Goal: Task Accomplishment & Management: Manage account settings

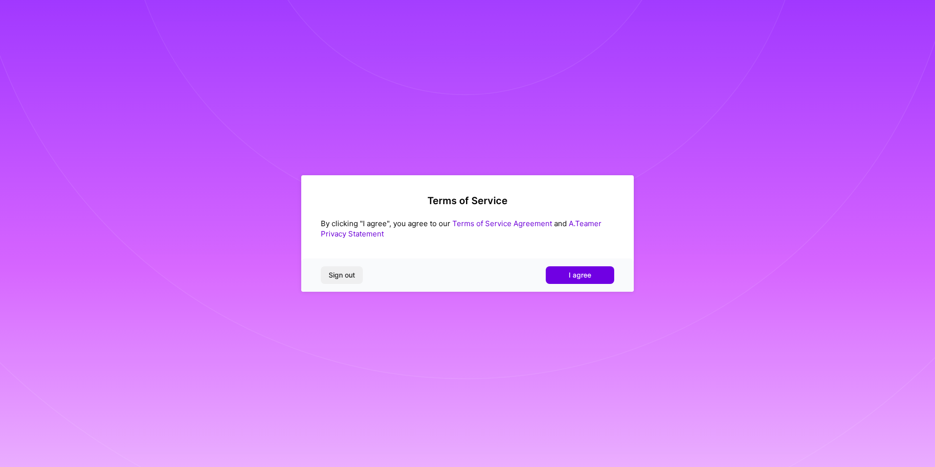
click at [575, 274] on span "I agree" at bounding box center [580, 275] width 23 height 10
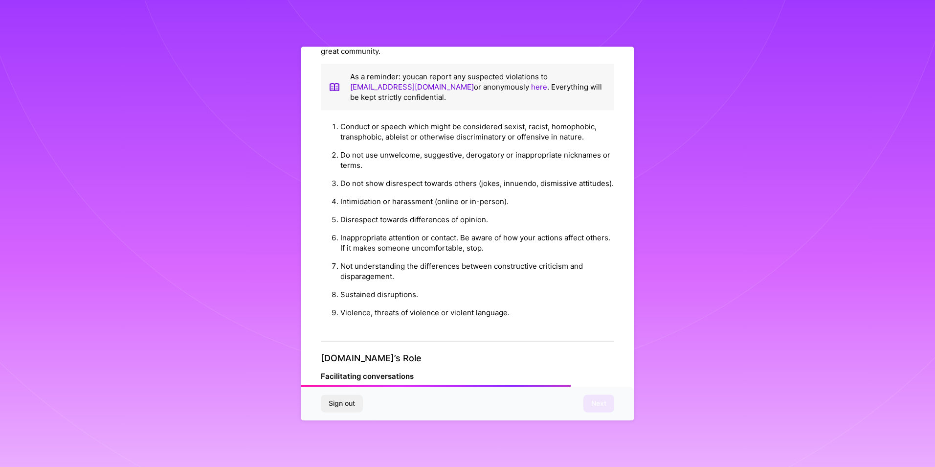
scroll to position [1039, 0]
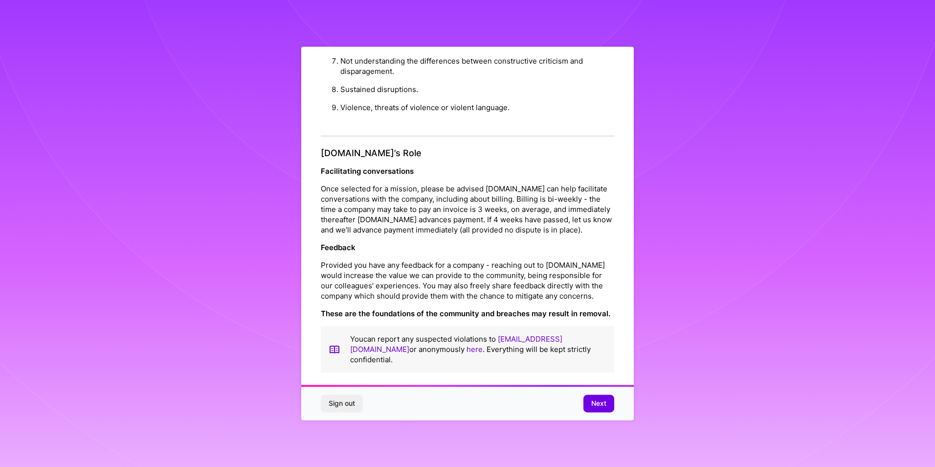
click at [594, 404] on span "Next" at bounding box center [598, 404] width 15 height 10
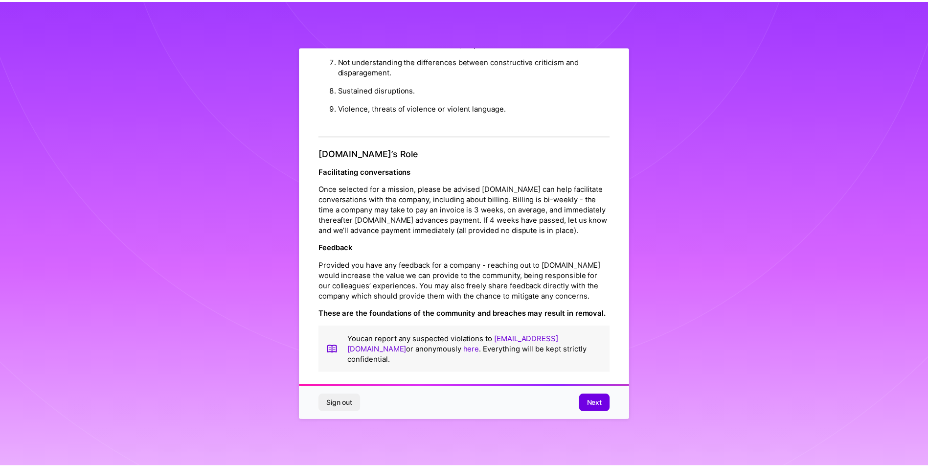
scroll to position [0, 0]
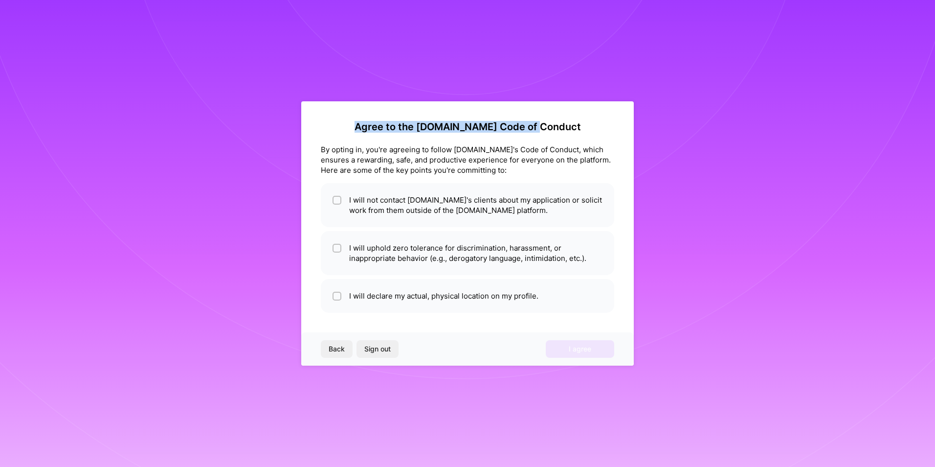
drag, startPoint x: 362, startPoint y: 123, endPoint x: 561, endPoint y: 127, distance: 198.7
click at [561, 127] on h2 "Agree to the [DOMAIN_NAME] Code of Conduct" at bounding box center [468, 127] width 294 height 12
click at [466, 127] on h2 "Agree to the [DOMAIN_NAME] Code of Conduct" at bounding box center [468, 127] width 294 height 12
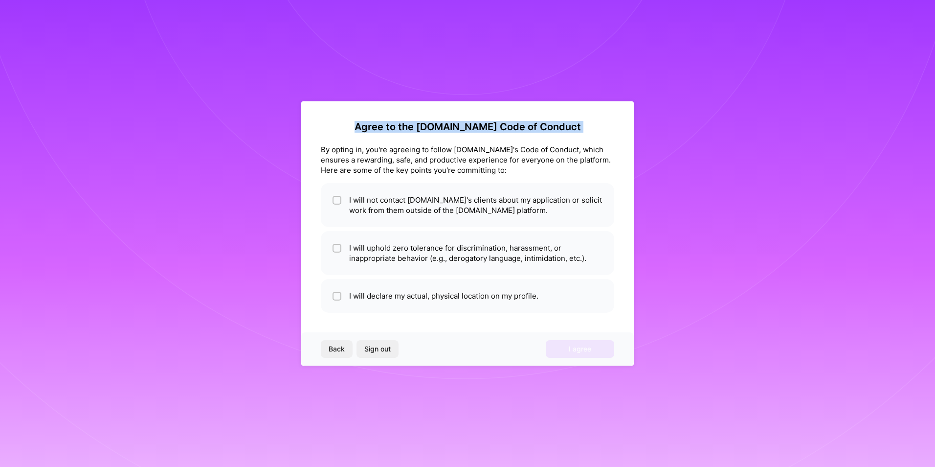
click at [466, 127] on h2 "Agree to the [DOMAIN_NAME] Code of Conduct" at bounding box center [468, 127] width 294 height 12
drag, startPoint x: 466, startPoint y: 127, endPoint x: 405, endPoint y: 129, distance: 60.7
click at [405, 129] on h2 "Agree to the [DOMAIN_NAME] Code of Conduct" at bounding box center [468, 127] width 294 height 12
drag, startPoint x: 384, startPoint y: 117, endPoint x: 551, endPoint y: 126, distance: 167.5
click at [551, 126] on div "Agree to the [DOMAIN_NAME] Code of Conduct By opting in, you're agreeing to fol…" at bounding box center [467, 233] width 333 height 264
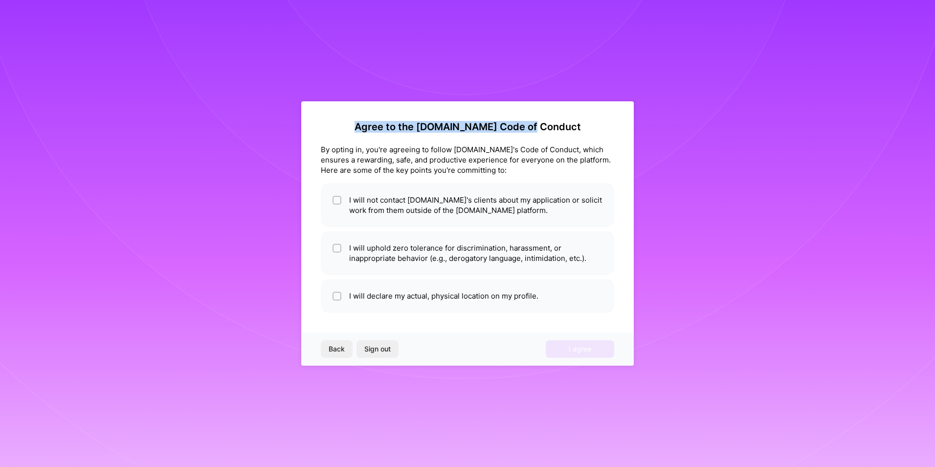
click at [553, 126] on h2 "Agree to the [DOMAIN_NAME] Code of Conduct" at bounding box center [468, 127] width 294 height 12
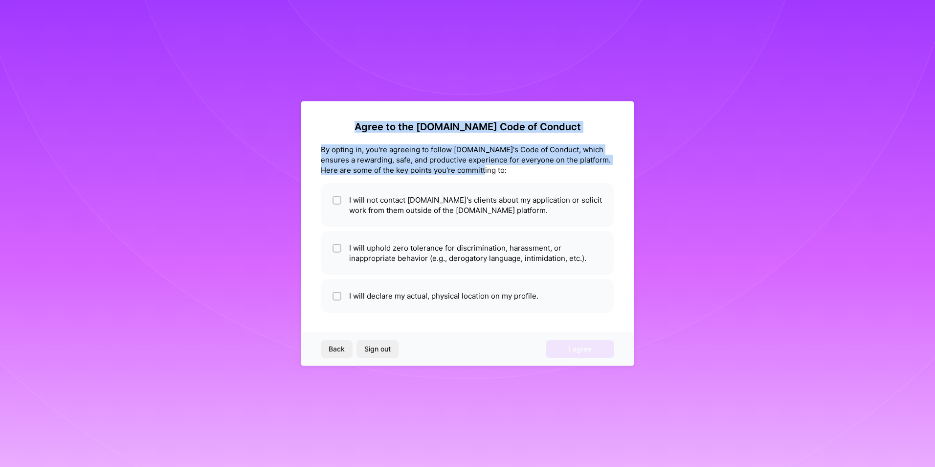
drag, startPoint x: 280, startPoint y: 155, endPoint x: 556, endPoint y: 166, distance: 276.2
click at [556, 166] on div "Agree to the [DOMAIN_NAME] Code of Conduct By opting in, you're agreeing to fol…" at bounding box center [467, 233] width 935 height 467
click at [556, 166] on div "By opting in, you're agreeing to follow [DOMAIN_NAME]'s Code of Conduct, which …" at bounding box center [468, 159] width 294 height 31
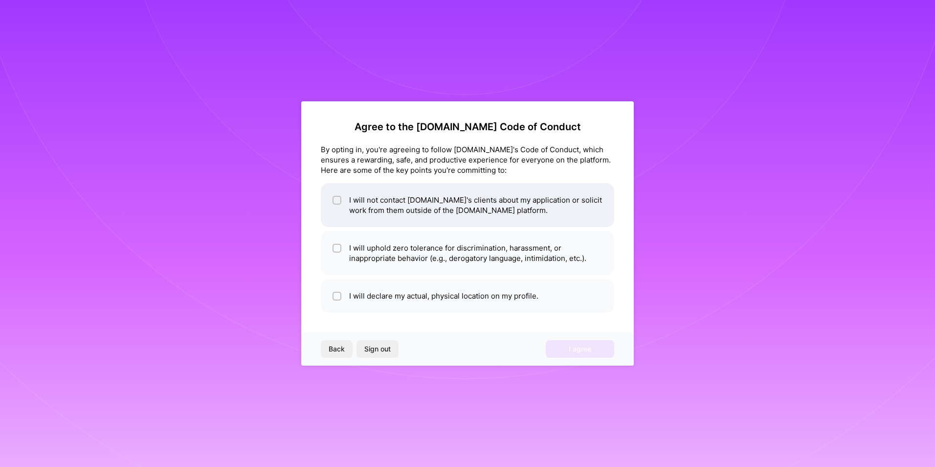
click at [445, 218] on li "I will not contact [DOMAIN_NAME]'s clients about my application or solicit work…" at bounding box center [468, 205] width 294 height 44
checkbox input "true"
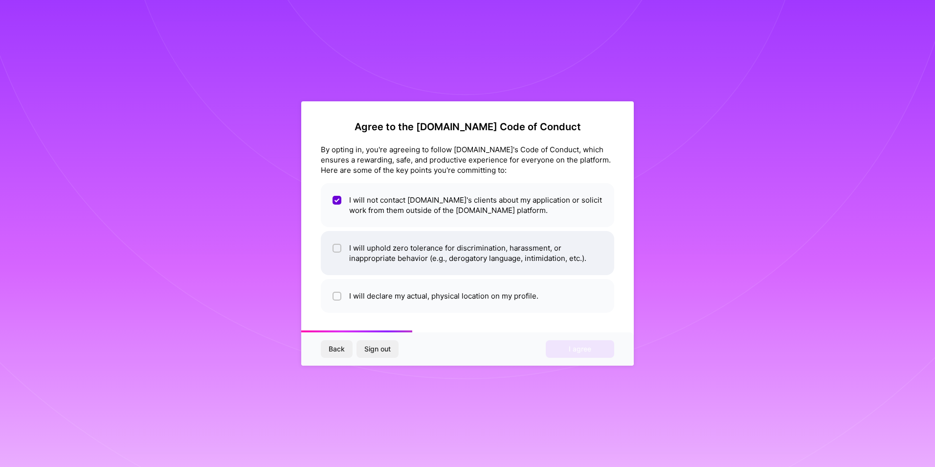
click at [424, 240] on li "I will uphold zero tolerance for discrimination, harassment, or inappropriate b…" at bounding box center [468, 253] width 294 height 44
checkbox input "true"
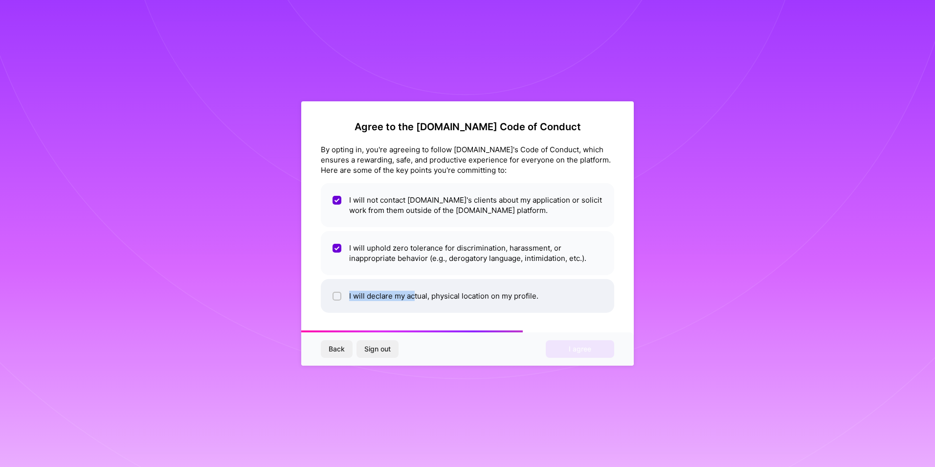
click at [415, 291] on li "I will declare my actual, physical location on my profile." at bounding box center [468, 296] width 294 height 34
checkbox input "true"
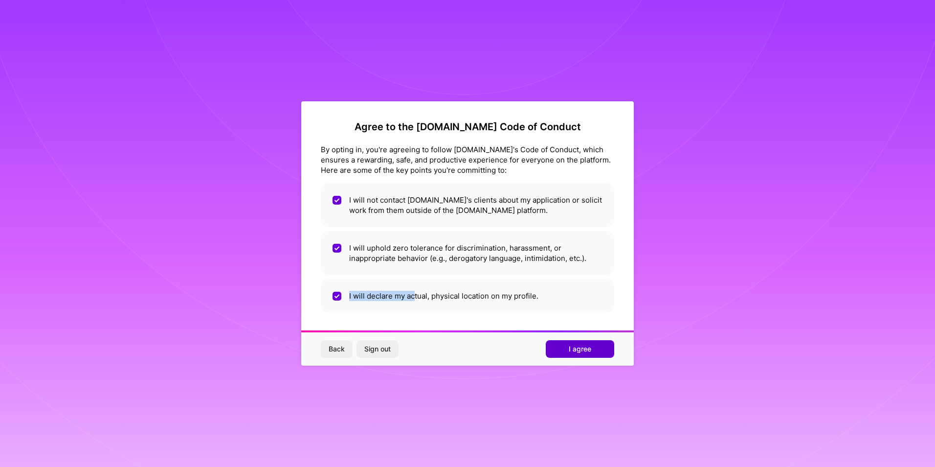
click at [580, 350] on span "I agree" at bounding box center [580, 349] width 23 height 10
click at [578, 350] on div "Back Sign out Loading..." at bounding box center [467, 348] width 333 height 33
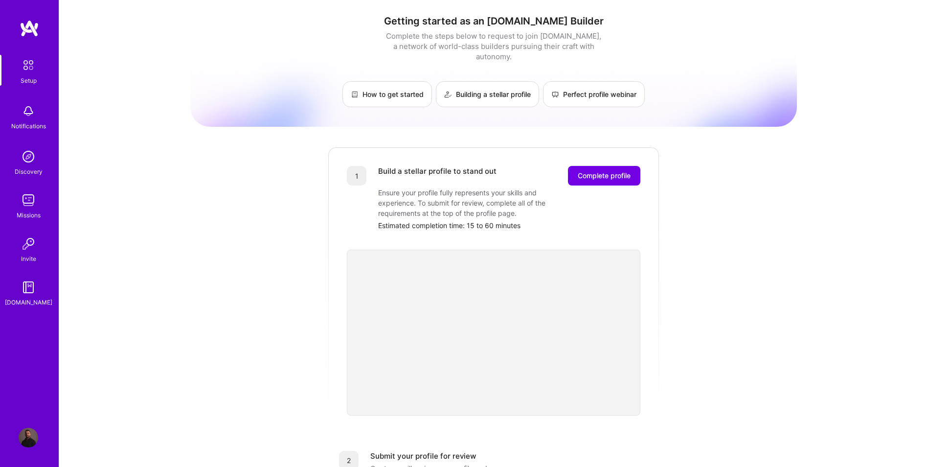
click at [22, 117] on img at bounding box center [29, 111] width 20 height 20
click at [23, 116] on div "Setup Notifications Discovery Missions Invite [DOMAIN_NAME]" at bounding box center [29, 181] width 59 height 252
click at [487, 86] on link "Building a stellar profile" at bounding box center [487, 94] width 103 height 26
click at [36, 36] on img at bounding box center [30, 29] width 20 height 18
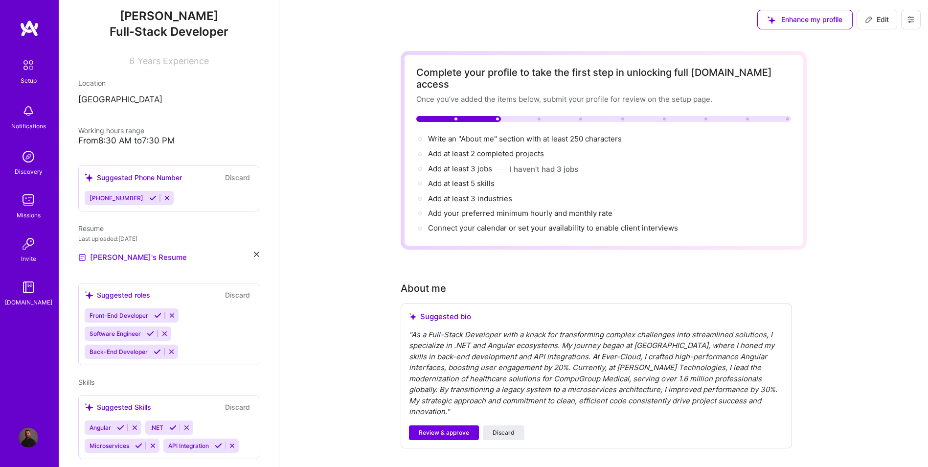
scroll to position [131, 0]
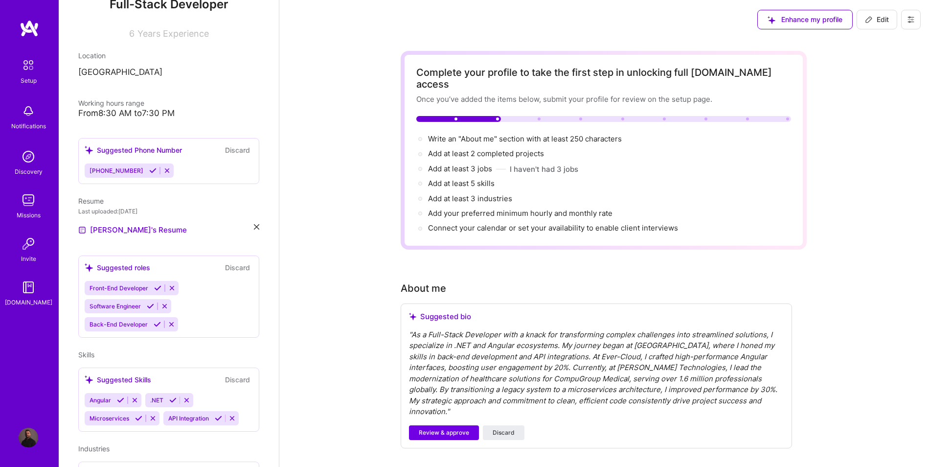
click at [154, 286] on icon at bounding box center [157, 287] width 7 height 7
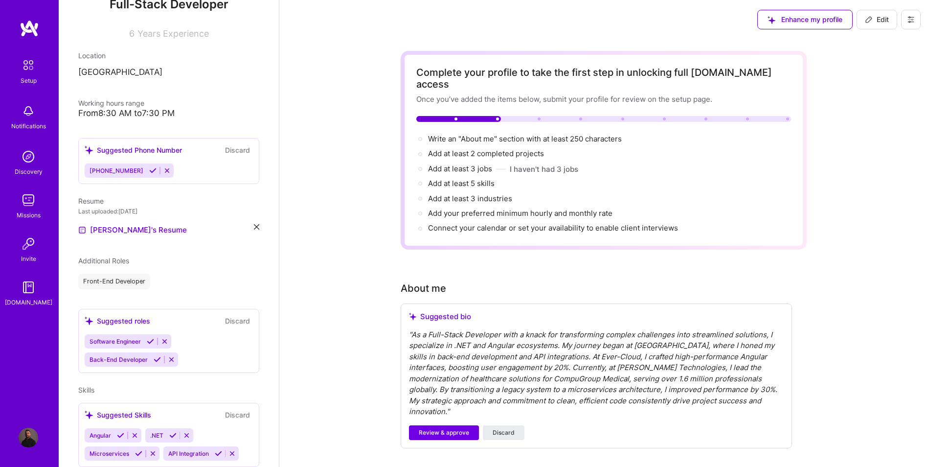
click at [154, 359] on icon at bounding box center [157, 359] width 7 height 7
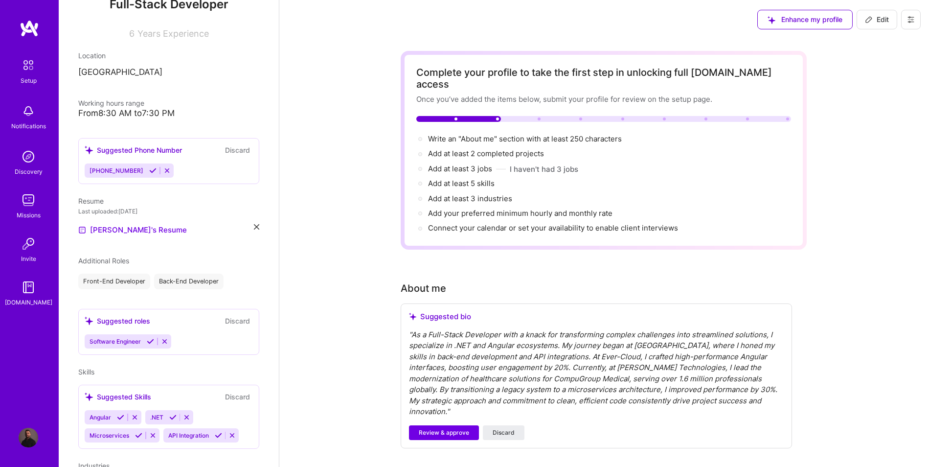
click at [149, 340] on icon at bounding box center [150, 341] width 7 height 7
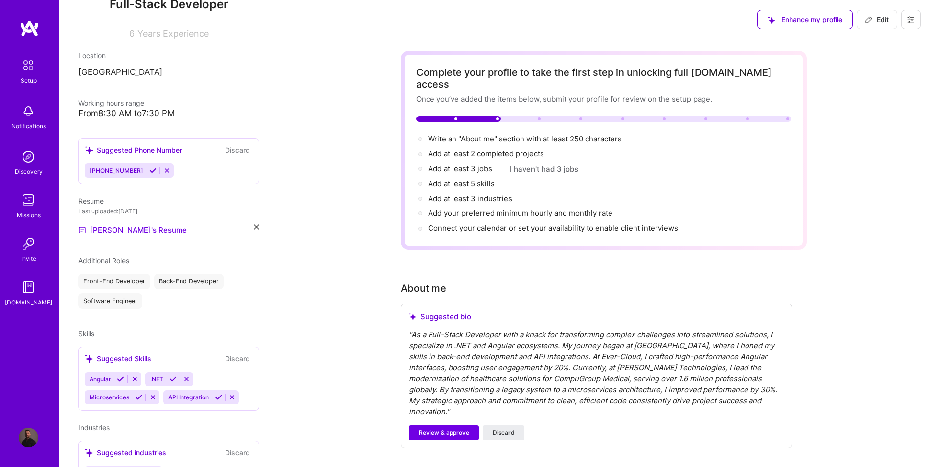
click at [121, 379] on icon at bounding box center [120, 378] width 7 height 7
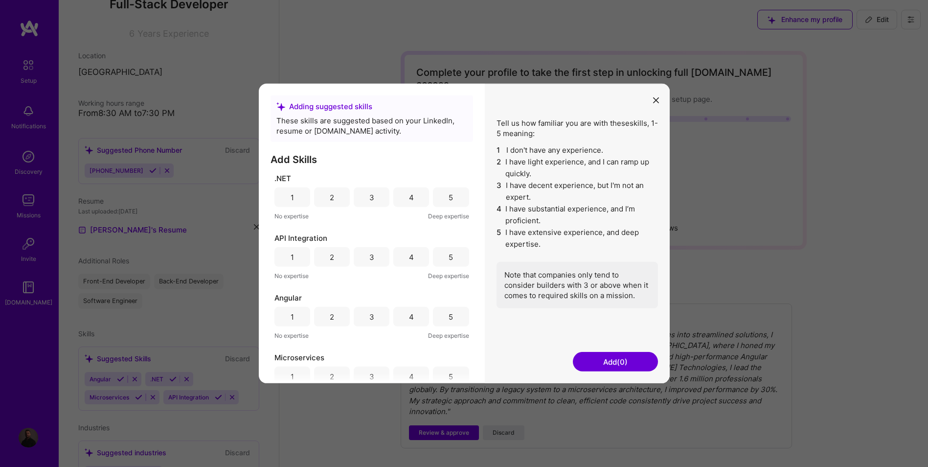
click at [435, 195] on div "5" at bounding box center [451, 197] width 36 height 20
click at [444, 259] on div "5" at bounding box center [451, 257] width 36 height 20
click at [453, 320] on div "5" at bounding box center [451, 317] width 36 height 20
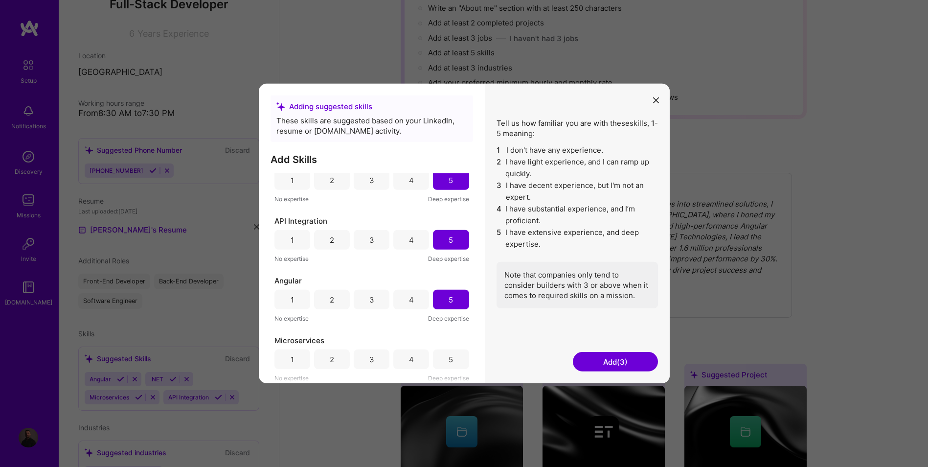
click at [452, 361] on div "5" at bounding box center [451, 359] width 36 height 20
click at [608, 370] on div "Tell us how familiar you are with these skills , 1-5 meaning: 1 I don't have an…" at bounding box center [577, 233] width 185 height 299
click at [608, 366] on button "Add (4)" at bounding box center [615, 362] width 85 height 20
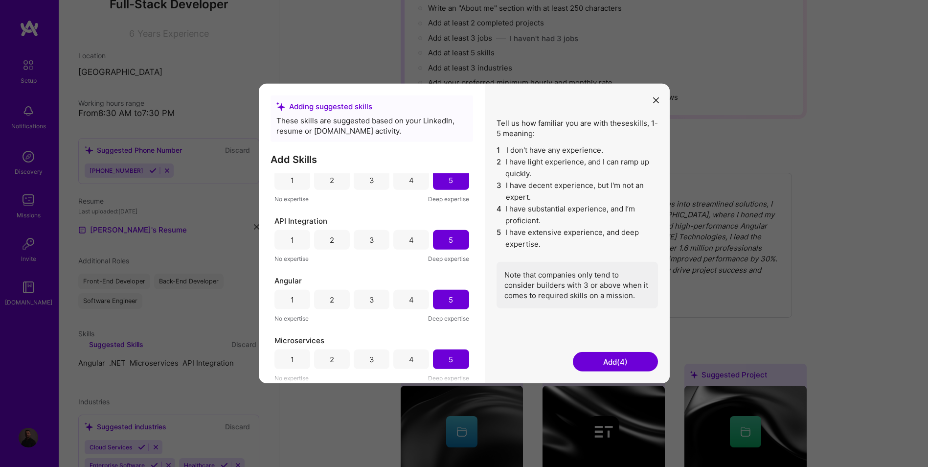
scroll to position [124, 0]
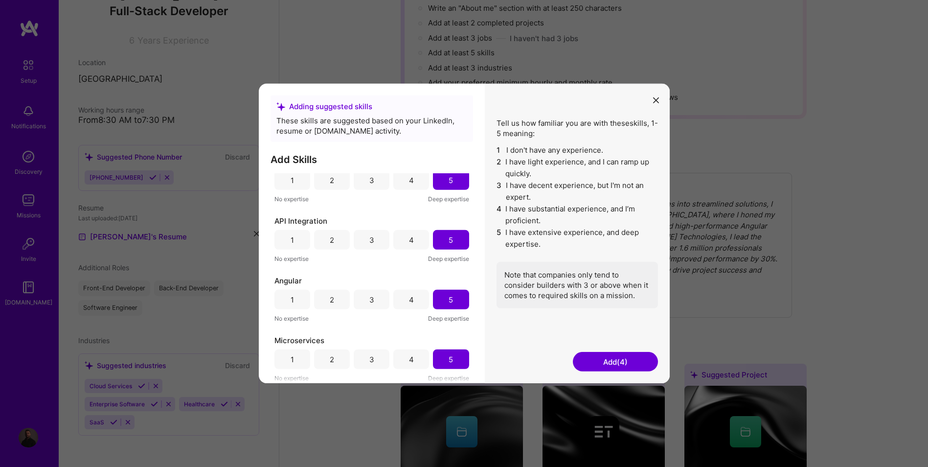
click at [596, 363] on button "Add (4)" at bounding box center [615, 362] width 85 height 20
drag, startPoint x: 651, startPoint y: 102, endPoint x: 656, endPoint y: 98, distance: 6.4
click at [656, 98] on button "modal" at bounding box center [656, 99] width 12 height 16
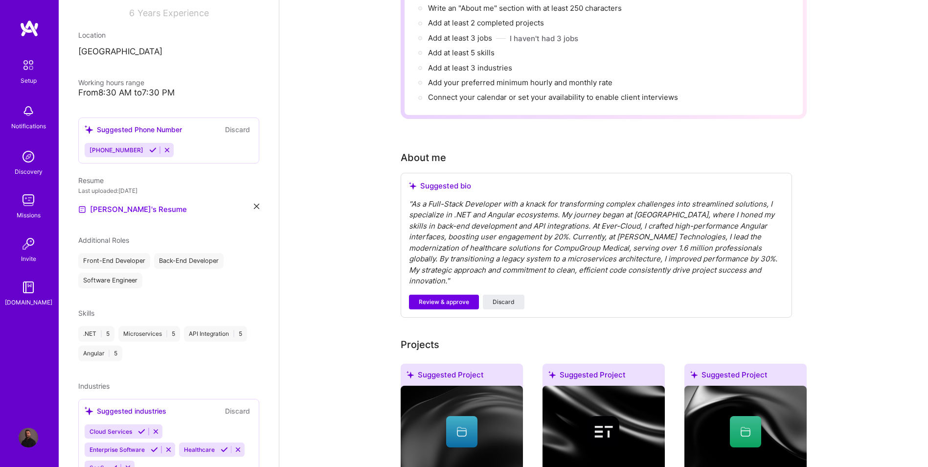
scroll to position [197, 0]
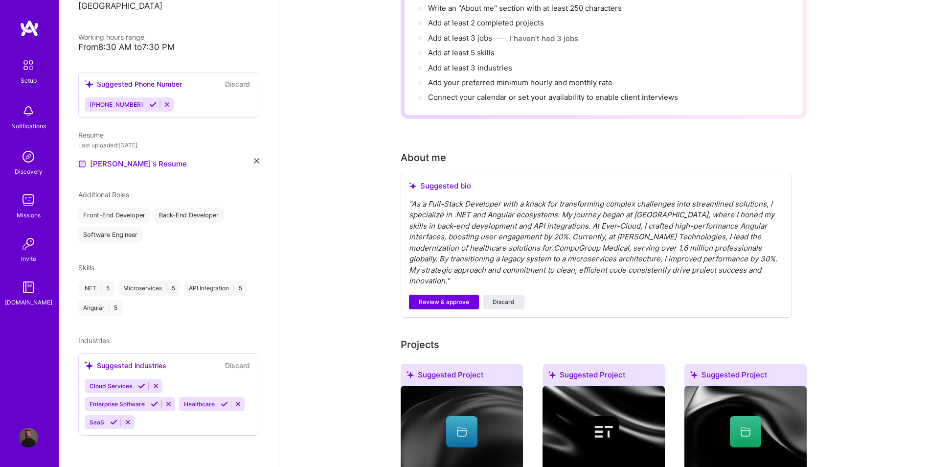
click at [226, 405] on button at bounding box center [224, 404] width 13 height 8
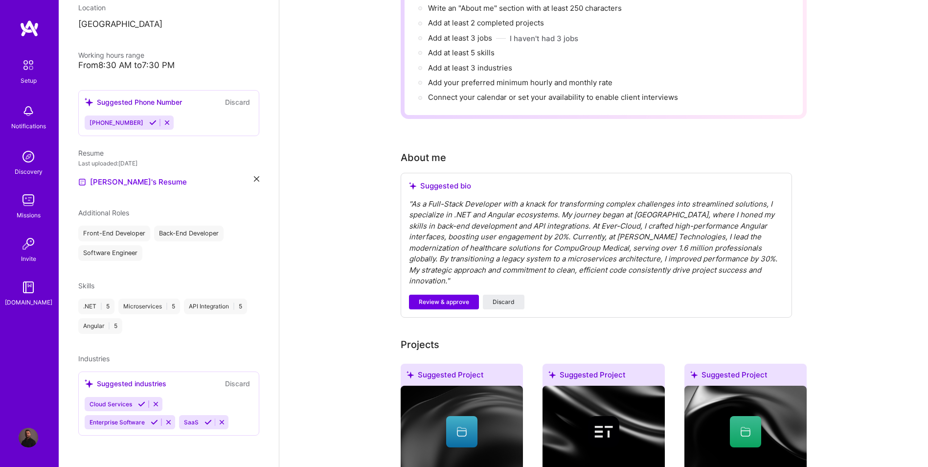
click at [153, 421] on icon at bounding box center [154, 421] width 7 height 7
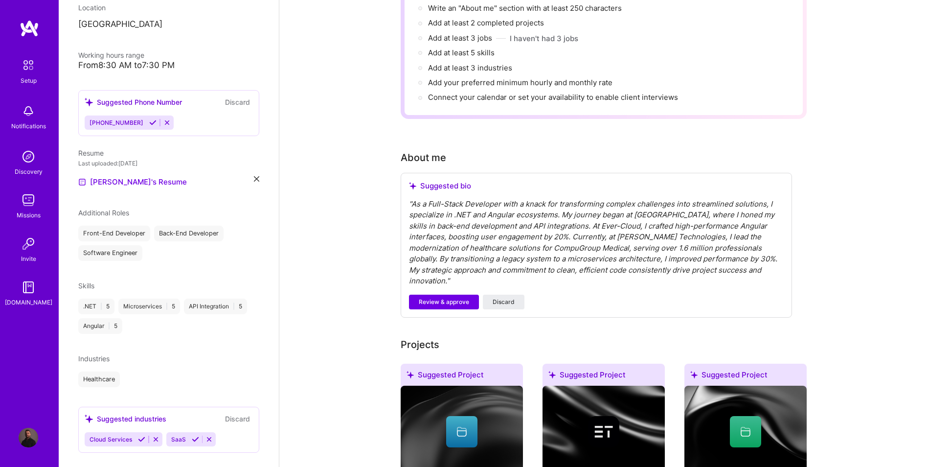
click at [140, 438] on icon at bounding box center [141, 438] width 7 height 7
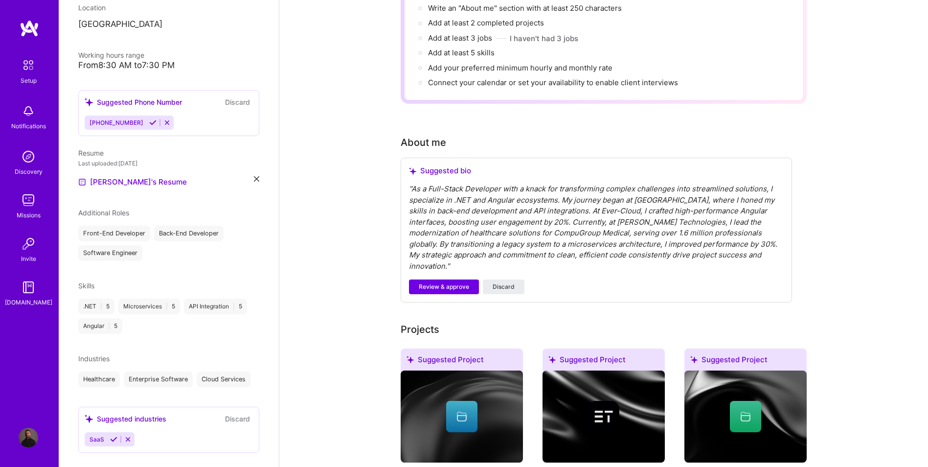
click at [112, 437] on icon at bounding box center [113, 438] width 7 height 7
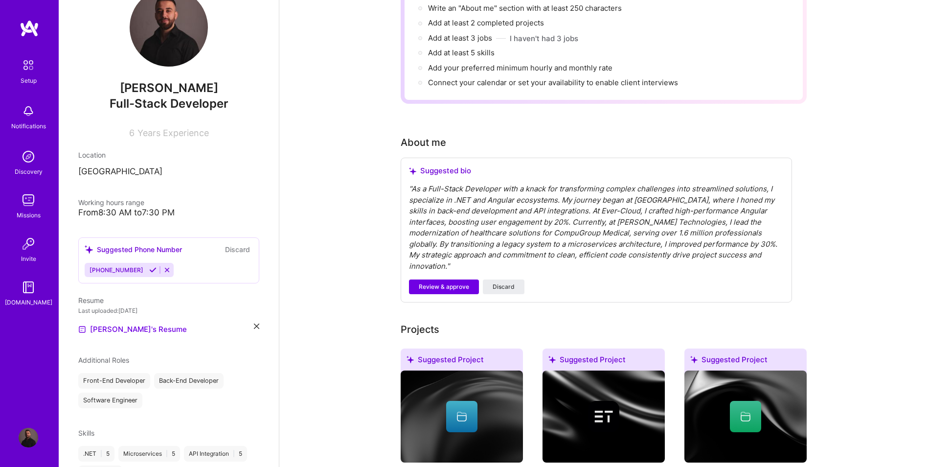
scroll to position [7, 0]
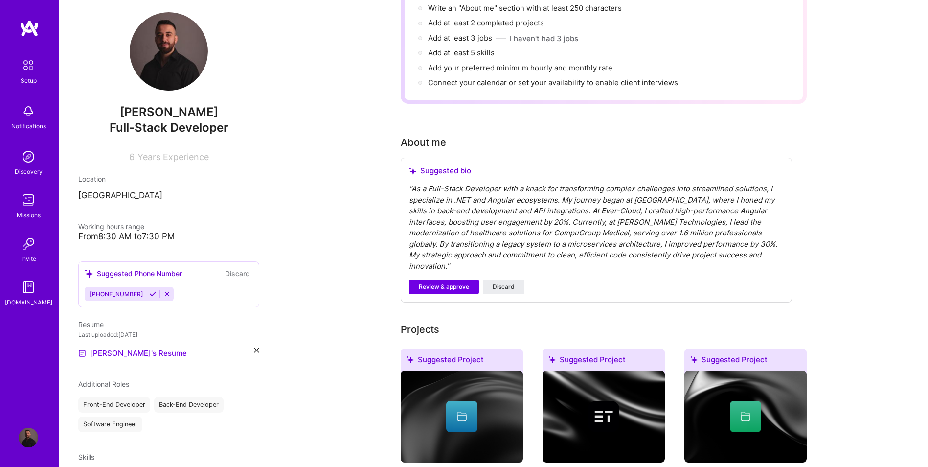
click at [149, 295] on icon at bounding box center [152, 293] width 7 height 7
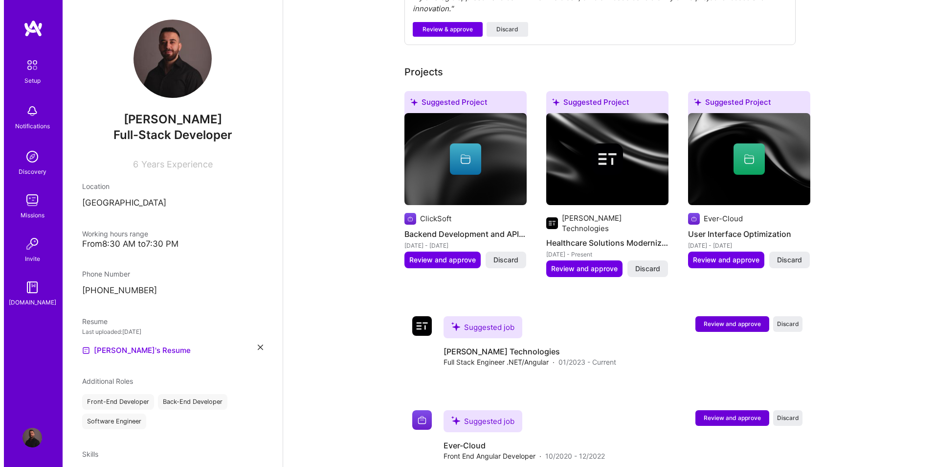
scroll to position [391, 0]
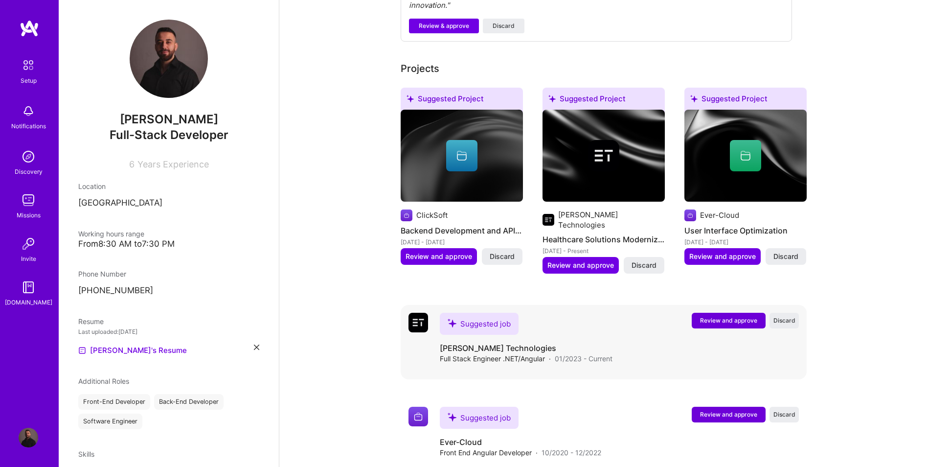
click at [744, 316] on span "Review and approve" at bounding box center [728, 320] width 57 height 8
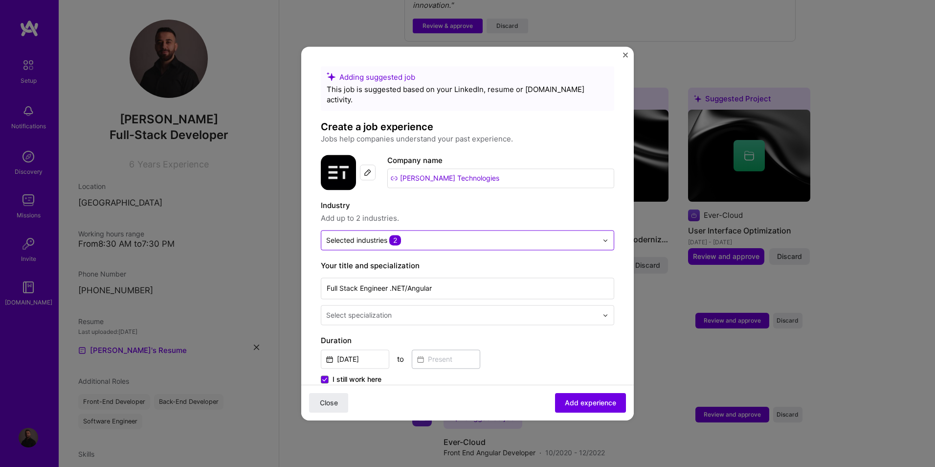
click at [448, 235] on input "text" at bounding box center [462, 240] width 272 height 10
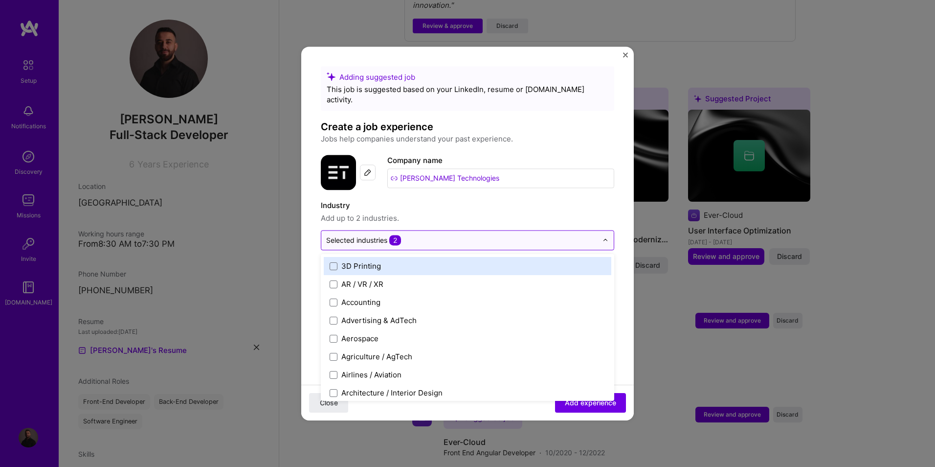
click at [448, 235] on input "text" at bounding box center [462, 240] width 272 height 10
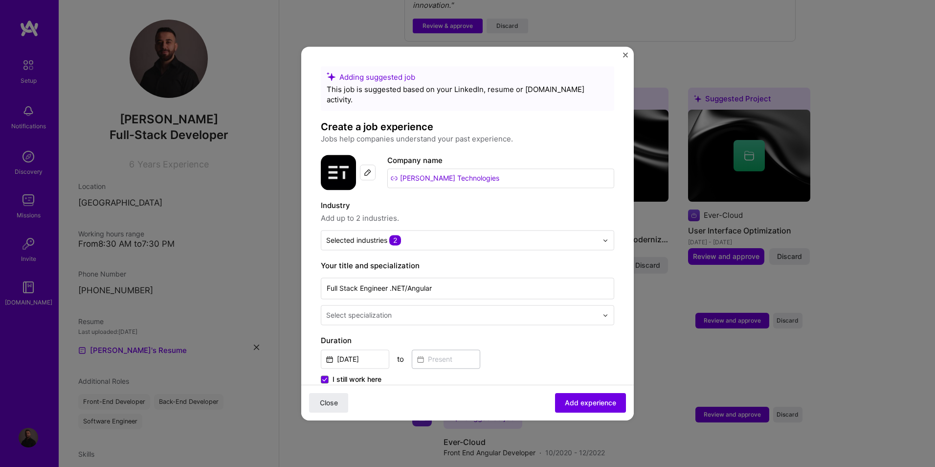
click at [558, 212] on span "Add up to 2 industries." at bounding box center [468, 218] width 294 height 12
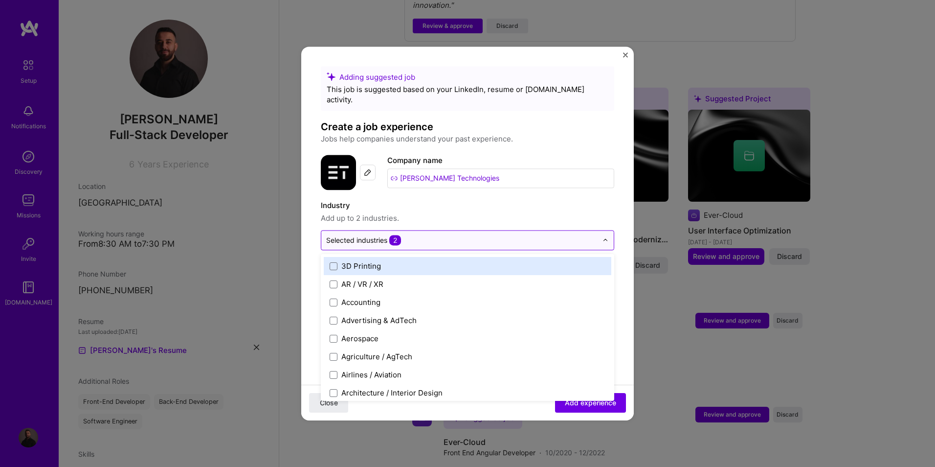
click at [603, 230] on div at bounding box center [608, 239] width 11 height 19
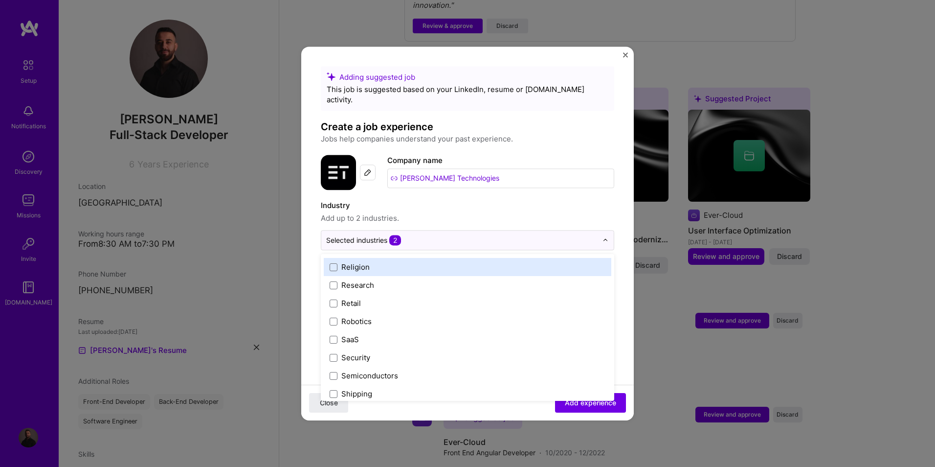
scroll to position [2031, 0]
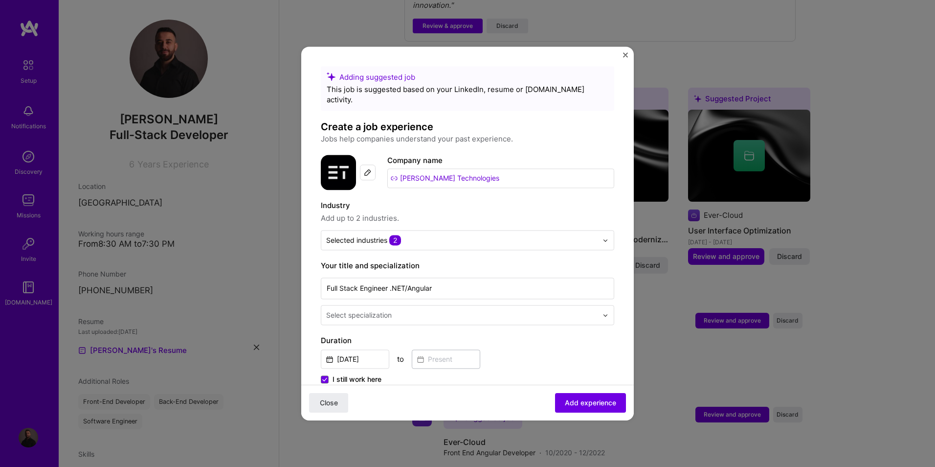
click at [577, 403] on span "Add experience" at bounding box center [590, 403] width 51 height 10
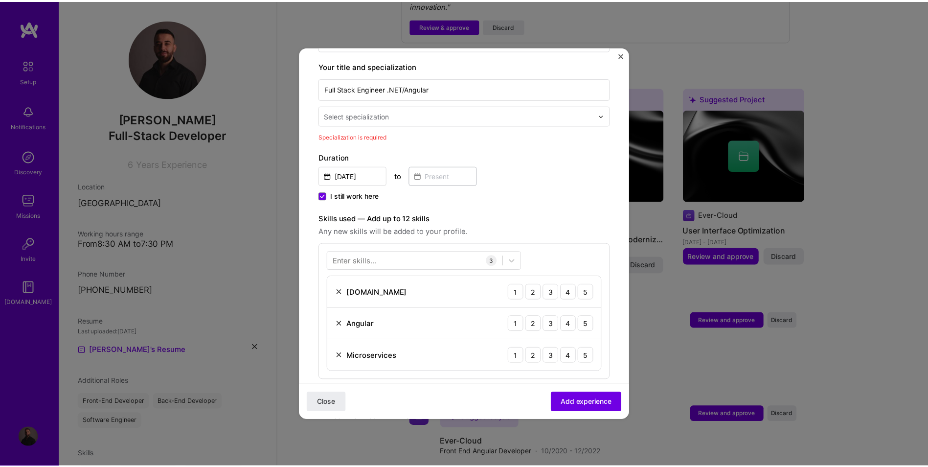
scroll to position [203, 0]
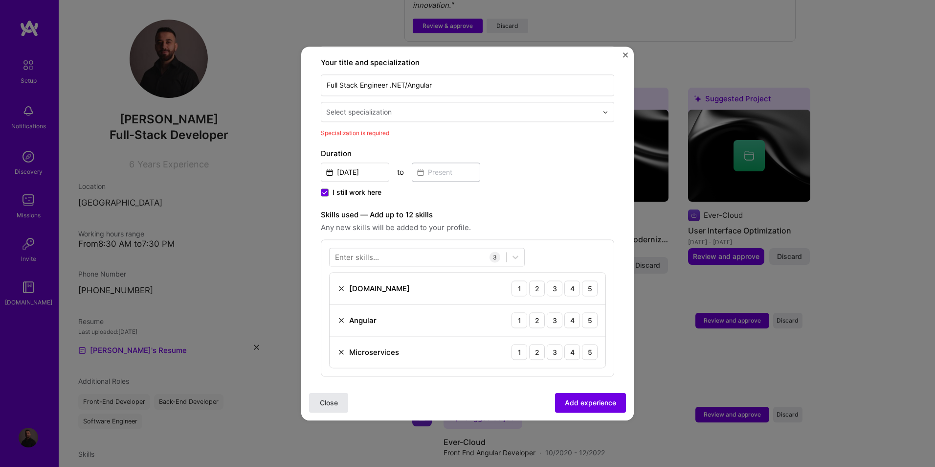
click at [340, 401] on button "Close" at bounding box center [328, 403] width 39 height 20
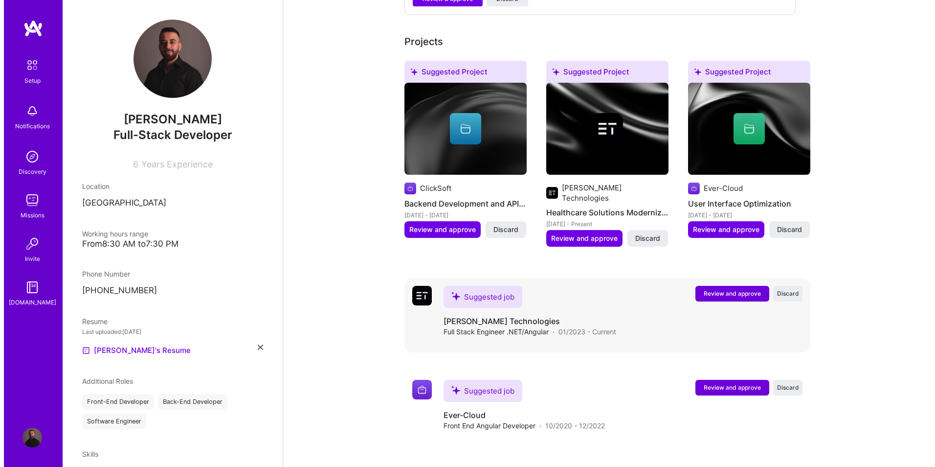
scroll to position [483, 0]
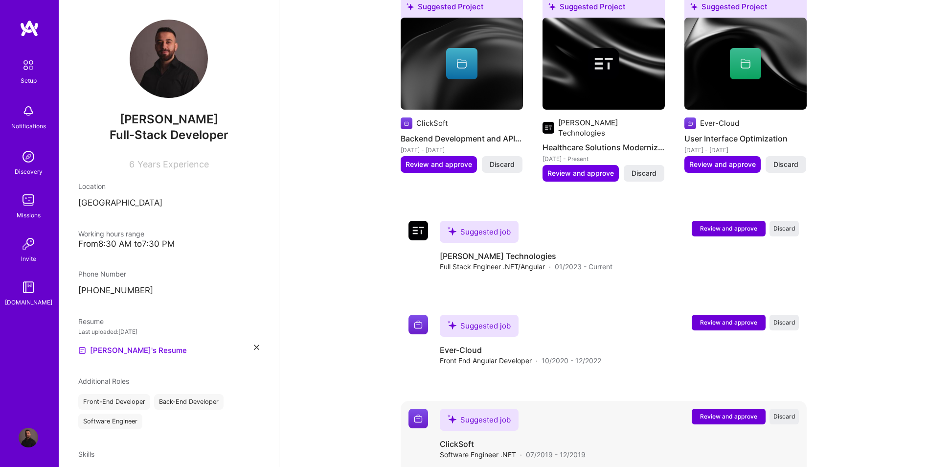
click at [724, 412] on span "Review and approve" at bounding box center [728, 416] width 57 height 8
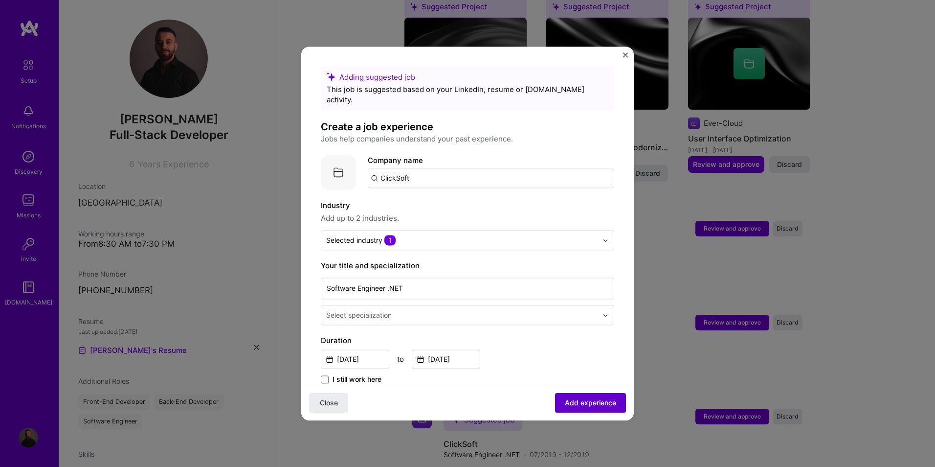
click at [577, 400] on span "Add experience" at bounding box center [590, 403] width 51 height 10
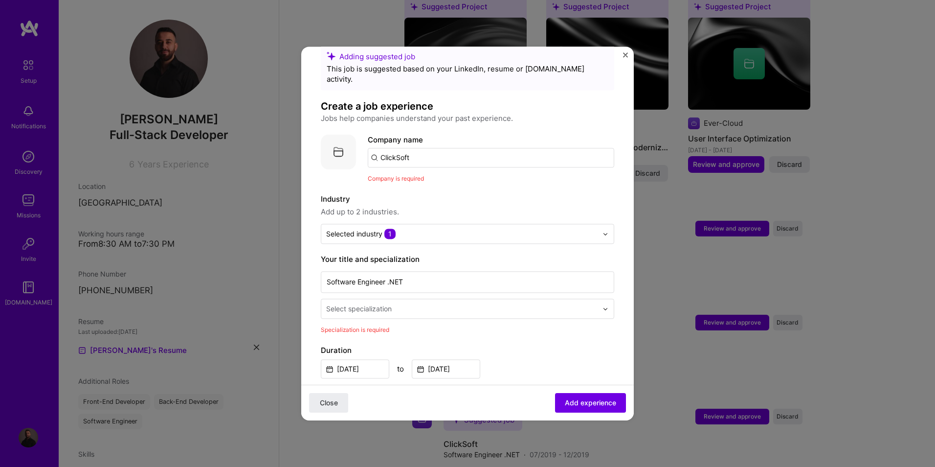
scroll to position [98, 0]
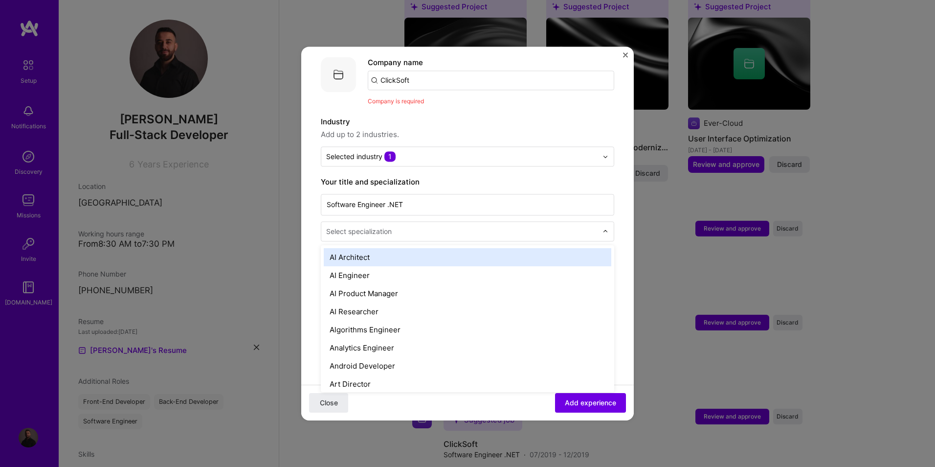
click at [431, 226] on input "text" at bounding box center [462, 231] width 273 height 10
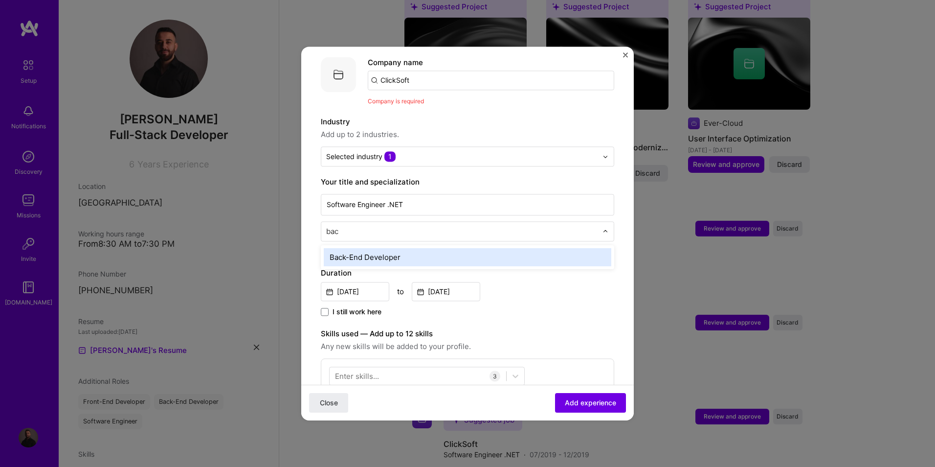
scroll to position [0, 0]
type input "back"
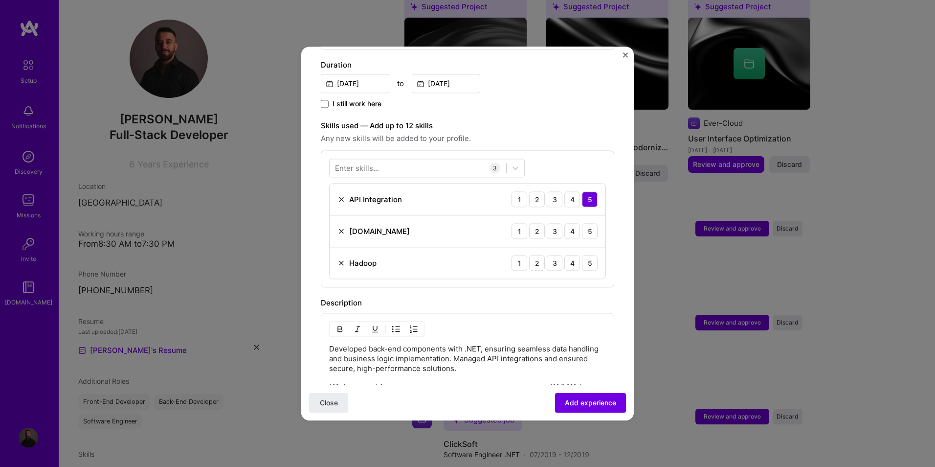
scroll to position [294, 0]
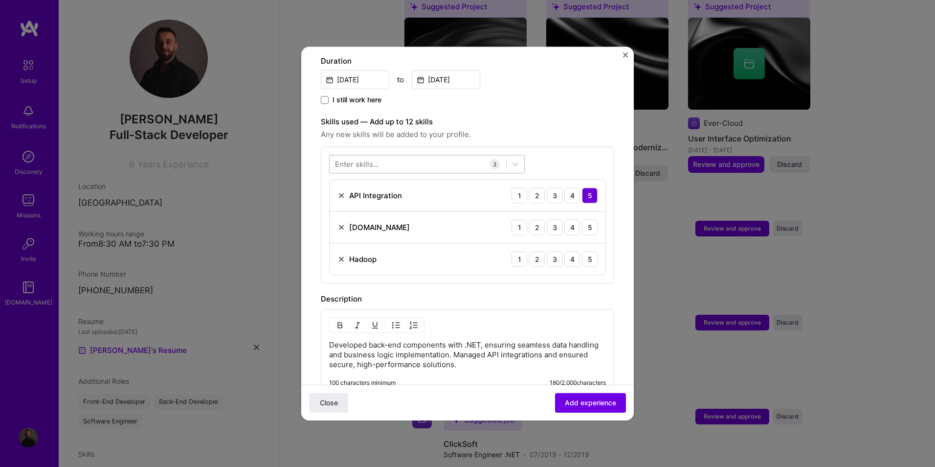
click at [383, 156] on div at bounding box center [418, 164] width 177 height 16
type input "w"
type input "desktop"
click at [610, 286] on form "Adding suggested job This job is suggested based on your LinkedIn, resume or [D…" at bounding box center [467, 190] width 333 height 834
click at [341, 255] on img at bounding box center [342, 259] width 8 height 8
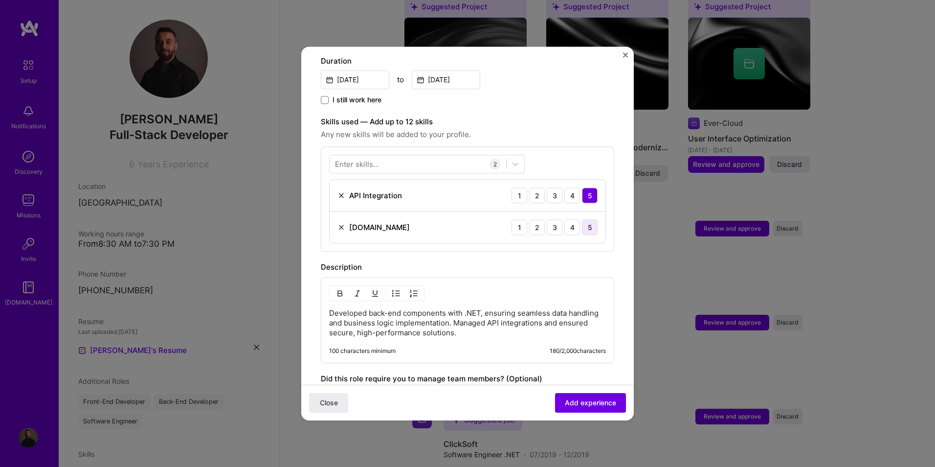
click at [582, 219] on div "5" at bounding box center [590, 227] width 16 height 16
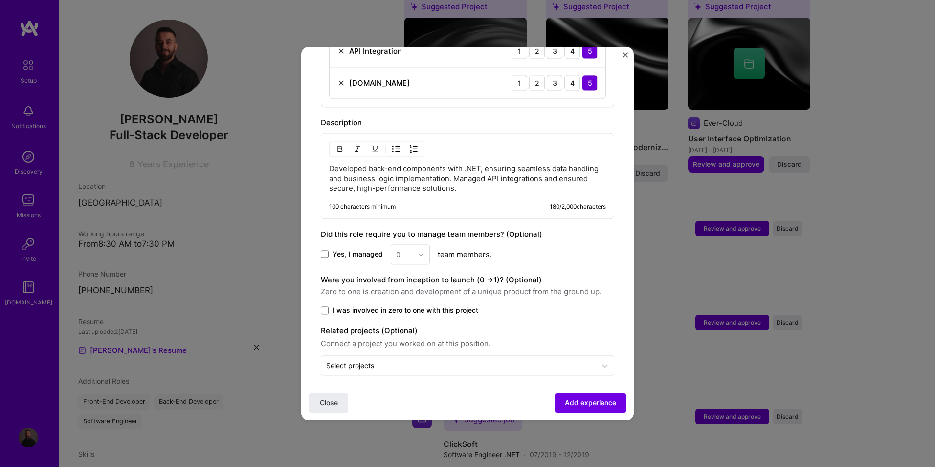
scroll to position [438, 0]
click at [571, 398] on span "Add experience" at bounding box center [590, 403] width 51 height 10
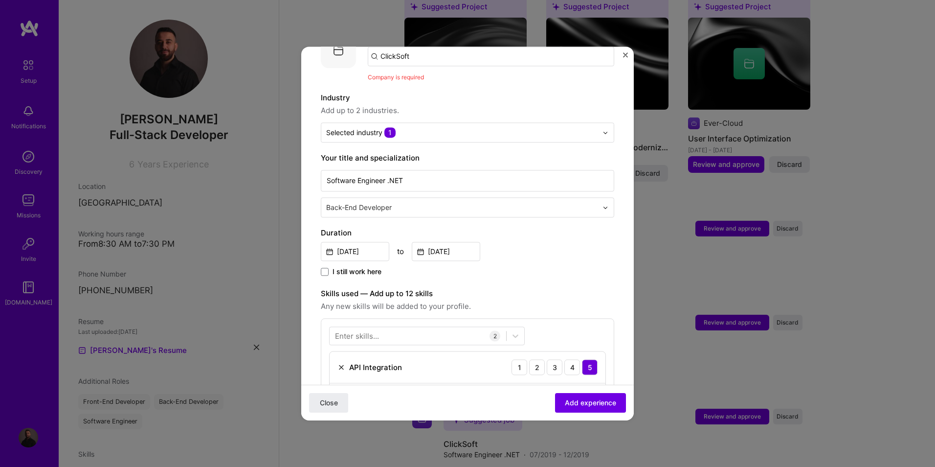
scroll to position [98, 0]
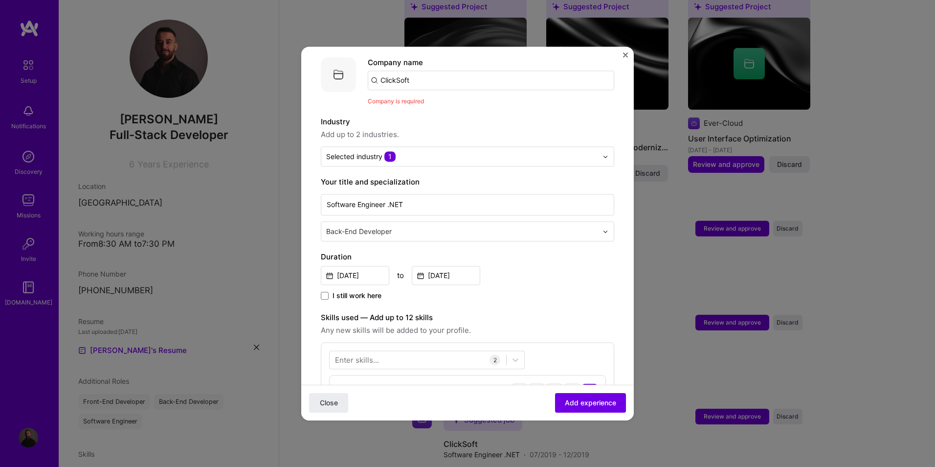
click at [431, 70] on input "ClickSoft" at bounding box center [491, 80] width 247 height 20
type input "Click.soft"
click at [440, 99] on div "Click.soft" at bounding box center [444, 107] width 42 height 17
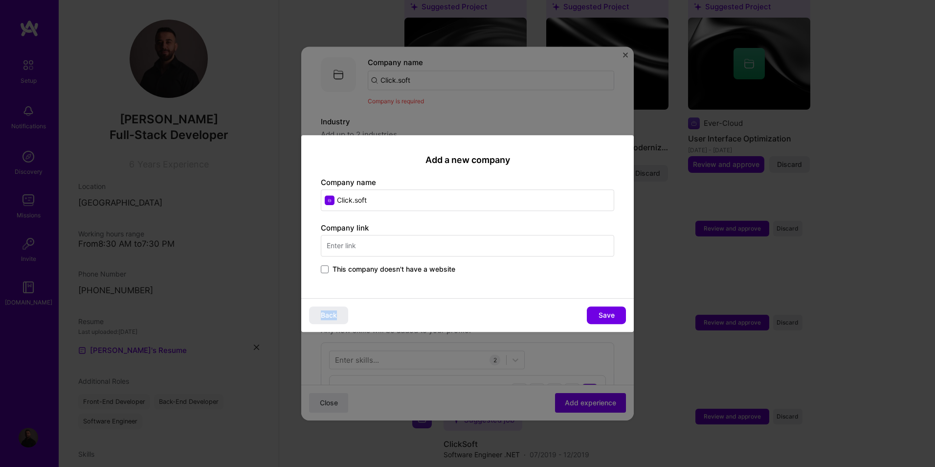
click at [350, 305] on div "Add a new company Company name Click.soft Company link This company doesn't hav…" at bounding box center [467, 233] width 333 height 197
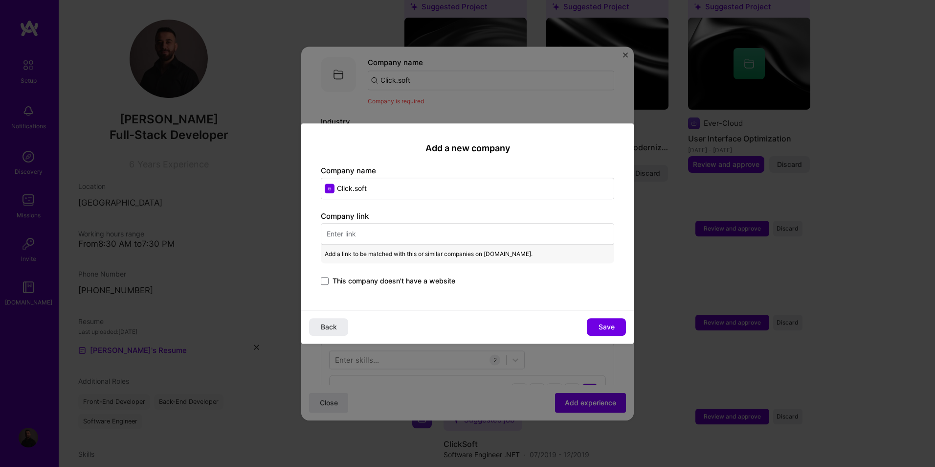
drag, startPoint x: 350, startPoint y: 305, endPoint x: 470, endPoint y: 234, distance: 139.5
click at [470, 234] on input "text" at bounding box center [468, 234] width 294 height 22
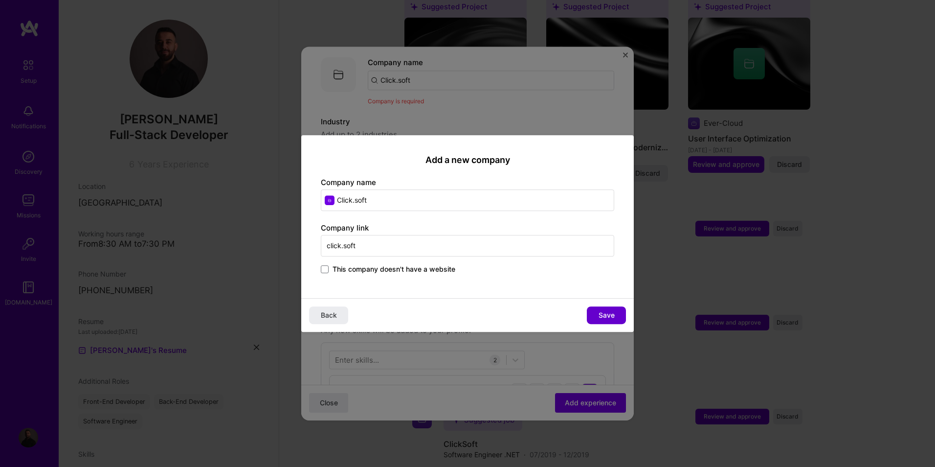
type input "click.soft"
click at [611, 317] on span "Save" at bounding box center [607, 315] width 16 height 10
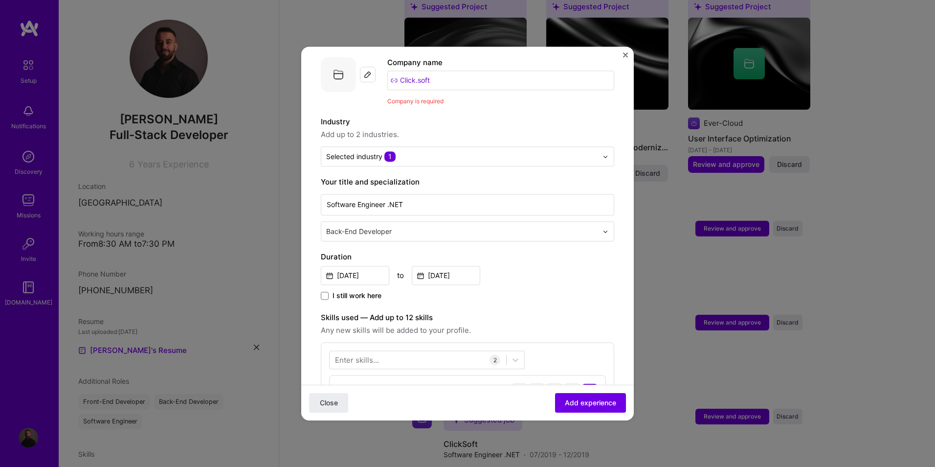
click at [408, 70] on input "Click.soft" at bounding box center [500, 80] width 227 height 20
click at [462, 75] on input "Click.soft" at bounding box center [500, 80] width 227 height 20
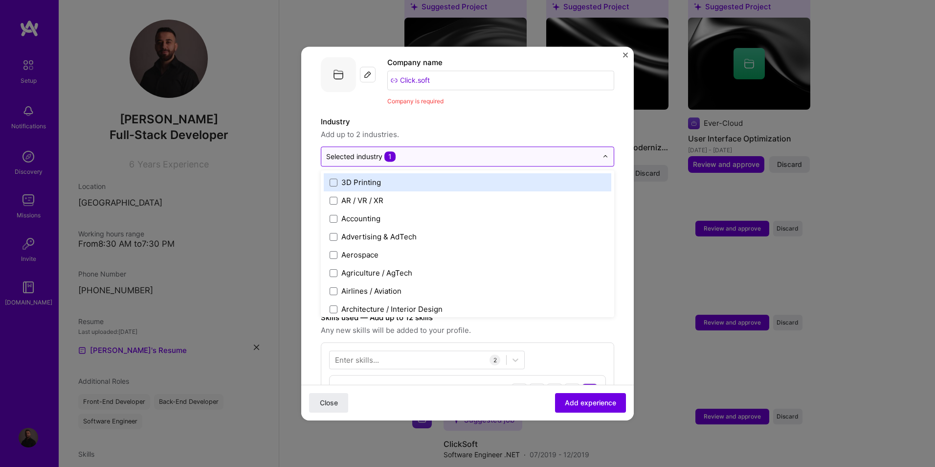
click at [434, 151] on input "text" at bounding box center [462, 156] width 272 height 10
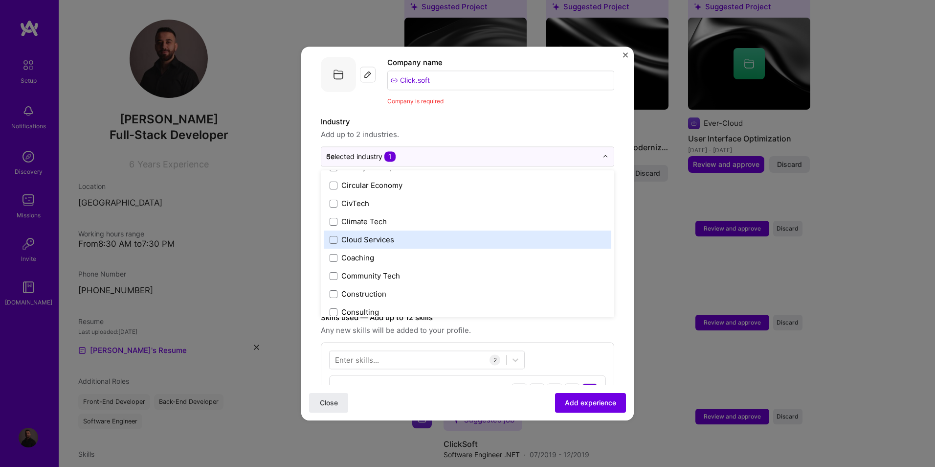
scroll to position [0, 0]
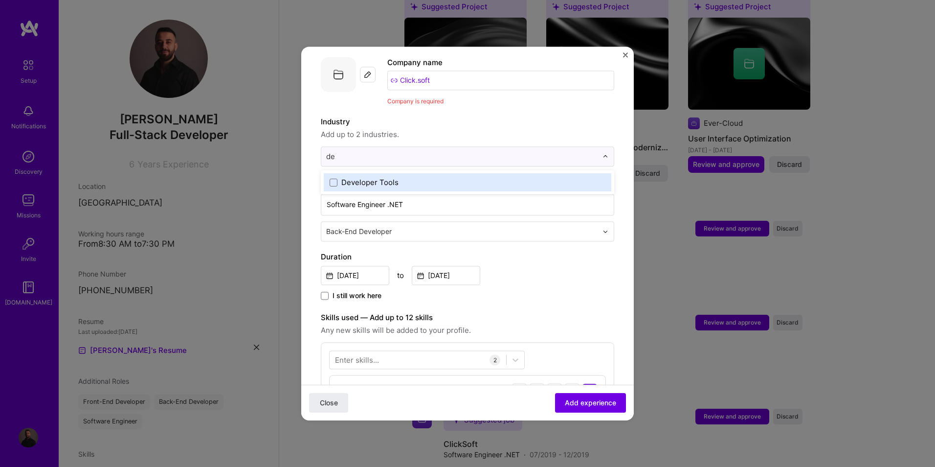
type input "d"
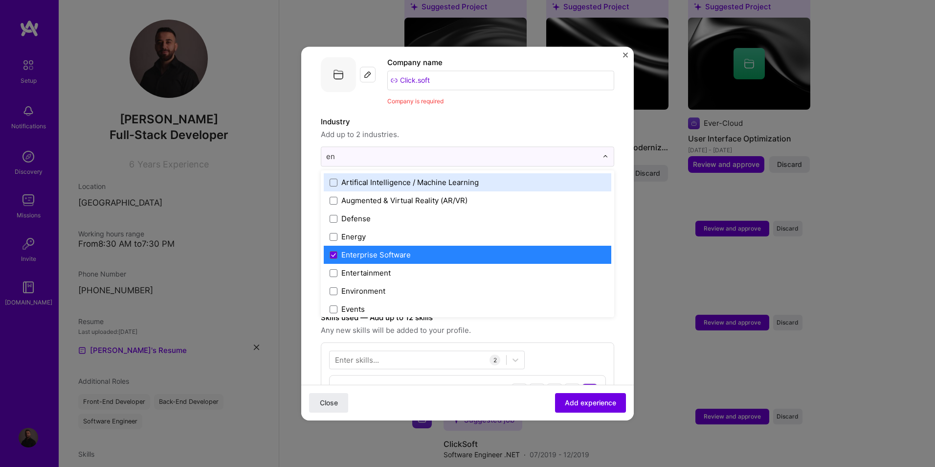
type input "e"
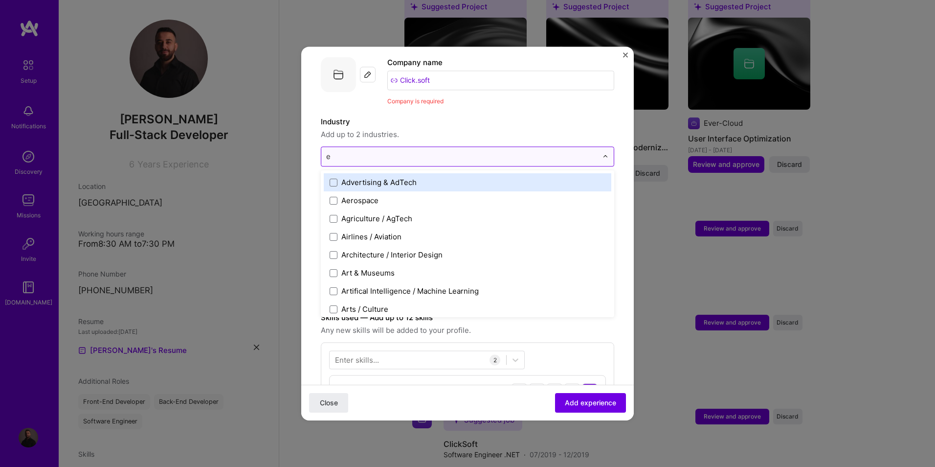
click at [394, 151] on input "e" at bounding box center [462, 156] width 272 height 10
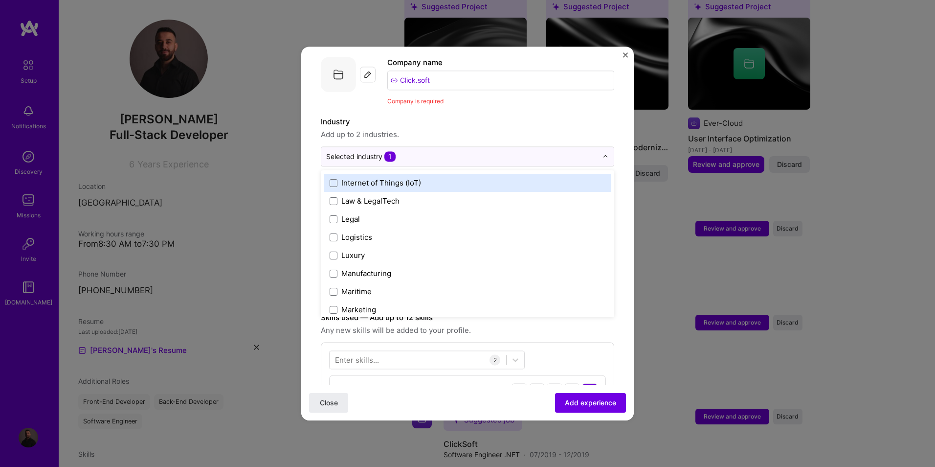
scroll to position [1305, 0]
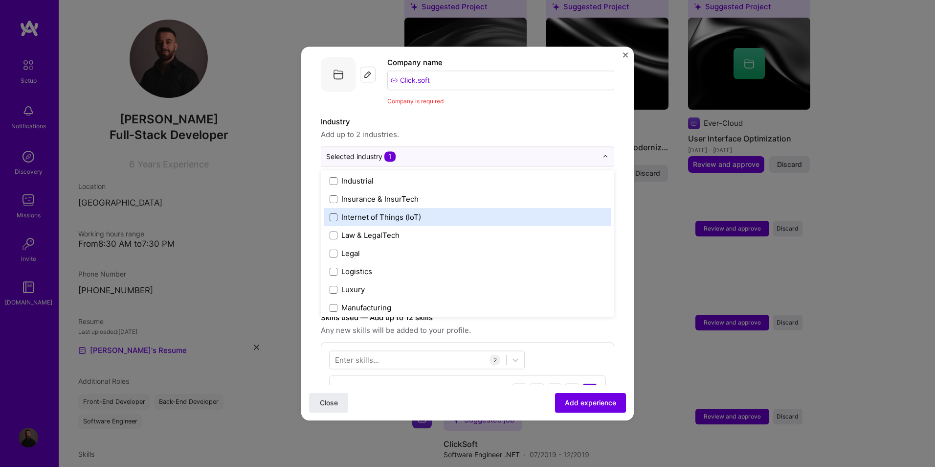
click at [333, 213] on span at bounding box center [334, 217] width 8 height 8
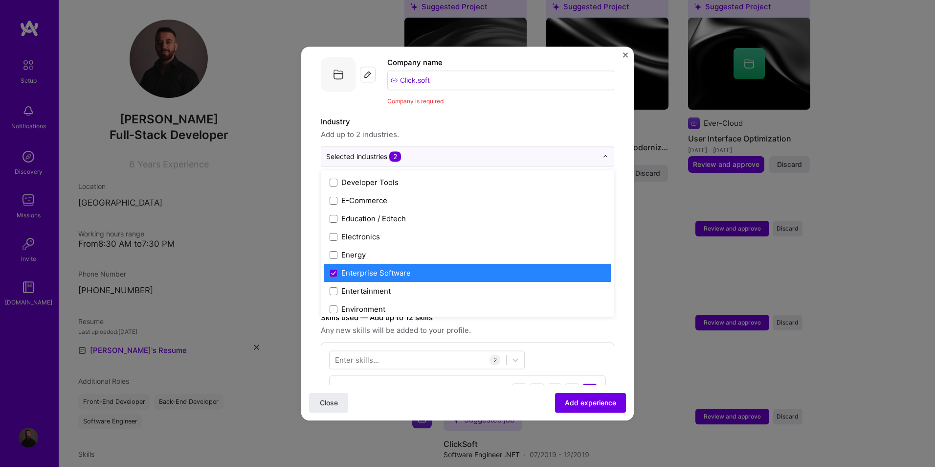
scroll to position [848, 0]
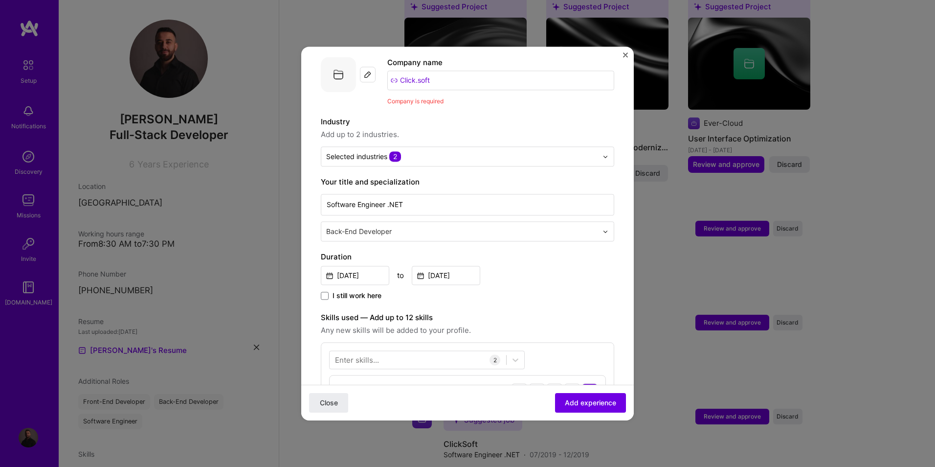
click at [635, 363] on div "Adding suggested job This job is suggested based on your LinkedIn, resume or [D…" at bounding box center [467, 233] width 935 height 467
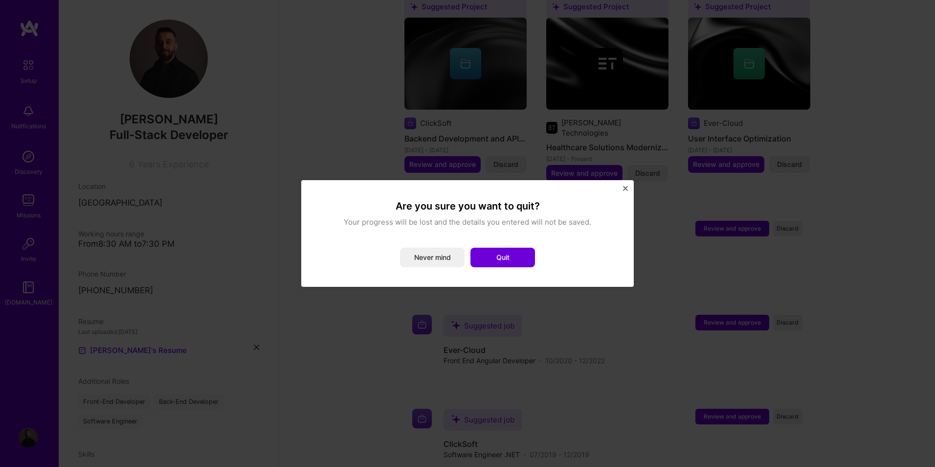
click at [626, 187] on img "Close" at bounding box center [625, 188] width 5 height 5
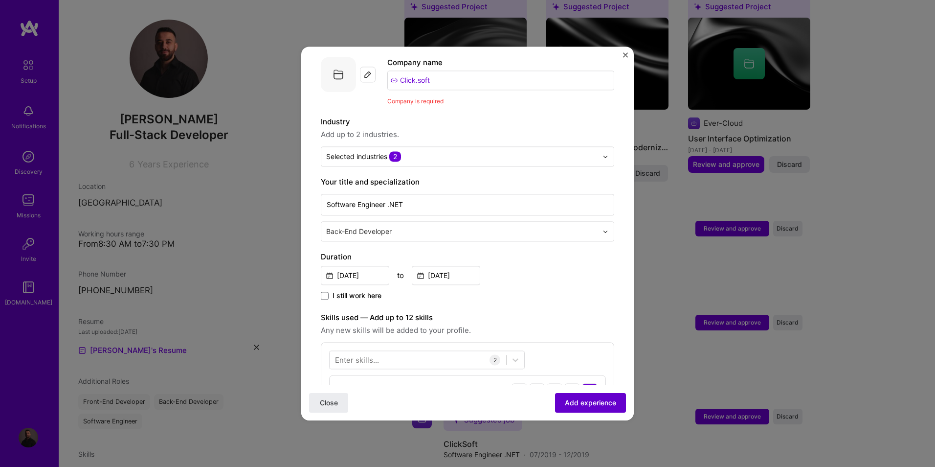
click at [577, 407] on button "Add experience" at bounding box center [590, 403] width 71 height 20
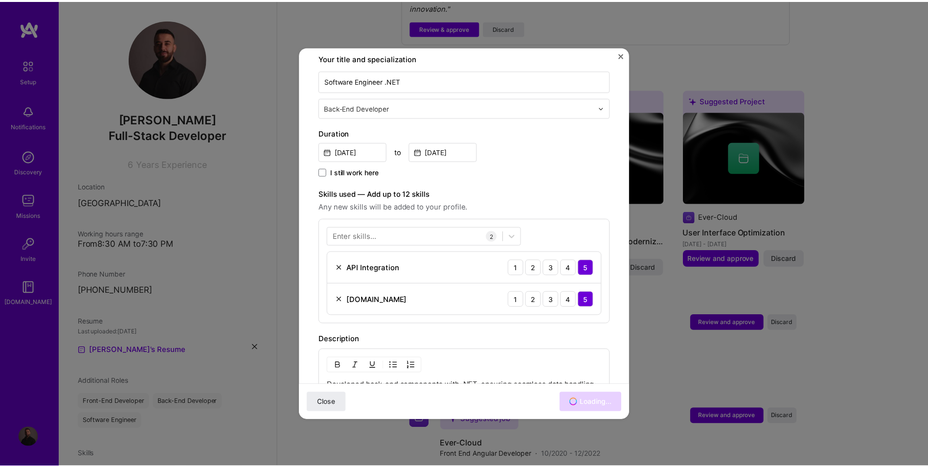
scroll to position [228, 0]
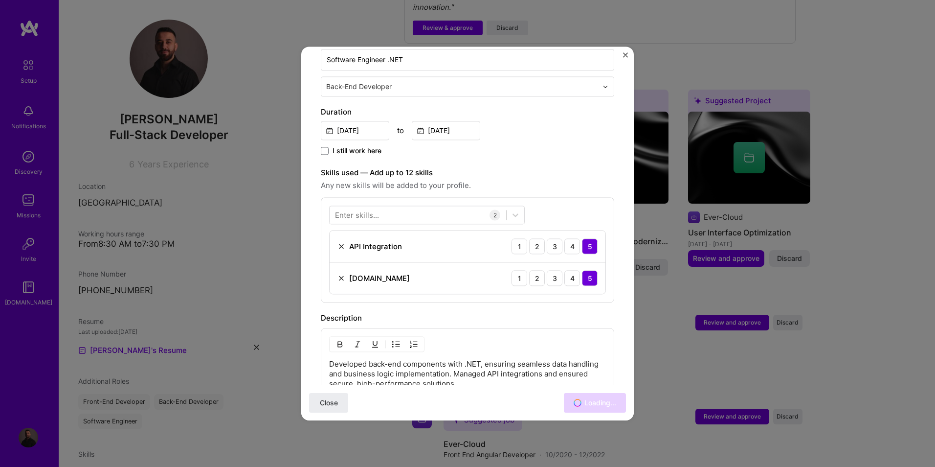
click at [698, 345] on div "Adding suggested job This job is suggested based on your LinkedIn, resume or [D…" at bounding box center [467, 233] width 935 height 467
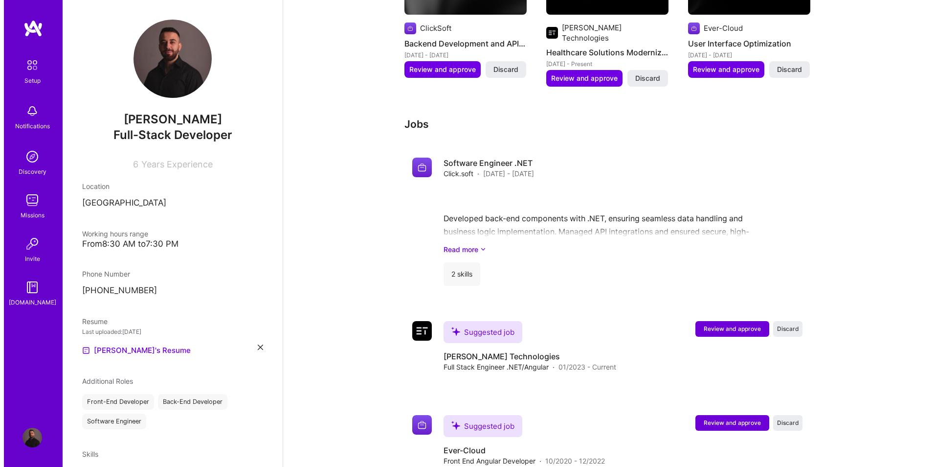
scroll to position [570, 0]
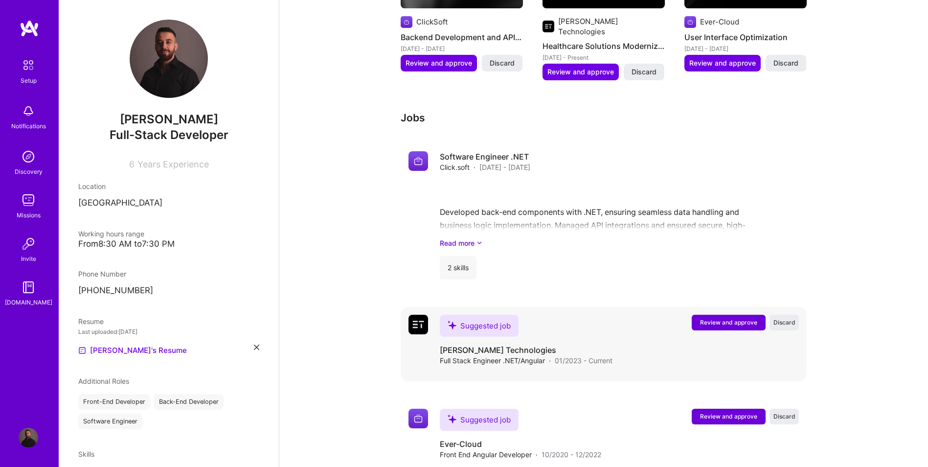
click at [734, 318] on span "Review and approve" at bounding box center [728, 322] width 57 height 8
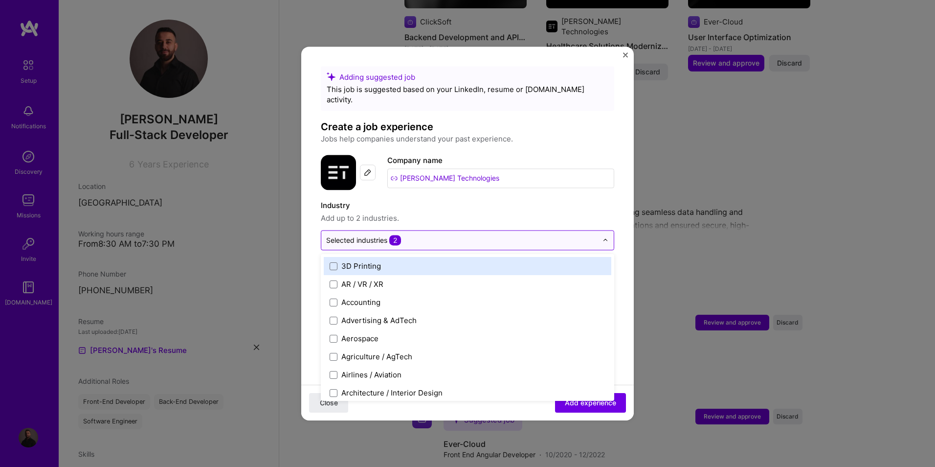
click at [430, 235] on input "text" at bounding box center [462, 240] width 272 height 10
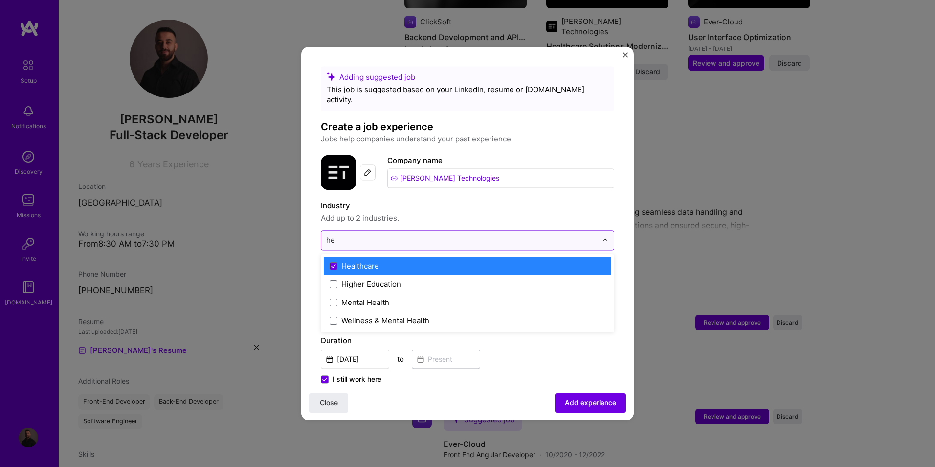
type input "hea"
click at [389, 261] on label "Healthcare" at bounding box center [468, 266] width 276 height 10
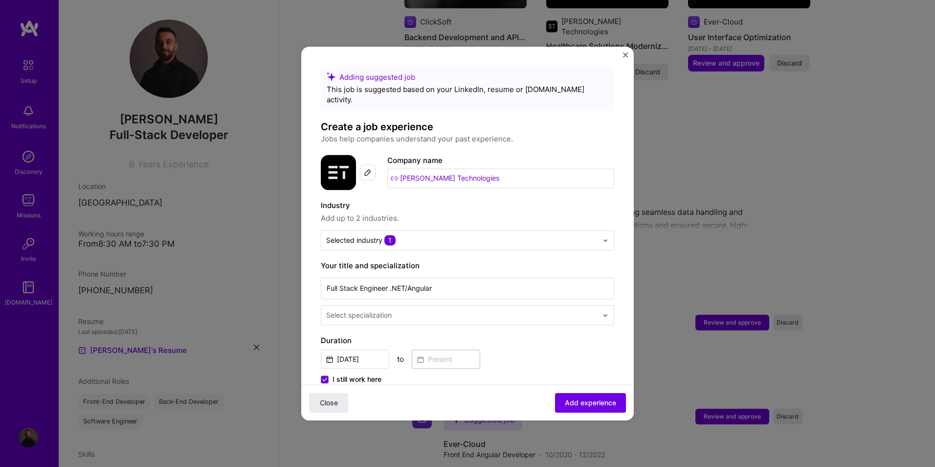
click at [517, 212] on span "Add up to 2 industries." at bounding box center [468, 218] width 294 height 12
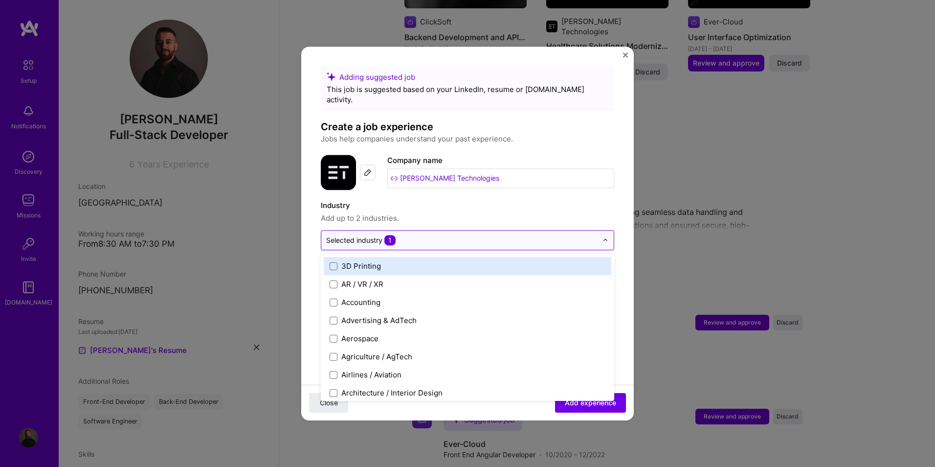
click at [510, 235] on input "text" at bounding box center [462, 240] width 272 height 10
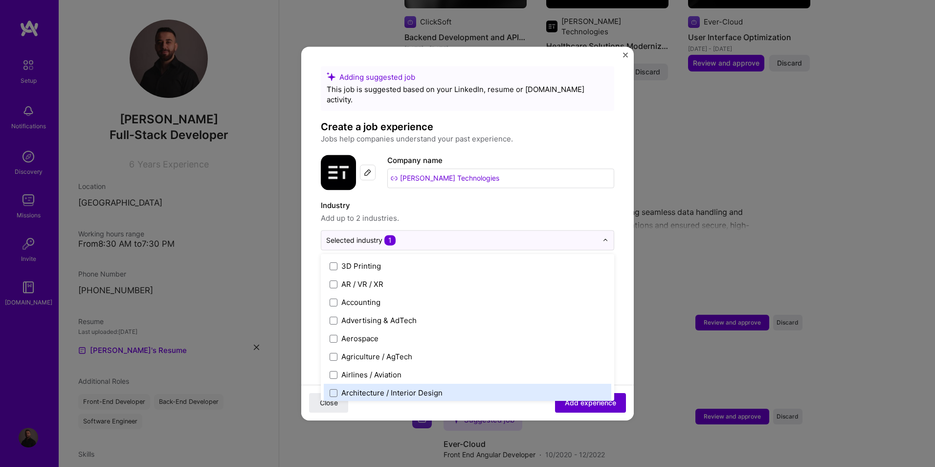
click at [578, 404] on span "Add experience" at bounding box center [590, 403] width 51 height 10
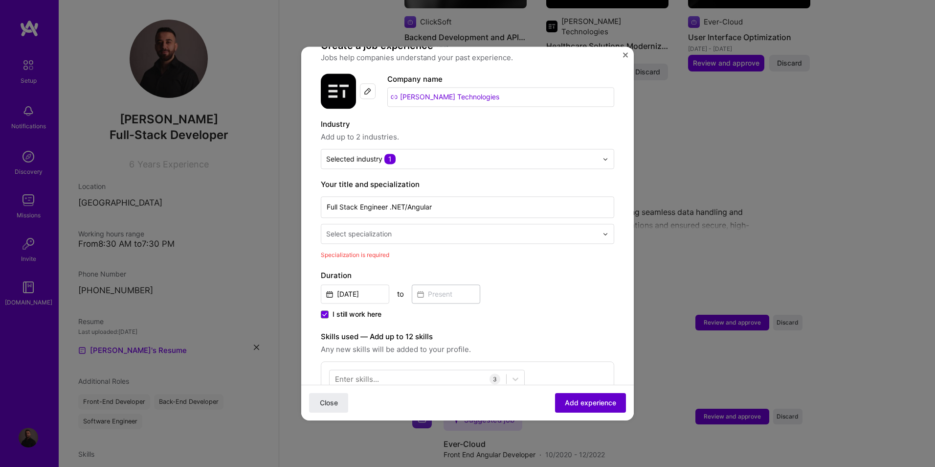
scroll to position [203, 0]
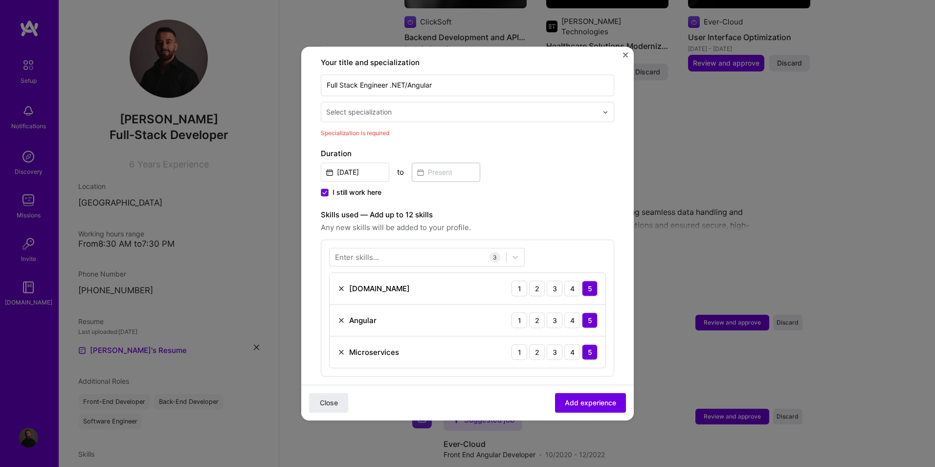
click at [359, 107] on div "Select specialization" at bounding box center [359, 112] width 66 height 10
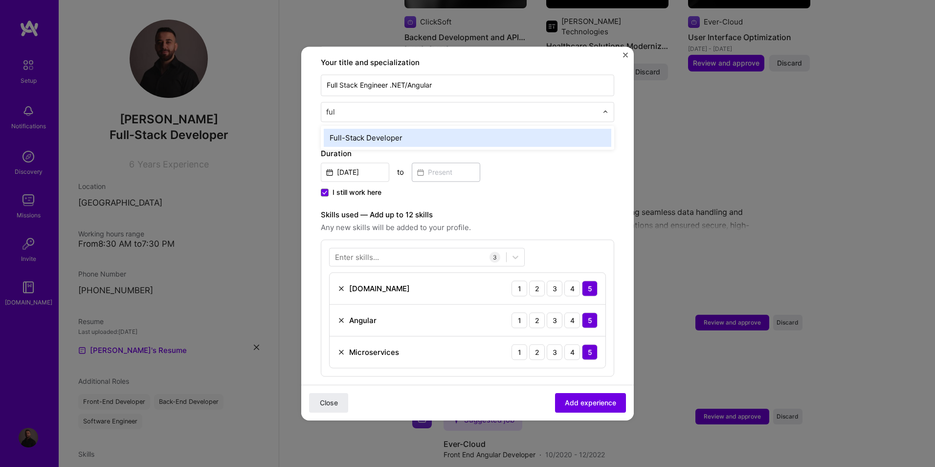
type input "full"
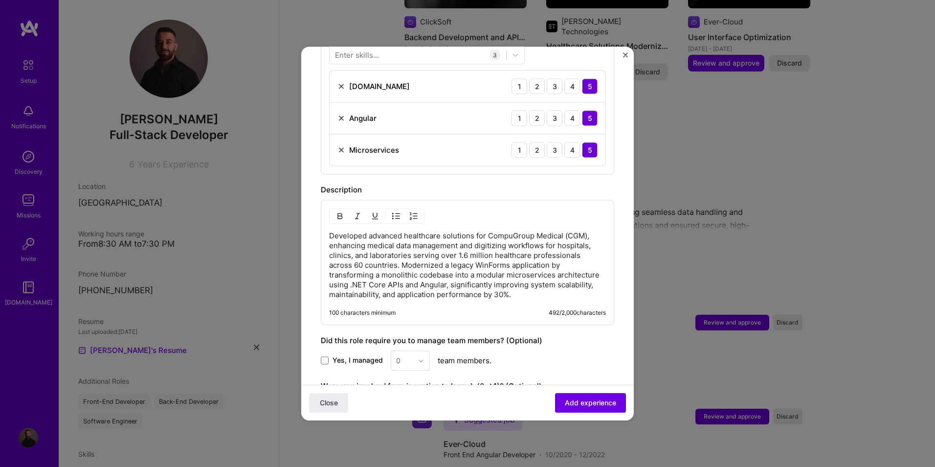
scroll to position [496, 0]
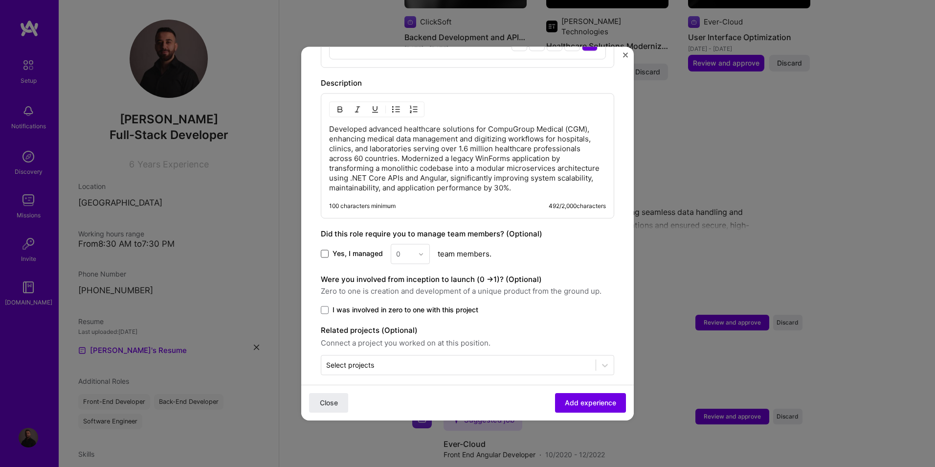
click at [326, 250] on span at bounding box center [325, 254] width 8 height 8
click at [0, 0] on input "Yes, I managed" at bounding box center [0, 0] width 0 height 0
click at [418, 251] on img at bounding box center [421, 254] width 6 height 6
click at [412, 343] on div "5" at bounding box center [410, 352] width 33 height 18
click at [409, 305] on span "I was involved in zero to one with this project" at bounding box center [406, 310] width 146 height 10
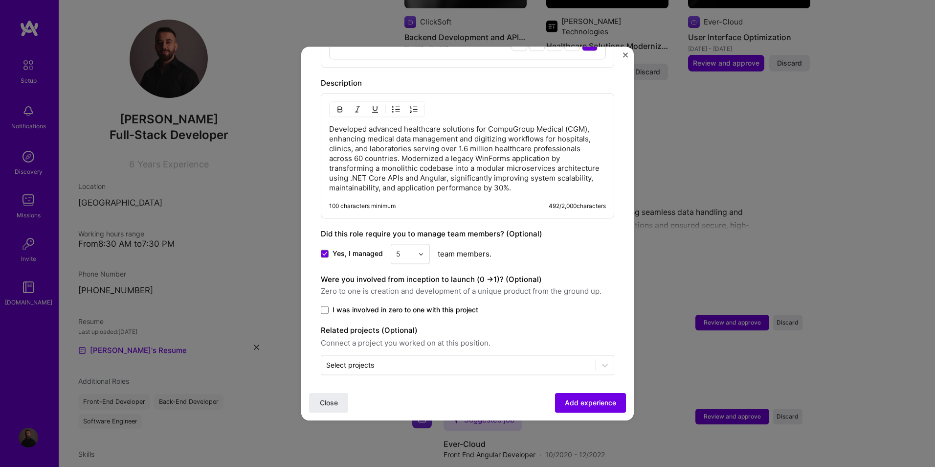
click at [0, 0] on input "I was involved in zero to one with this project" at bounding box center [0, 0] width 0 height 0
click at [427, 360] on input "text" at bounding box center [458, 365] width 265 height 10
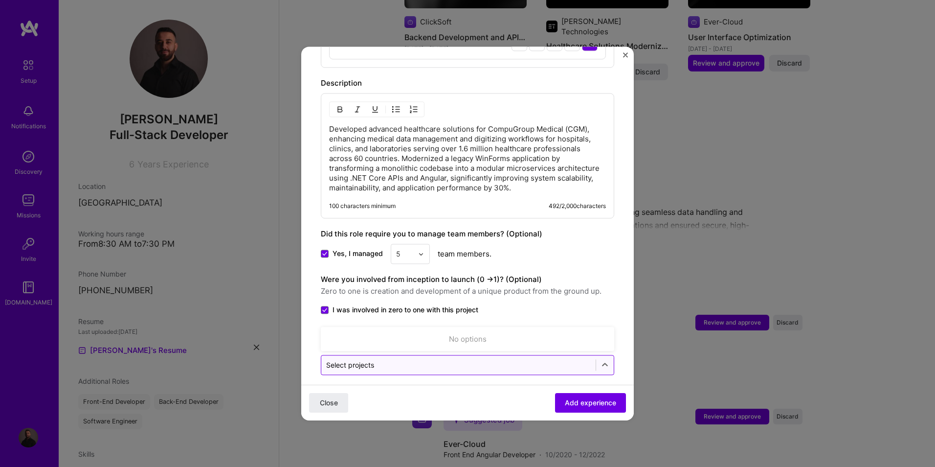
click at [430, 360] on input "text" at bounding box center [458, 365] width 265 height 10
click at [428, 305] on span "I was involved in zero to one with this project" at bounding box center [406, 310] width 146 height 10
click at [0, 0] on input "I was involved in zero to one with this project" at bounding box center [0, 0] width 0 height 0
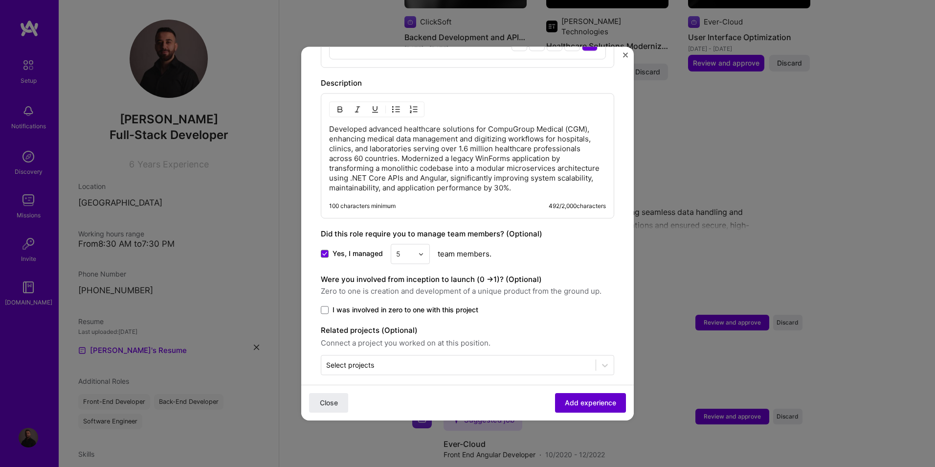
click at [574, 408] on button "Add experience" at bounding box center [590, 403] width 71 height 20
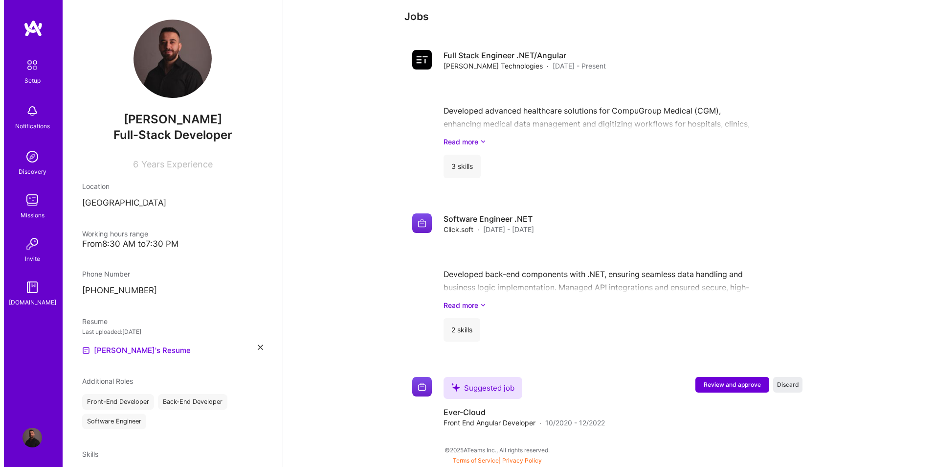
scroll to position [639, 0]
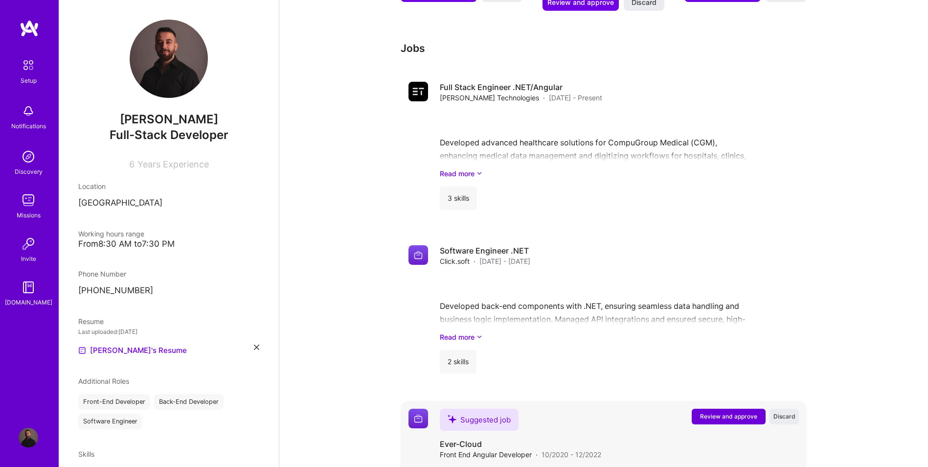
click at [725, 412] on span "Review and approve" at bounding box center [728, 416] width 57 height 8
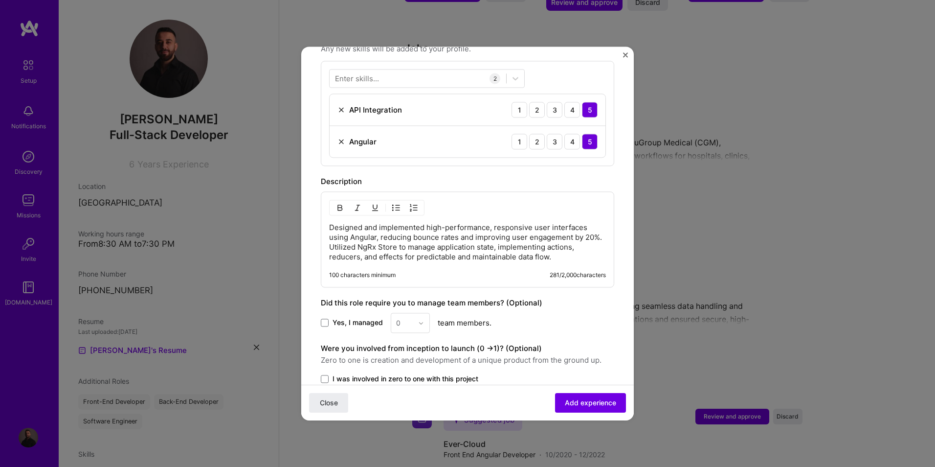
scroll to position [261, 0]
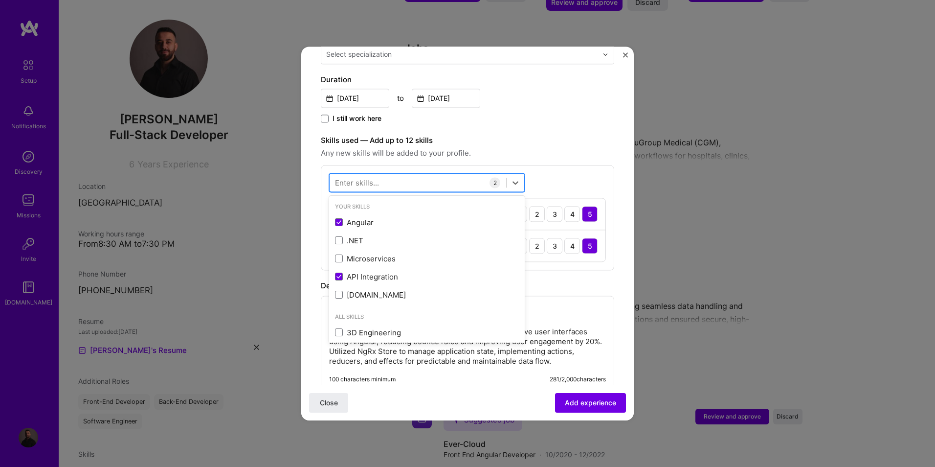
click at [380, 175] on div at bounding box center [418, 183] width 177 height 16
click at [343, 235] on div ".NET" at bounding box center [427, 240] width 184 height 10
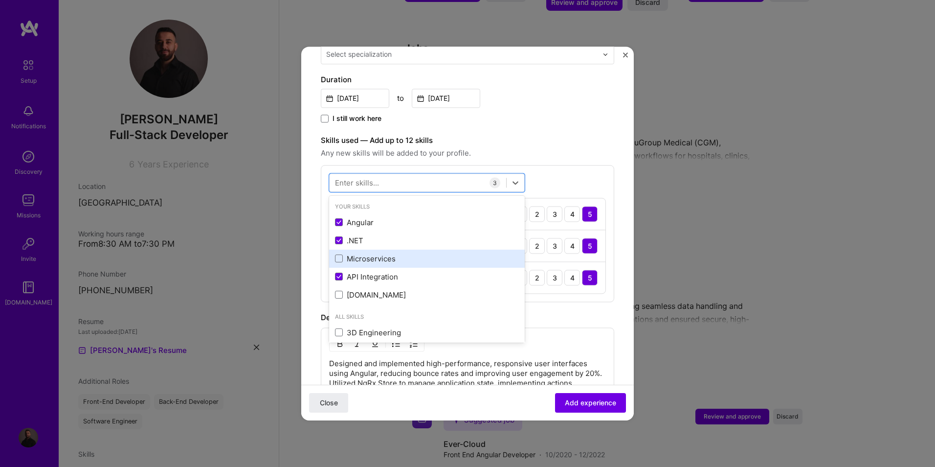
click at [343, 253] on div "Microservices" at bounding box center [427, 258] width 184 height 10
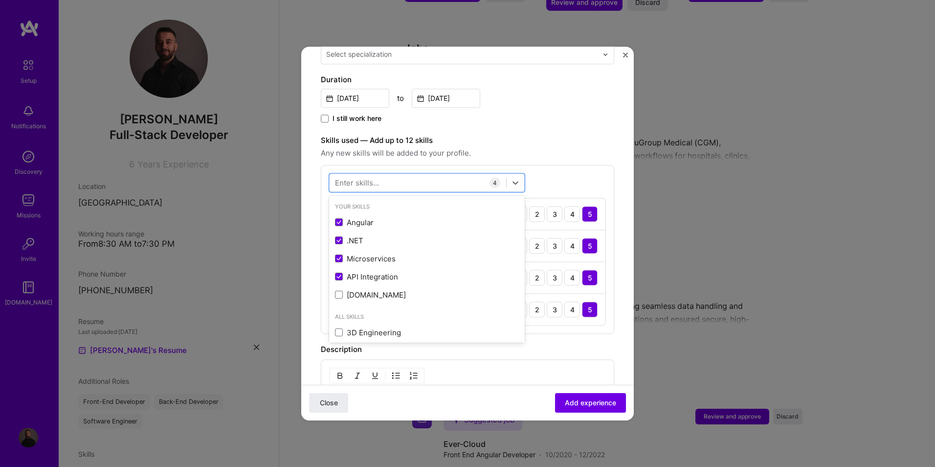
click at [598, 347] on div "Description Designed and implemented high-performance, responsive user interfac…" at bounding box center [468, 399] width 294 height 112
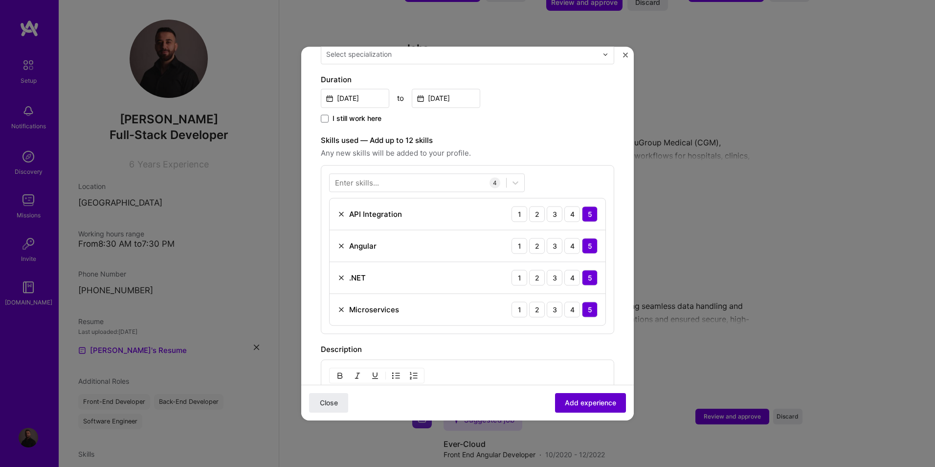
click at [567, 403] on span "Add experience" at bounding box center [590, 403] width 51 height 10
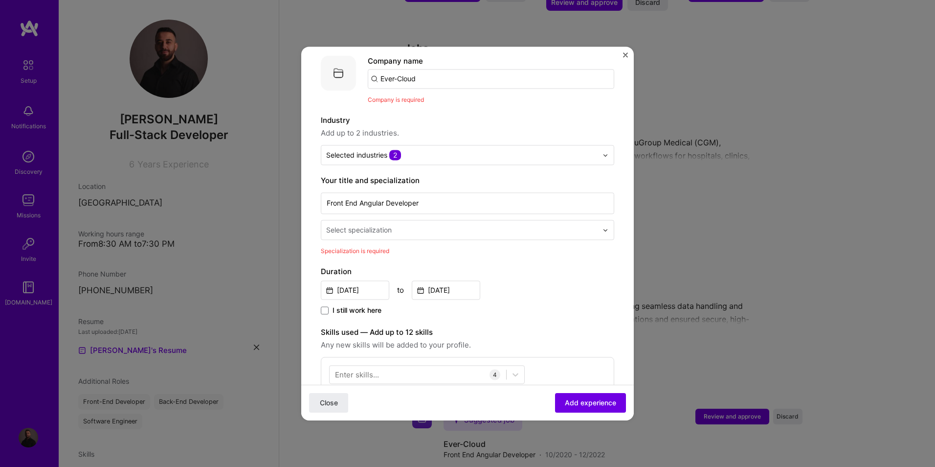
scroll to position [98, 0]
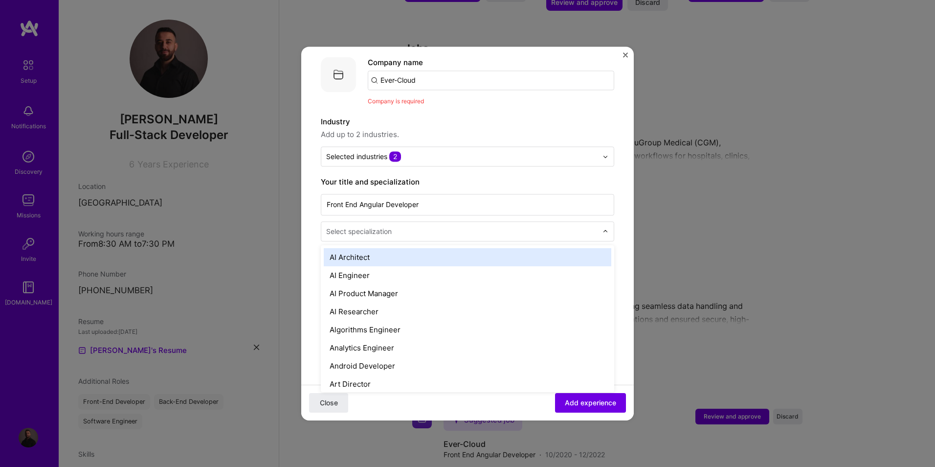
click at [407, 226] on input "text" at bounding box center [462, 231] width 273 height 10
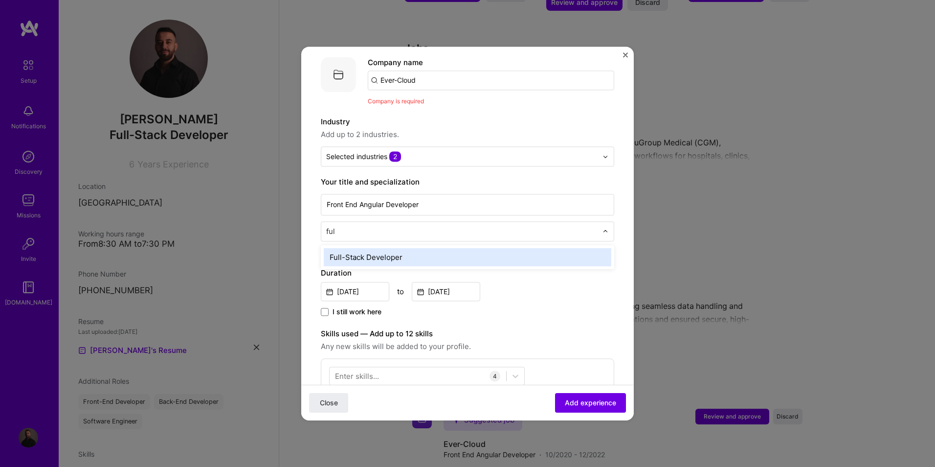
type input "full"
click at [411, 249] on div "Full-Stack Developer" at bounding box center [468, 257] width 288 height 18
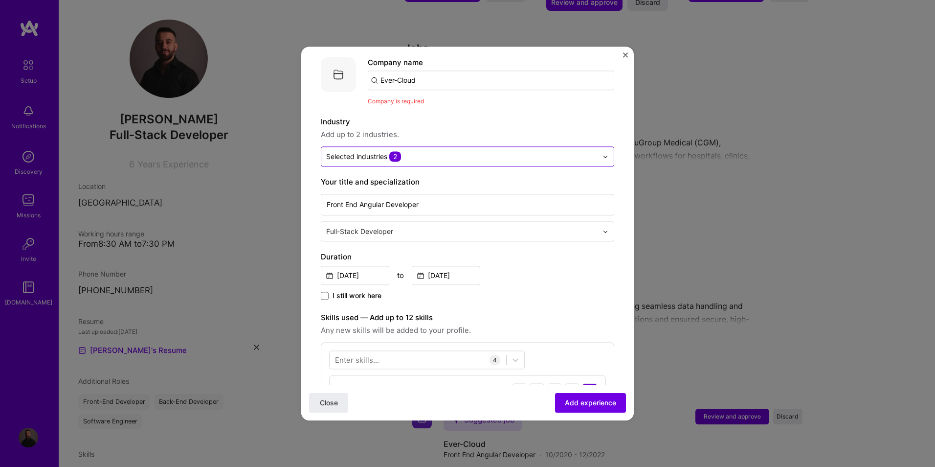
click at [404, 151] on input "text" at bounding box center [462, 156] width 272 height 10
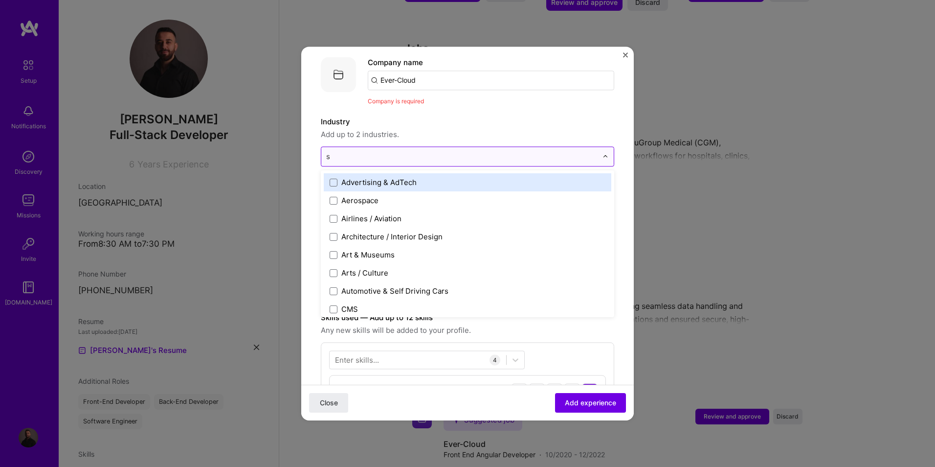
type input "sa"
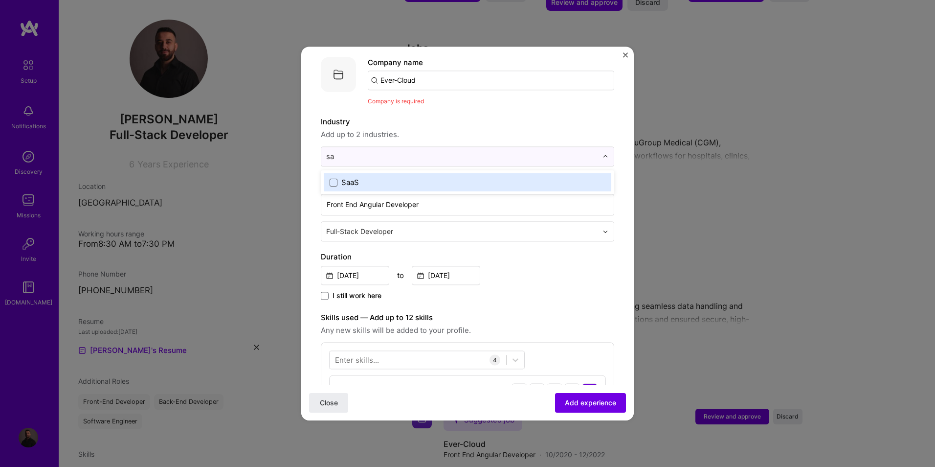
click at [334, 179] on span at bounding box center [334, 183] width 8 height 8
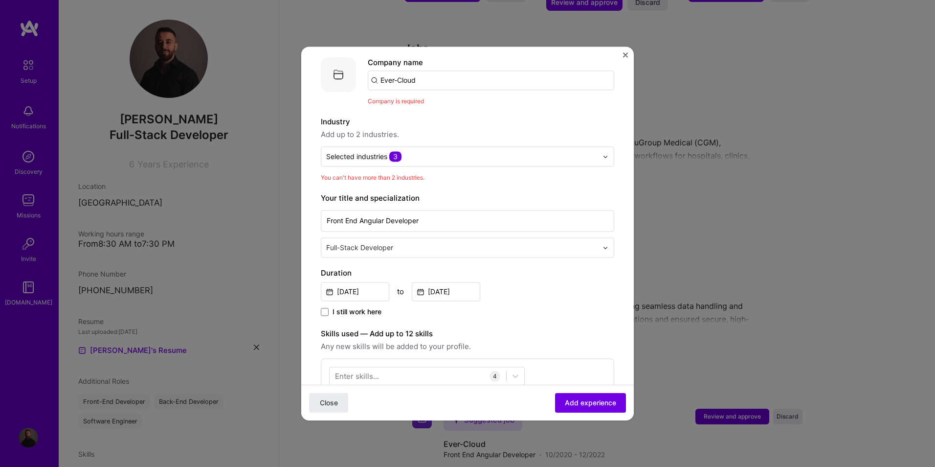
click at [612, 318] on form "Adding suggested job This job is suggested based on your LinkedIn, resume or [D…" at bounding box center [467, 414] width 333 height 892
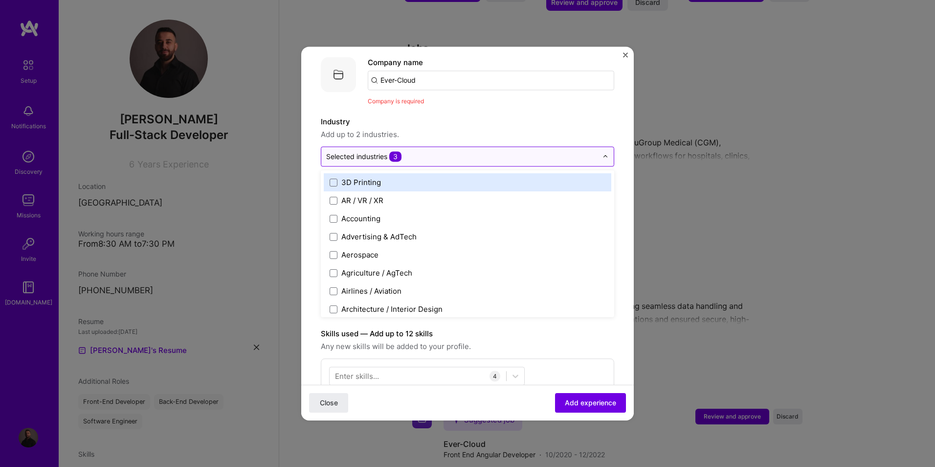
click at [470, 147] on div "Selected industries 3" at bounding box center [461, 156] width 281 height 19
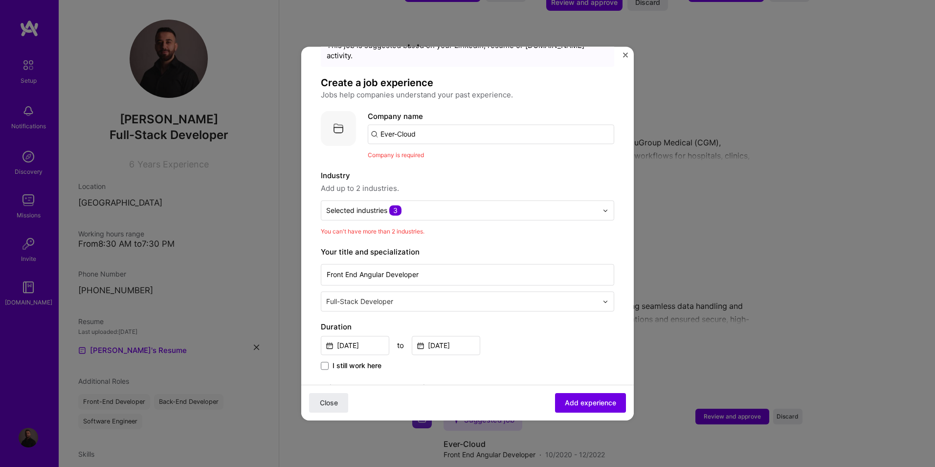
scroll to position [33, 0]
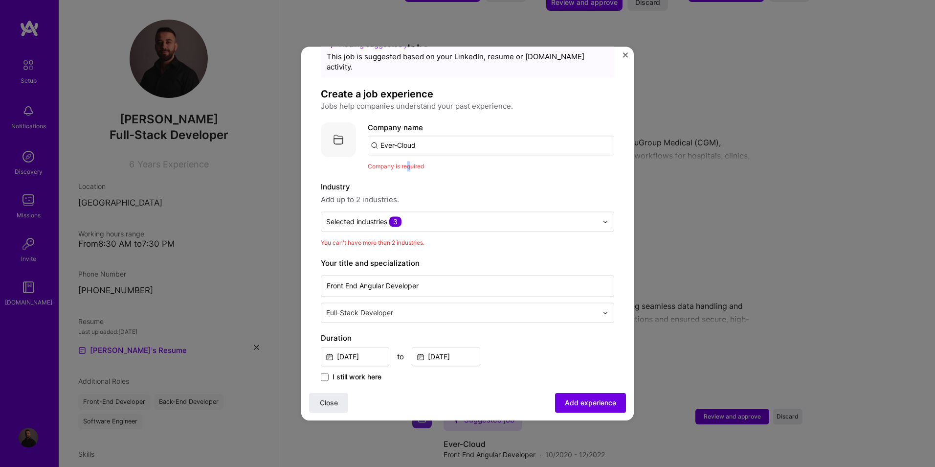
click at [409, 162] on span "Company is required" at bounding box center [396, 165] width 56 height 7
click at [433, 136] on input "Ever-Cloud" at bounding box center [491, 146] width 247 height 20
click at [378, 136] on input "Ever-Cloud" at bounding box center [491, 146] width 247 height 20
drag, startPoint x: 378, startPoint y: 131, endPoint x: 411, endPoint y: 138, distance: 34.0
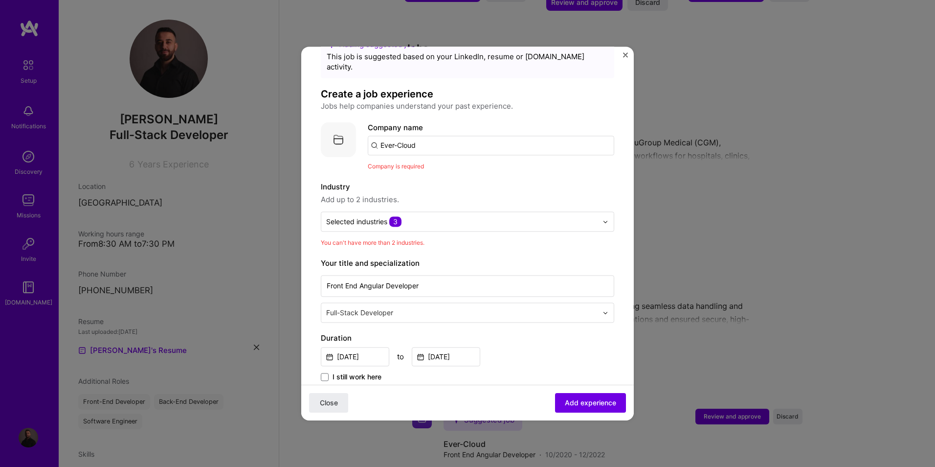
click at [381, 136] on input "Ever-Cloud" at bounding box center [491, 146] width 247 height 20
type input "Ever Cloud"
click at [447, 164] on div "Ever Cloud" at bounding box center [446, 172] width 46 height 17
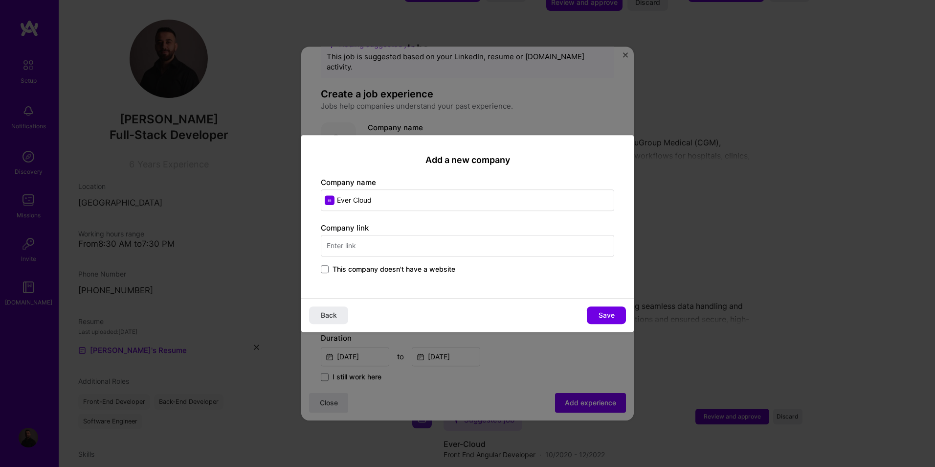
click at [415, 246] on input "text" at bounding box center [468, 246] width 294 height 22
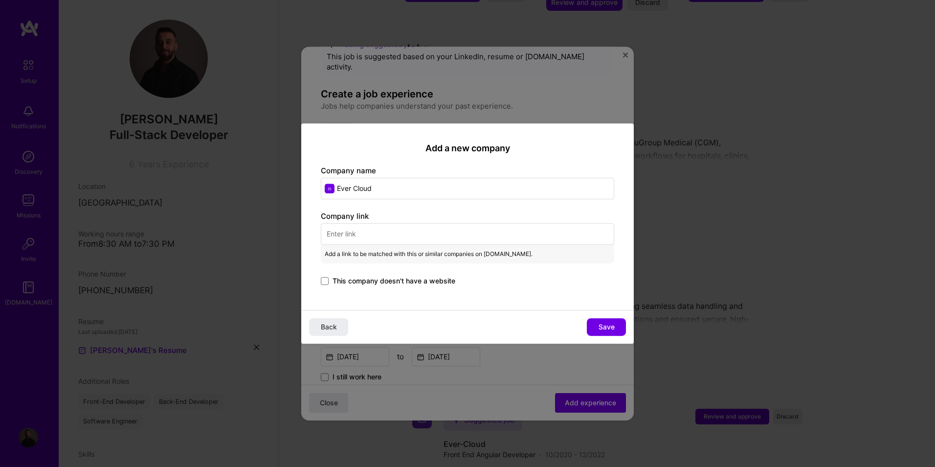
paste input "[URL][DOMAIN_NAME]"
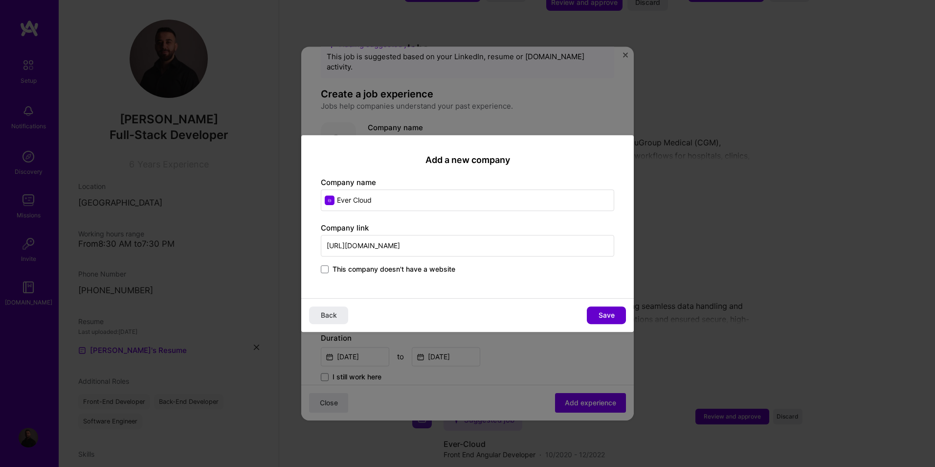
type input "[URL][DOMAIN_NAME]"
click at [603, 315] on span "Save" at bounding box center [607, 315] width 16 height 10
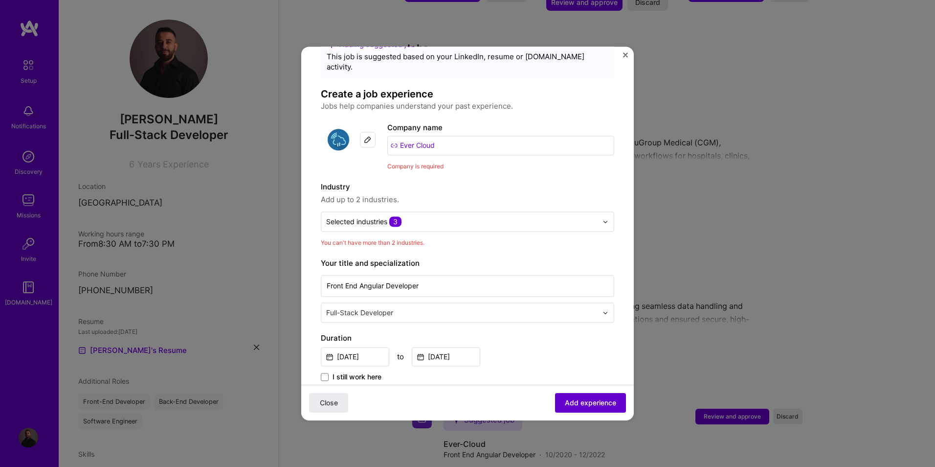
click at [589, 398] on span "Add experience" at bounding box center [590, 403] width 51 height 10
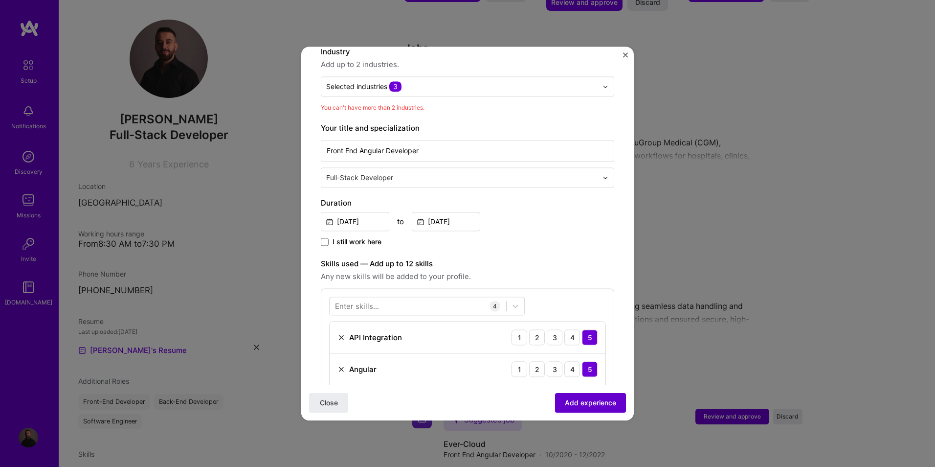
scroll to position [157, 0]
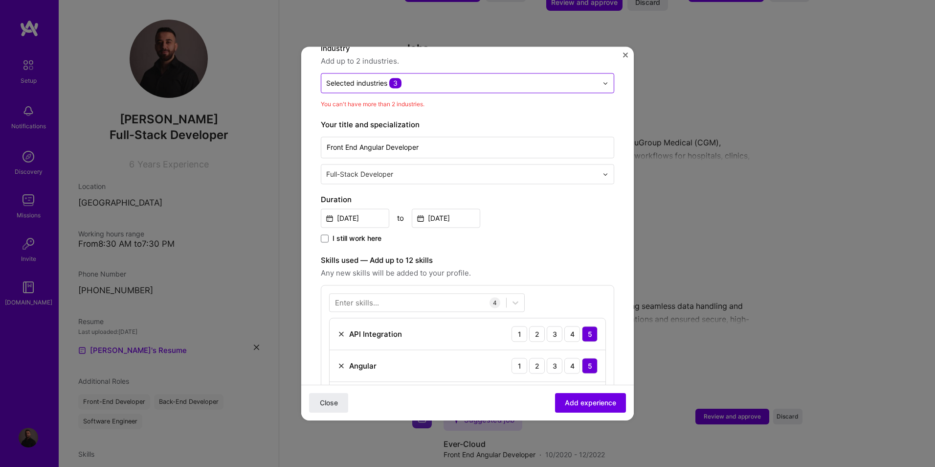
click at [470, 78] on input "text" at bounding box center [462, 83] width 272 height 10
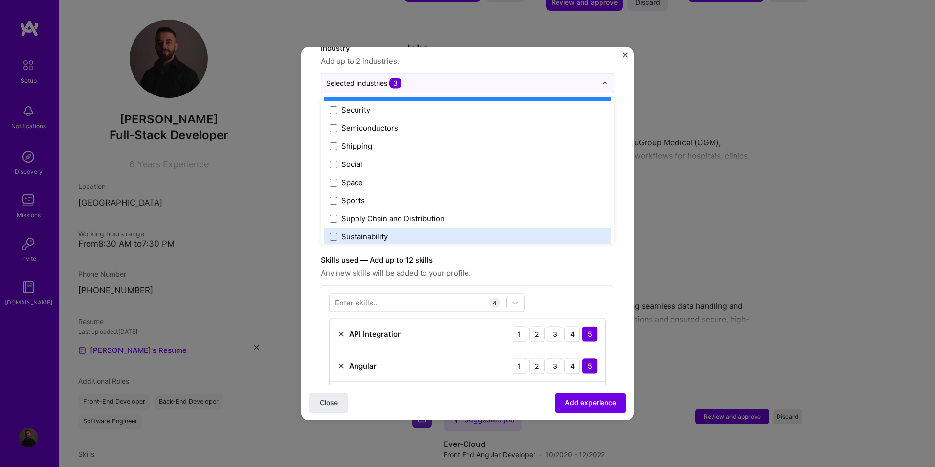
scroll to position [1966, 0]
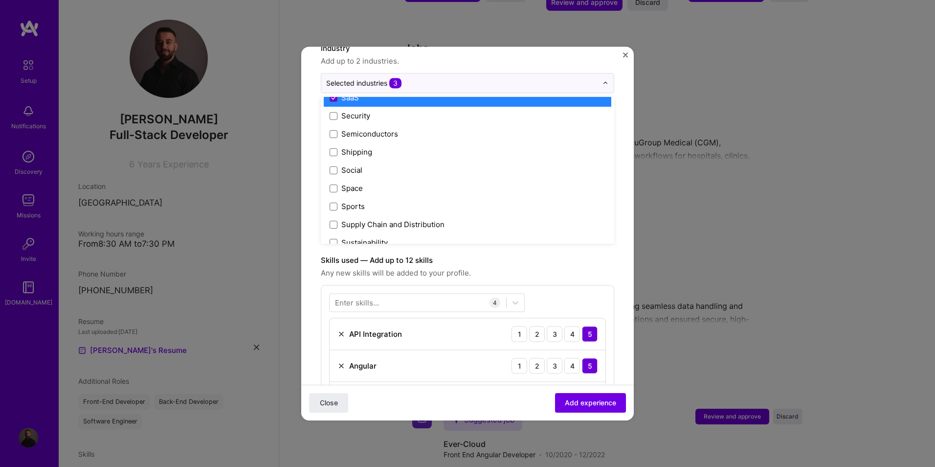
click at [332, 94] on span at bounding box center [334, 98] width 8 height 8
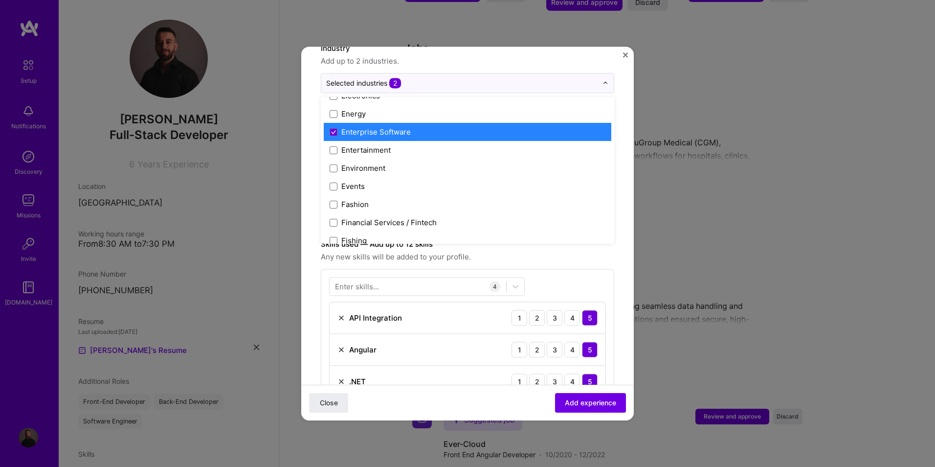
scroll to position [913, 0]
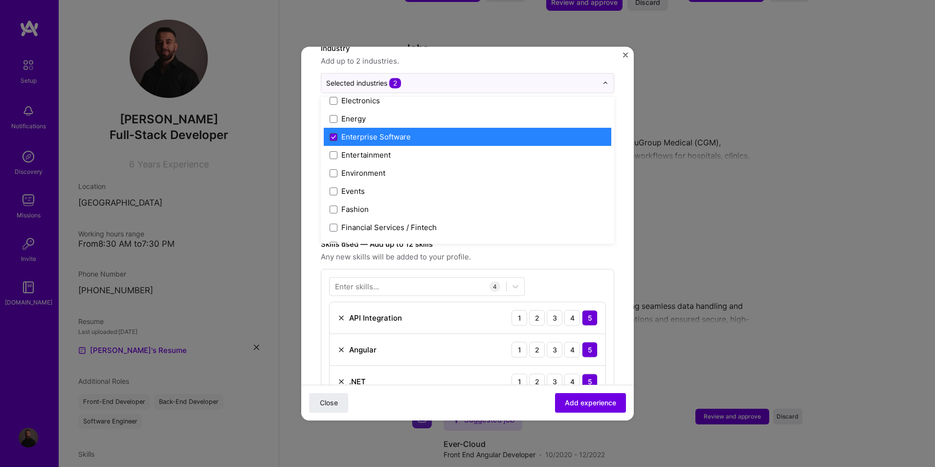
click at [331, 133] on span at bounding box center [334, 137] width 8 height 8
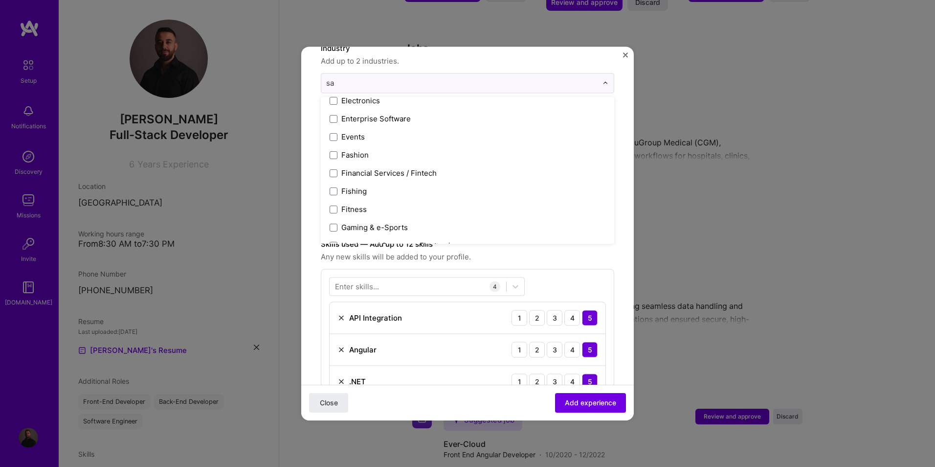
scroll to position [0, 0]
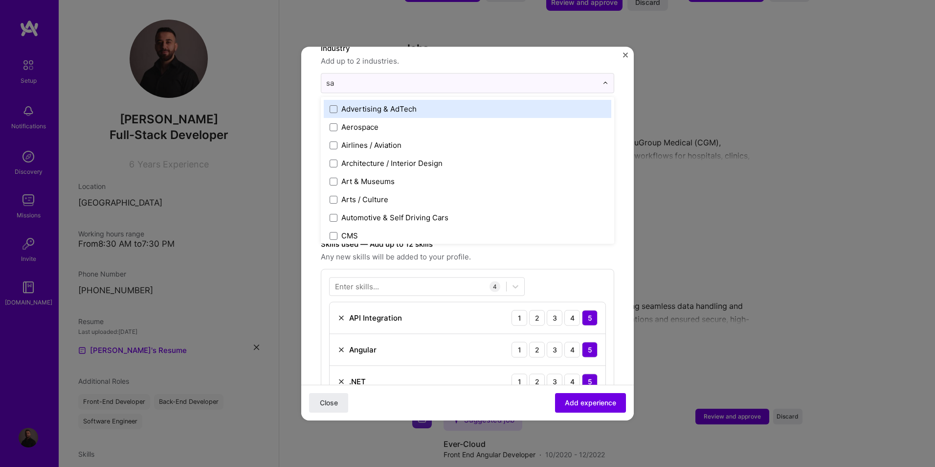
type input "saa"
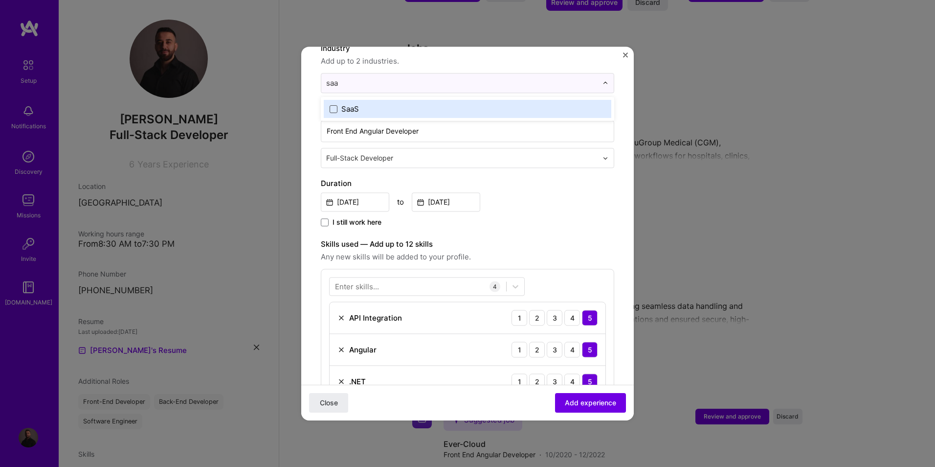
click at [333, 105] on span at bounding box center [334, 109] width 8 height 8
click at [621, 253] on form "Adding suggested job This job is suggested based on your LinkedIn, resume or [D…" at bounding box center [467, 339] width 333 height 861
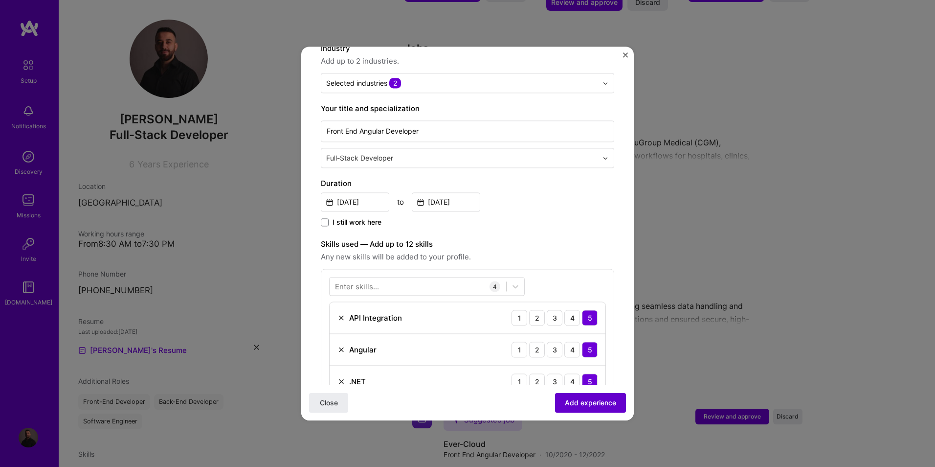
click at [592, 406] on span "Add experience" at bounding box center [590, 403] width 51 height 10
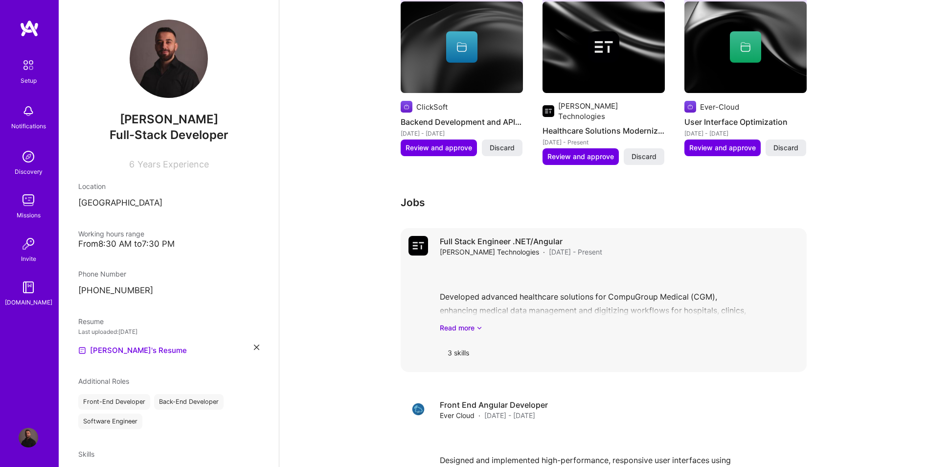
scroll to position [433, 0]
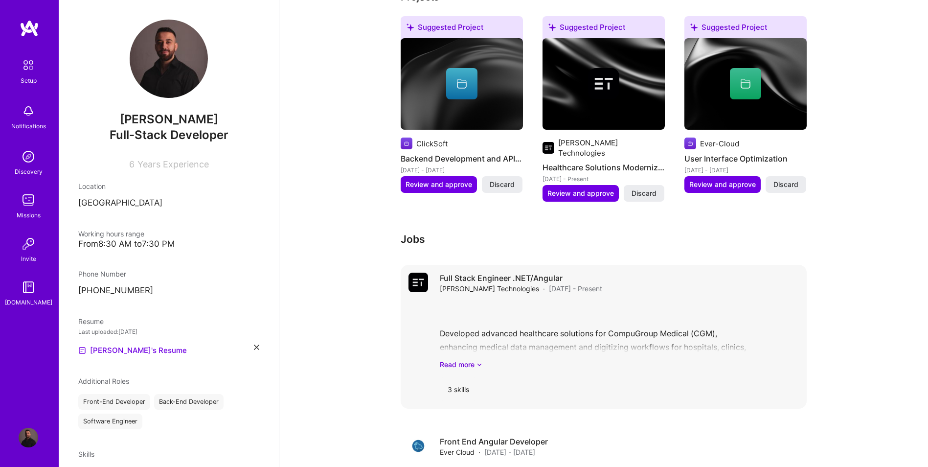
click at [460, 377] on div "3 skills" at bounding box center [458, 388] width 37 height 23
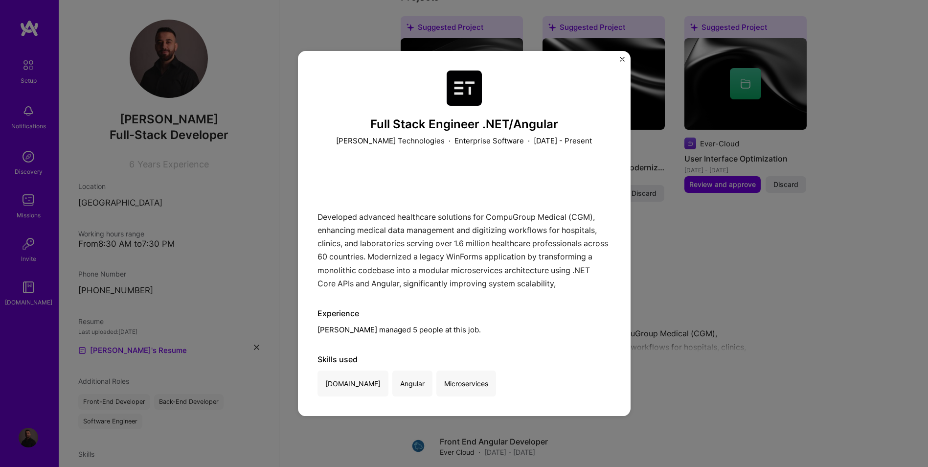
click at [622, 62] on img "Close" at bounding box center [622, 59] width 5 height 5
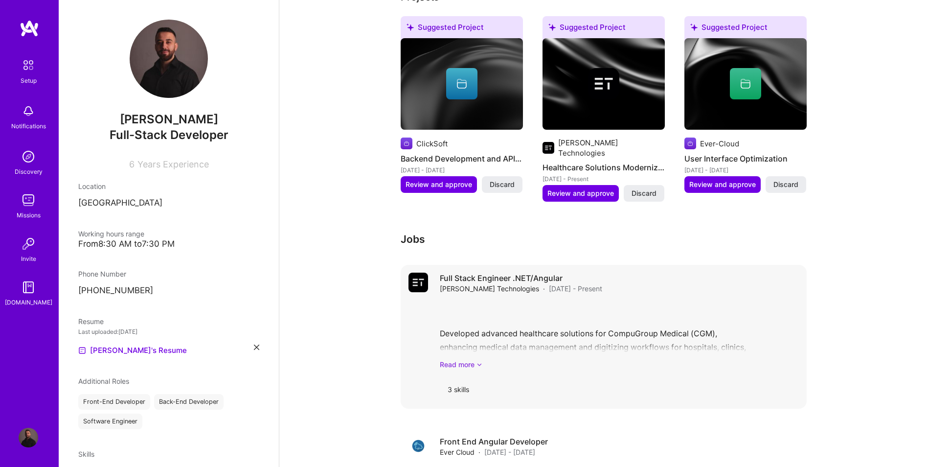
click at [452, 359] on link "Read more" at bounding box center [619, 364] width 359 height 10
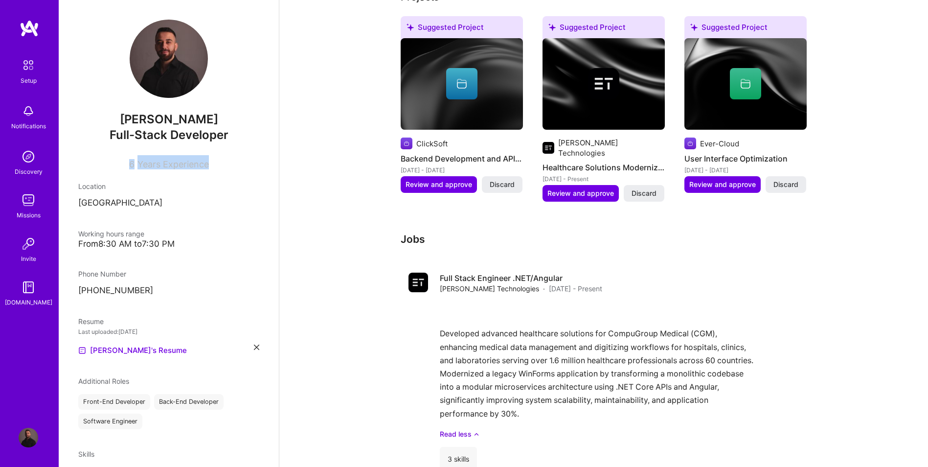
drag, startPoint x: 200, startPoint y: 165, endPoint x: 215, endPoint y: 166, distance: 15.2
click at [215, 166] on div "6 Years Experience" at bounding box center [168, 162] width 181 height 14
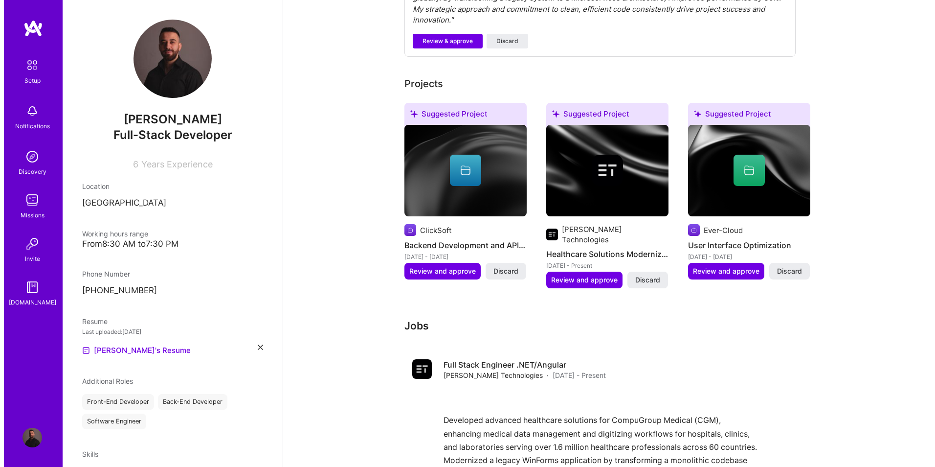
scroll to position [238, 0]
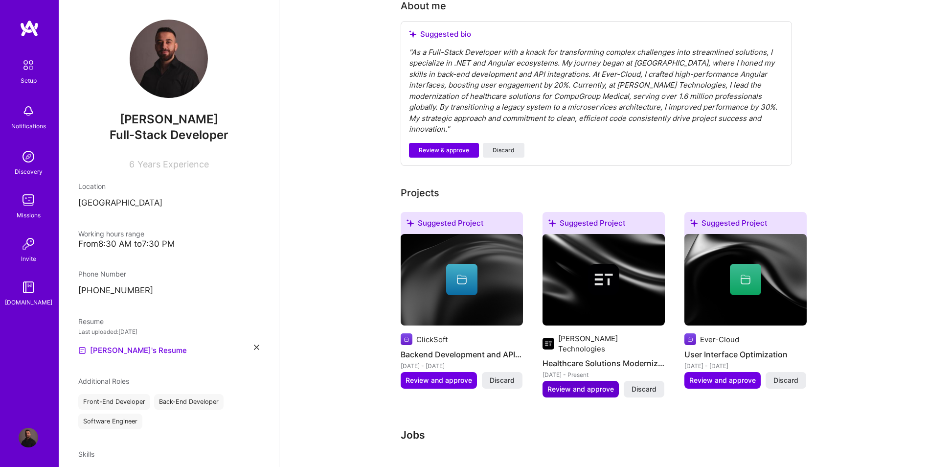
click at [590, 384] on span "Review and approve" at bounding box center [580, 389] width 67 height 10
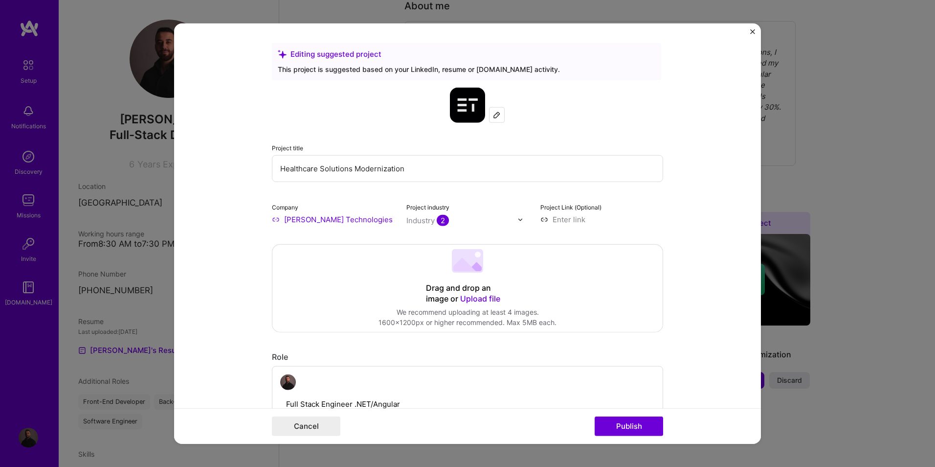
click at [315, 218] on input "[PERSON_NAME] Technologies" at bounding box center [333, 219] width 123 height 10
click at [284, 223] on input "[PERSON_NAME] Technologies" at bounding box center [333, 219] width 123 height 10
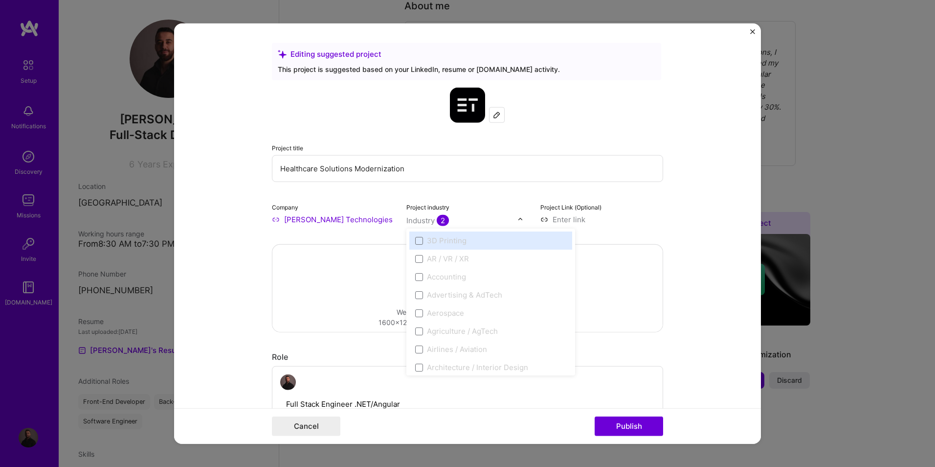
click at [424, 221] on div "Industry 2" at bounding box center [428, 220] width 43 height 10
click at [234, 248] on form "Editing suggested project This project is suggested based on your LinkedIn, res…" at bounding box center [467, 233] width 587 height 420
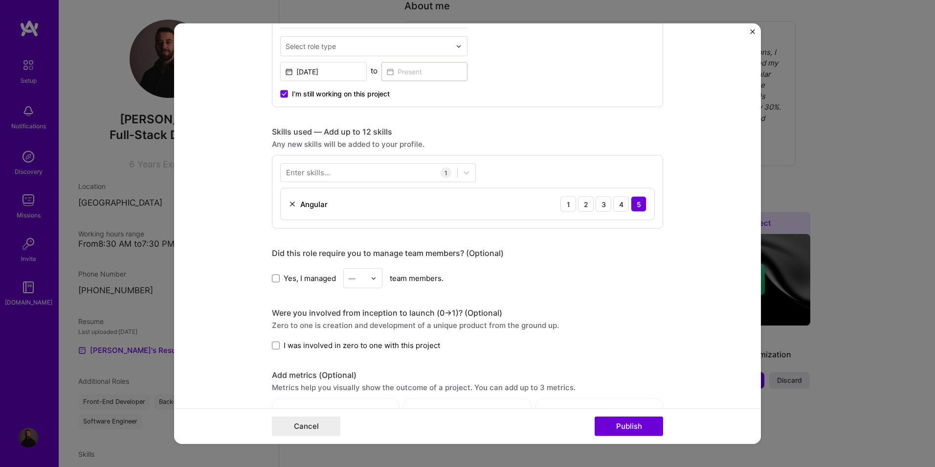
scroll to position [391, 0]
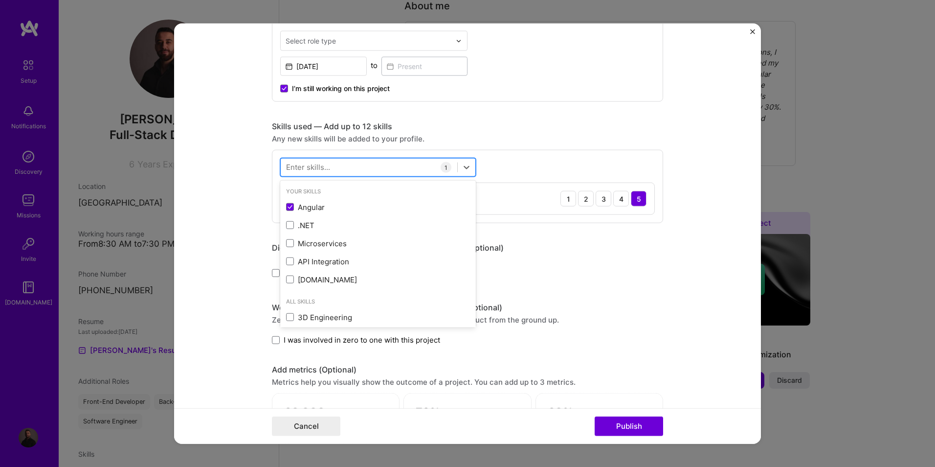
click at [413, 169] on div at bounding box center [369, 167] width 177 height 16
click at [294, 223] on div ".NET" at bounding box center [378, 225] width 184 height 10
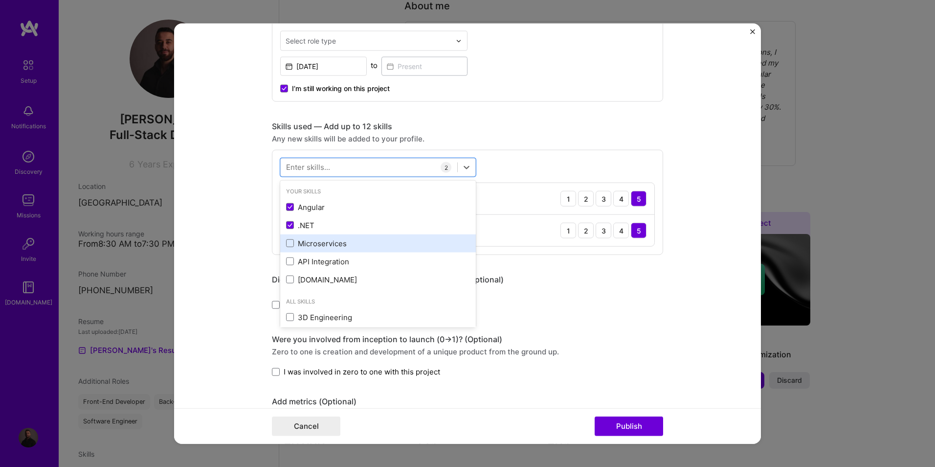
click at [289, 249] on div "Microservices" at bounding box center [378, 243] width 196 height 18
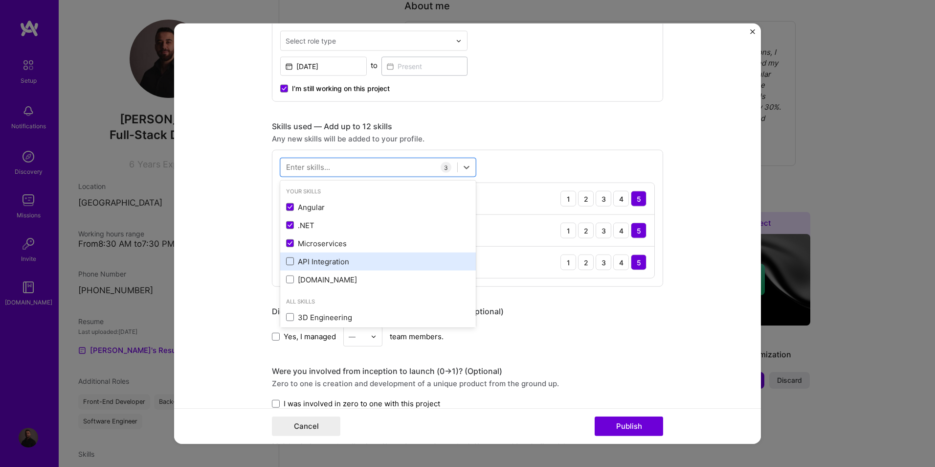
click at [289, 264] on span at bounding box center [290, 261] width 8 height 8
click at [0, 0] on input "checkbox" at bounding box center [0, 0] width 0 height 0
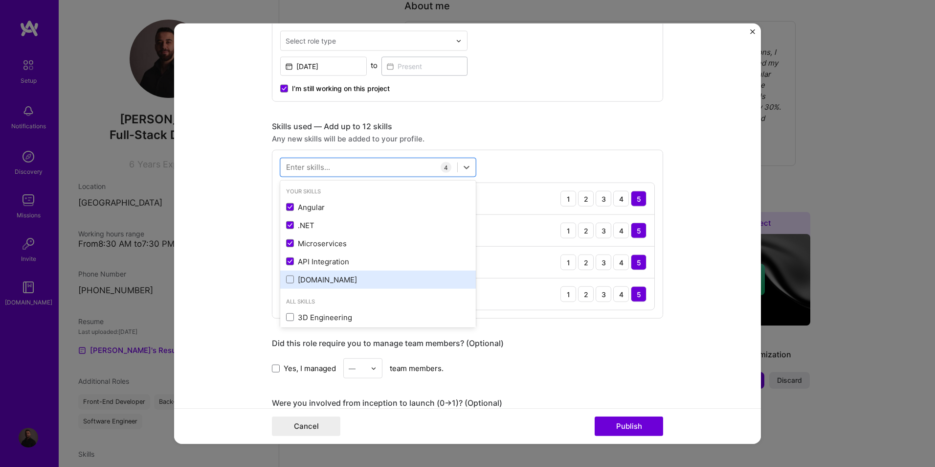
click at [291, 280] on div "[DOMAIN_NAME]" at bounding box center [378, 279] width 184 height 10
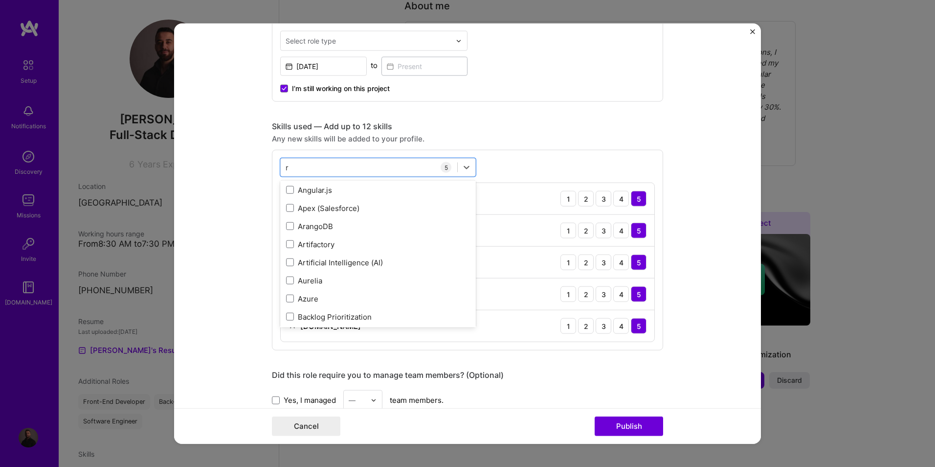
scroll to position [0, 0]
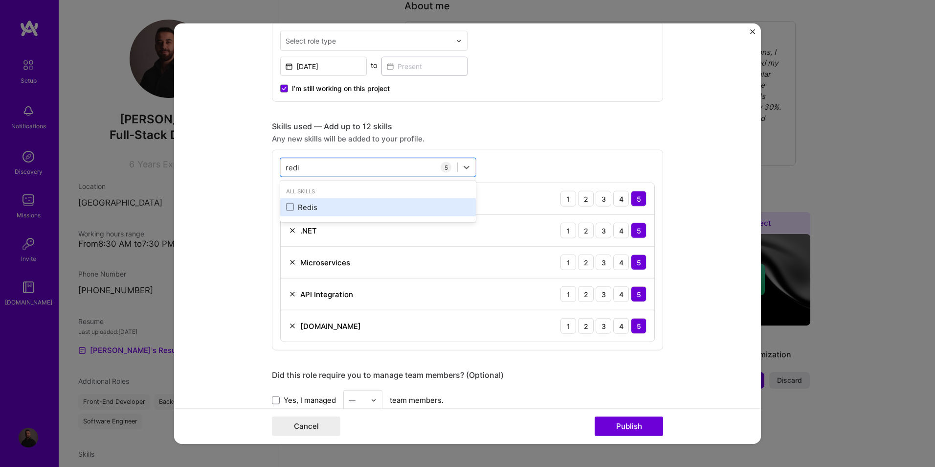
click at [299, 210] on div "Redis" at bounding box center [378, 207] width 184 height 10
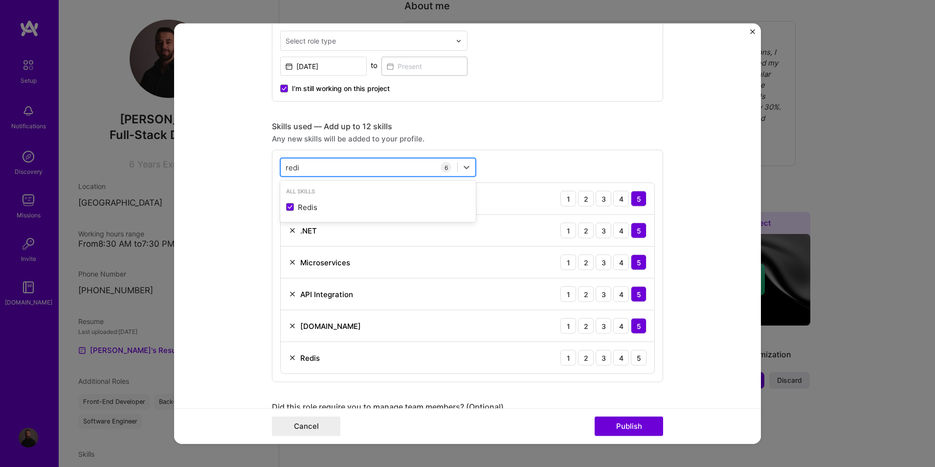
click at [338, 167] on div "redi redi" at bounding box center [369, 167] width 177 height 16
type input "r"
type input "u"
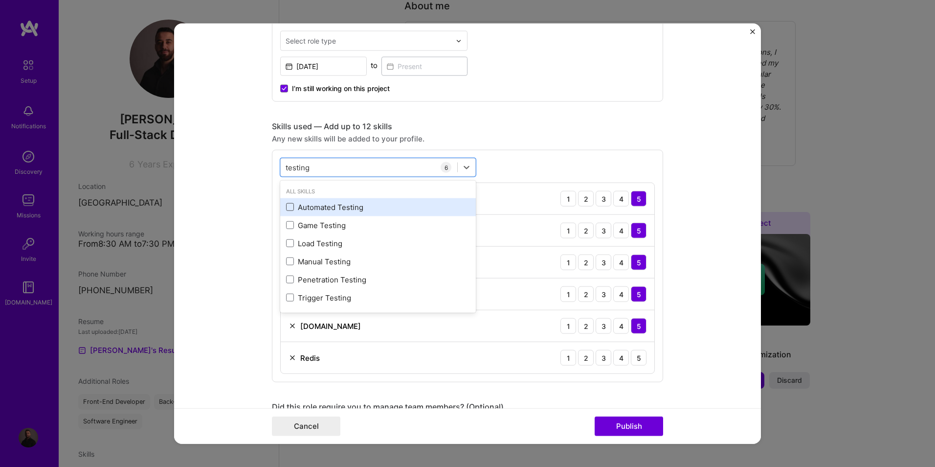
click at [287, 205] on span at bounding box center [290, 207] width 8 height 8
click at [0, 0] on input "checkbox" at bounding box center [0, 0] width 0 height 0
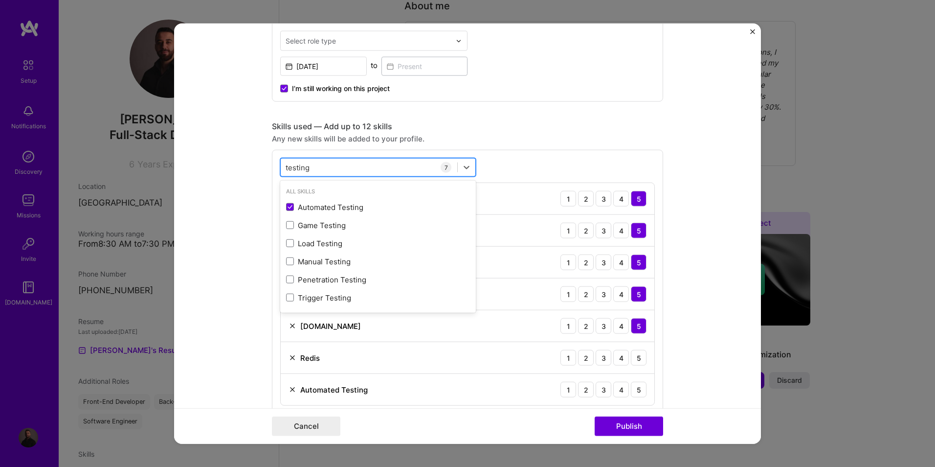
click at [322, 170] on div "testing testing" at bounding box center [369, 167] width 177 height 16
type input "t"
type input "mssql"
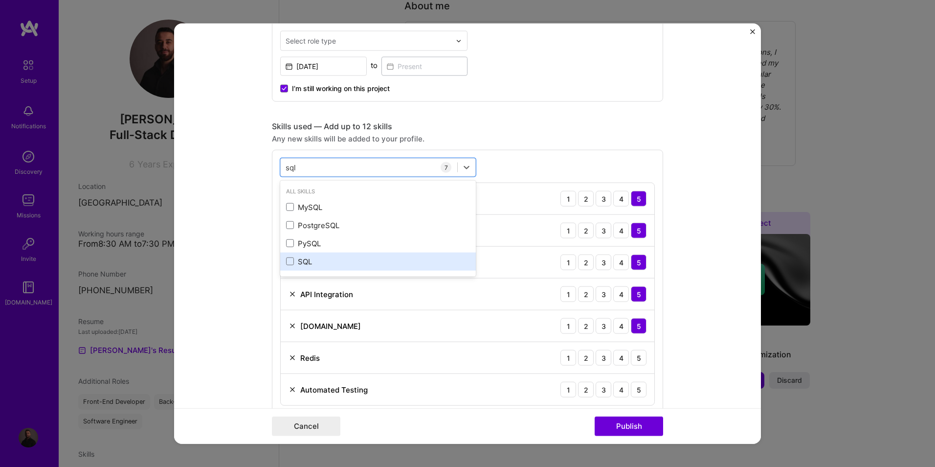
click at [292, 261] on div "SQL" at bounding box center [378, 261] width 184 height 10
click at [329, 166] on div "sql sql" at bounding box center [369, 167] width 177 height 16
type input "s"
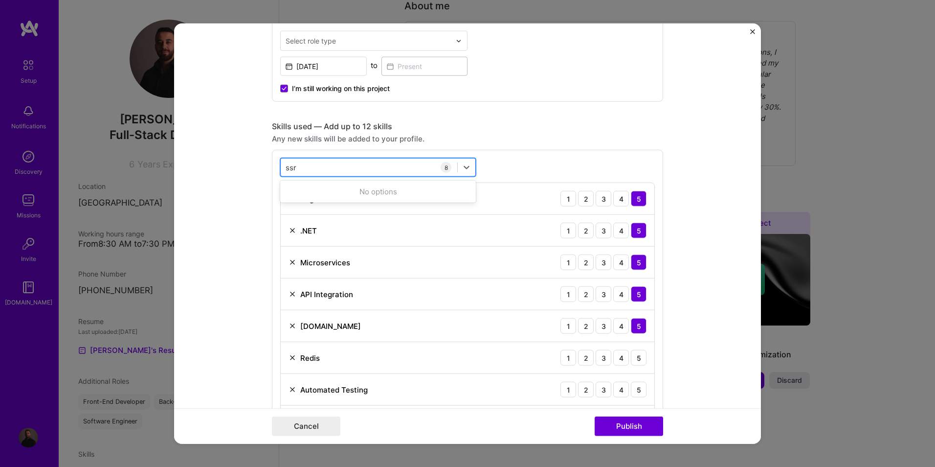
type input "ssrs"
type input "s"
type input "="
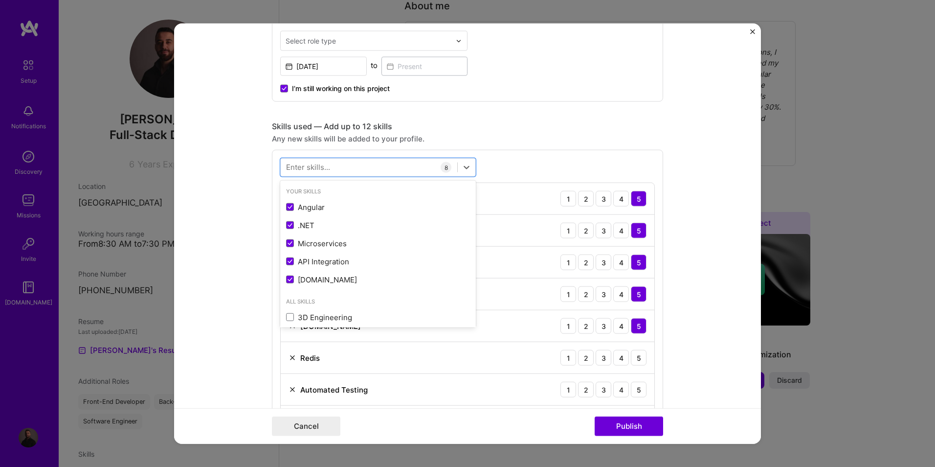
click at [586, 146] on div "Skills used — Add up to 12 skills Any new skills will be added to your profile.…" at bounding box center [467, 283] width 391 height 324
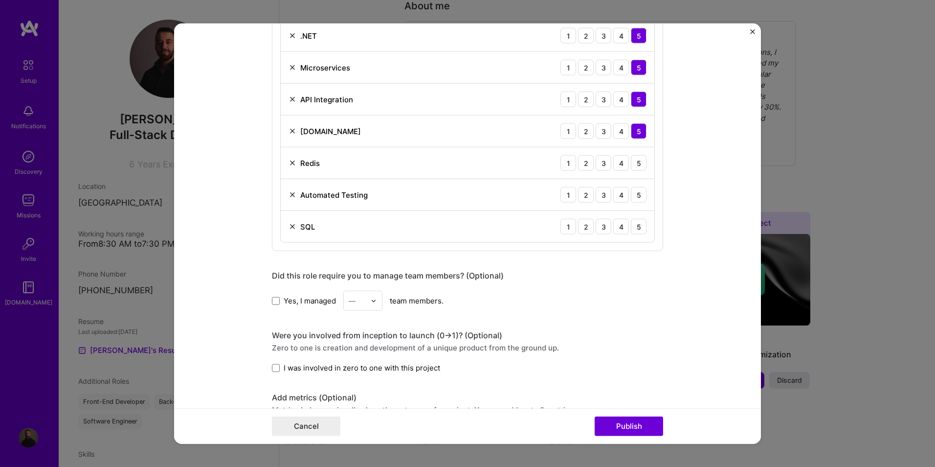
scroll to position [587, 0]
drag, startPoint x: 297, startPoint y: 300, endPoint x: 321, endPoint y: 307, distance: 25.5
click at [297, 300] on span "Yes, I managed" at bounding box center [310, 299] width 52 height 10
click at [0, 0] on input "Yes, I managed" at bounding box center [0, 0] width 0 height 0
click at [367, 305] on div "—" at bounding box center [357, 299] width 27 height 19
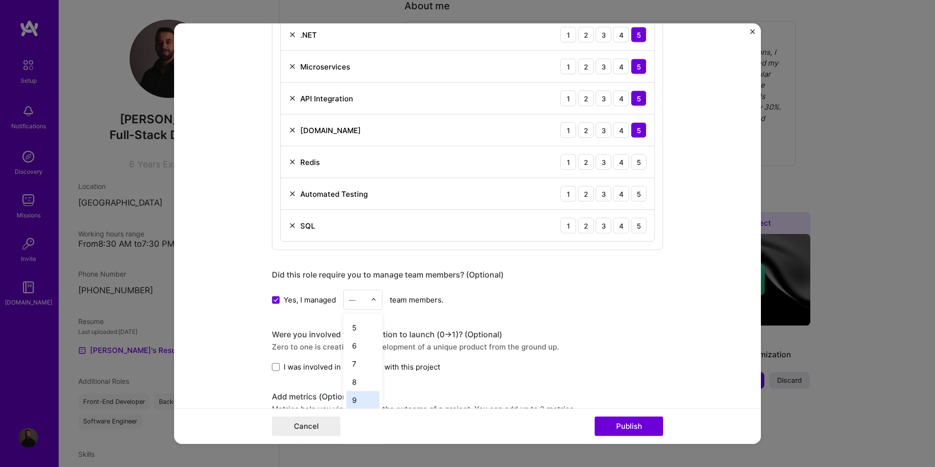
scroll to position [65, 0]
click at [358, 338] on div "5" at bounding box center [362, 333] width 33 height 18
click at [272, 366] on span at bounding box center [276, 366] width 8 height 8
click at [0, 0] on input "I was involved in zero to one with this project" at bounding box center [0, 0] width 0 height 0
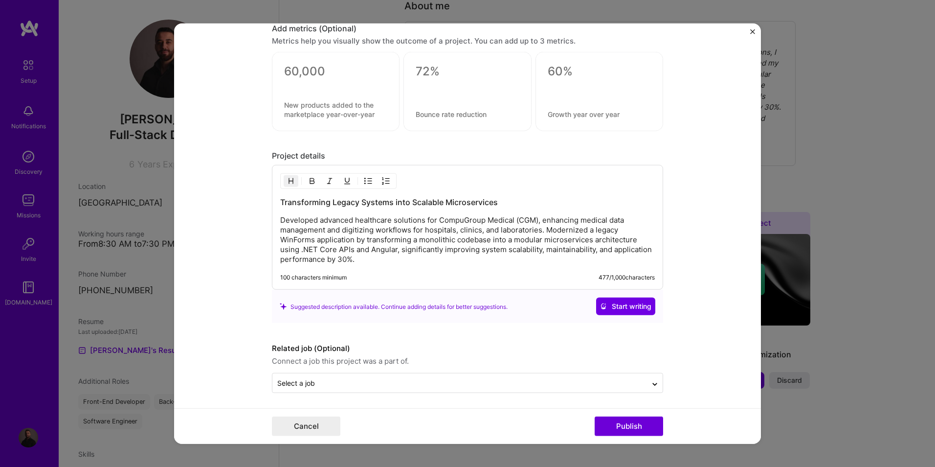
scroll to position [958, 0]
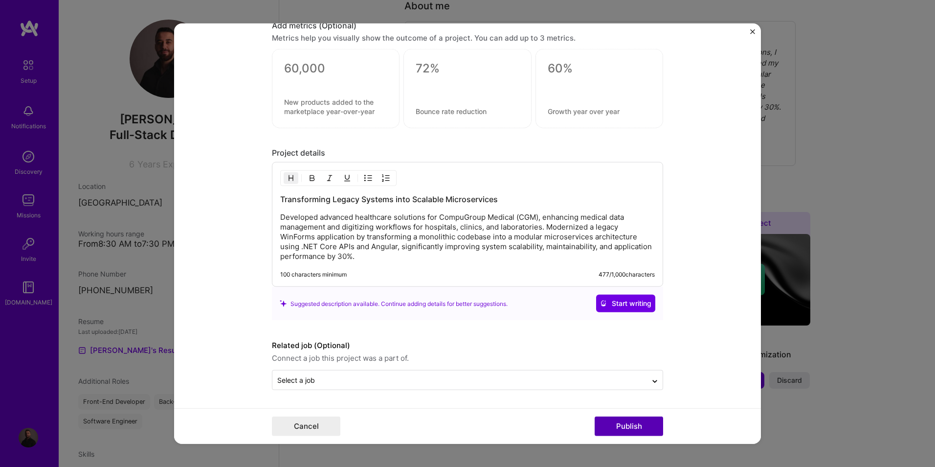
click at [631, 430] on button "Publish" at bounding box center [629, 426] width 68 height 20
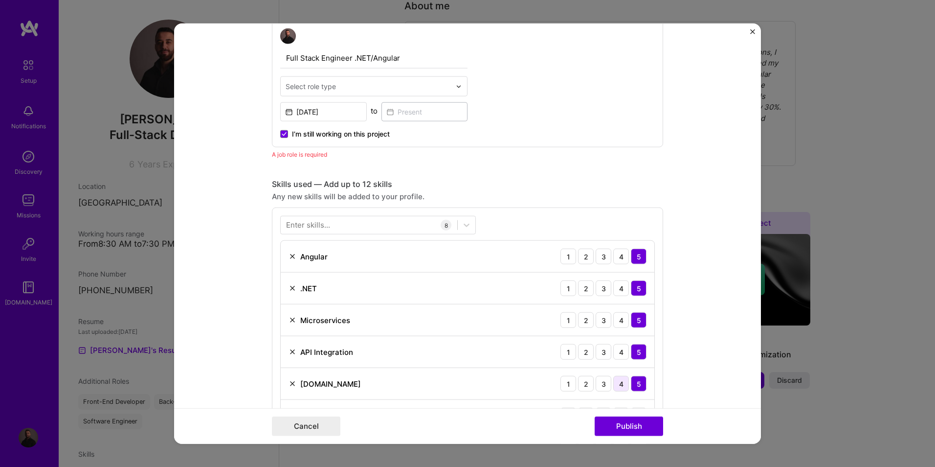
scroll to position [328, 0]
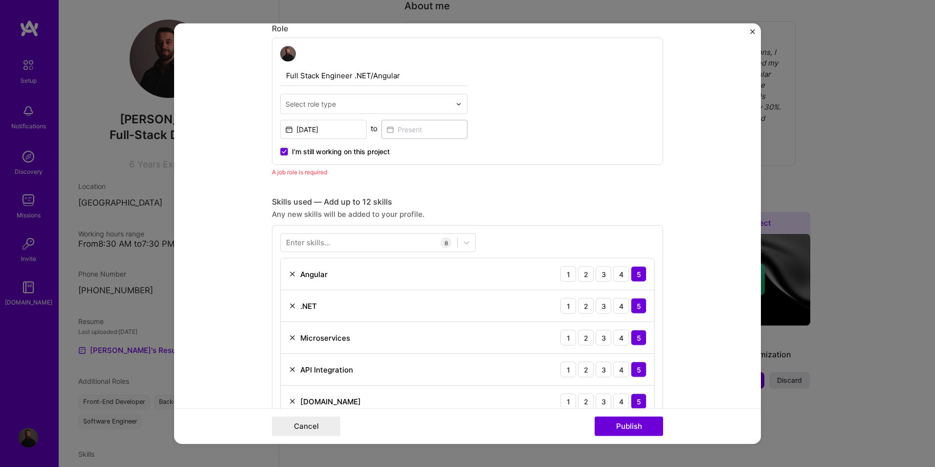
click at [323, 100] on div "Select role type" at bounding box center [311, 104] width 50 height 10
type input "full"
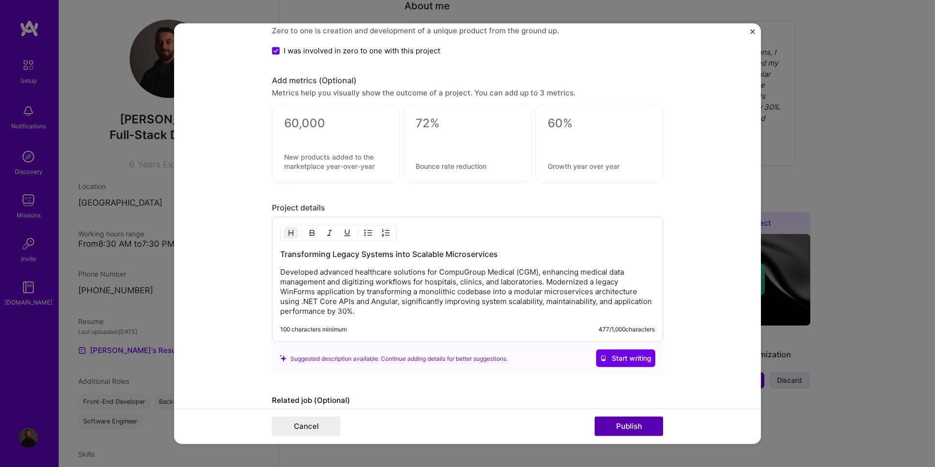
click at [630, 423] on button "Publish" at bounding box center [629, 426] width 68 height 20
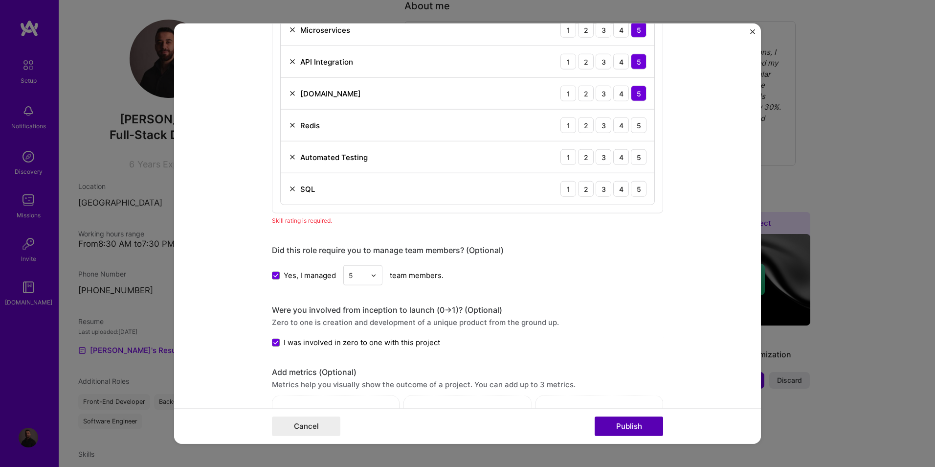
scroll to position [489, 0]
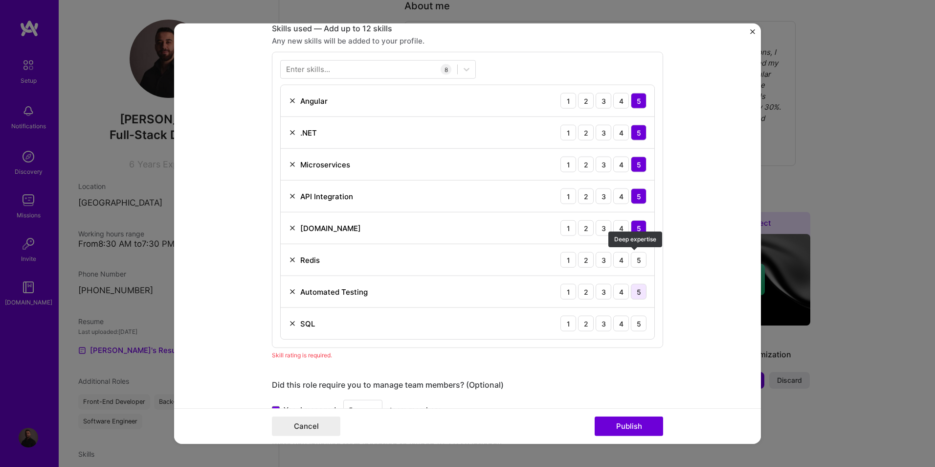
drag, startPoint x: 631, startPoint y: 260, endPoint x: 637, endPoint y: 287, distance: 28.1
click at [632, 260] on div "5" at bounding box center [639, 260] width 16 height 16
click at [637, 287] on div "5" at bounding box center [639, 292] width 16 height 16
click at [633, 323] on div "5" at bounding box center [639, 324] width 16 height 16
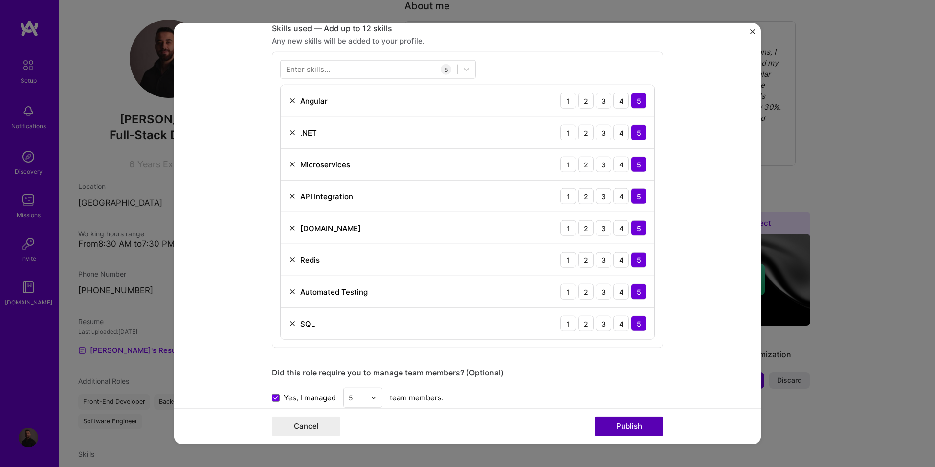
click at [640, 425] on button "Publish" at bounding box center [629, 426] width 68 height 20
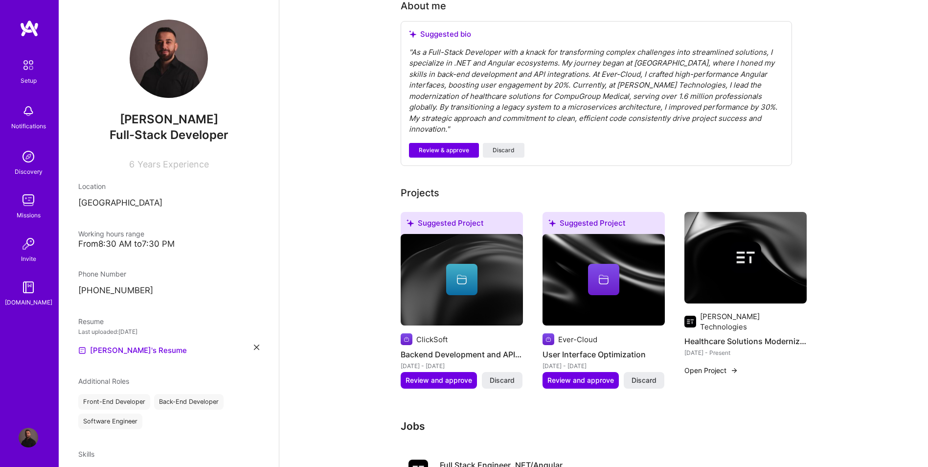
click at [713, 365] on button "Open Project" at bounding box center [711, 370] width 54 height 10
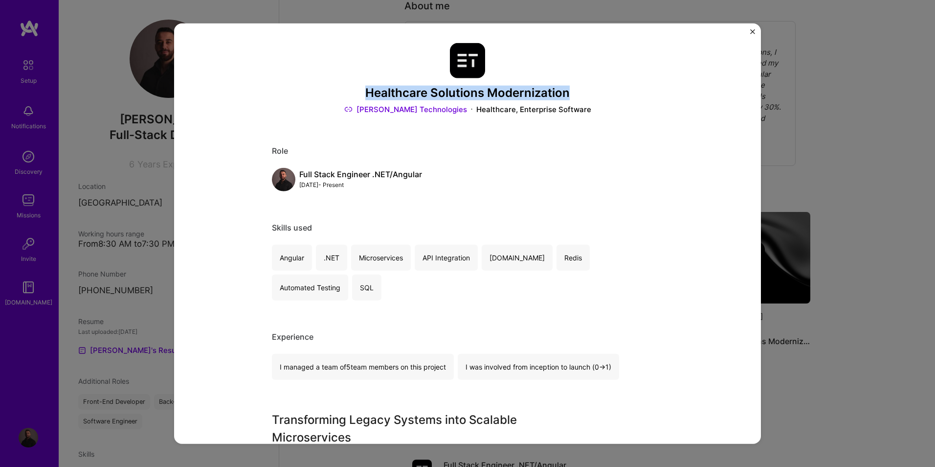
drag, startPoint x: 358, startPoint y: 84, endPoint x: 579, endPoint y: 91, distance: 221.7
click at [579, 91] on div "Healthcare Solutions Modernization [PERSON_NAME] Technologies Healthcare, Enter…" at bounding box center [467, 78] width 391 height 71
click at [579, 91] on h3 "Healthcare Solutions Modernization" at bounding box center [467, 93] width 391 height 14
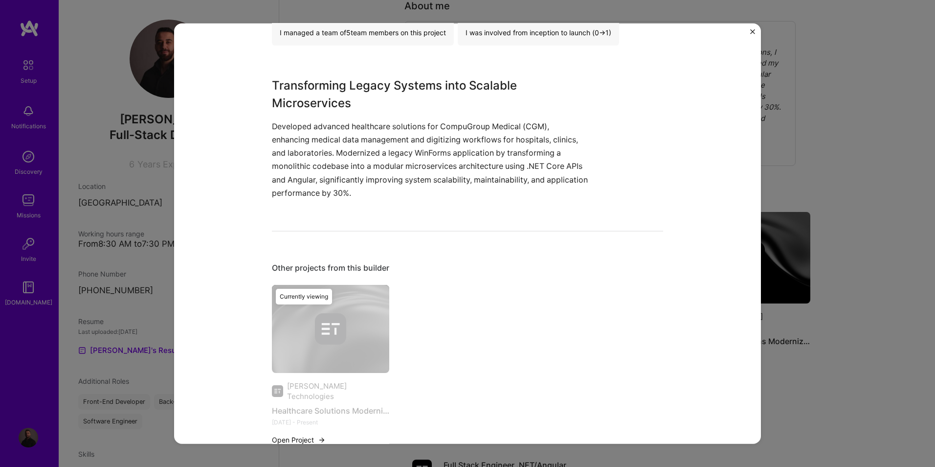
scroll to position [358, 0]
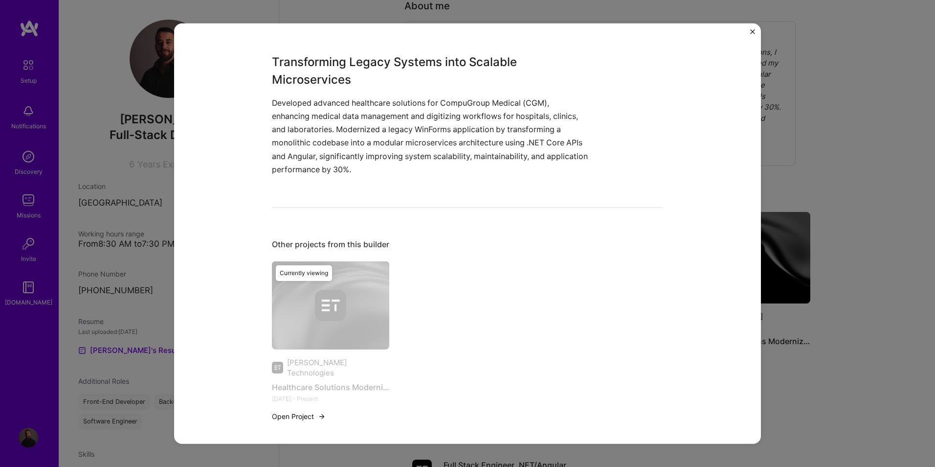
click at [296, 272] on div "Currently viewing" at bounding box center [304, 273] width 56 height 16
click at [297, 273] on div "Currently viewing" at bounding box center [304, 273] width 56 height 16
drag, startPoint x: 297, startPoint y: 273, endPoint x: 317, endPoint y: 322, distance: 53.1
click at [317, 322] on div "Currently viewing" at bounding box center [330, 347] width 117 height 172
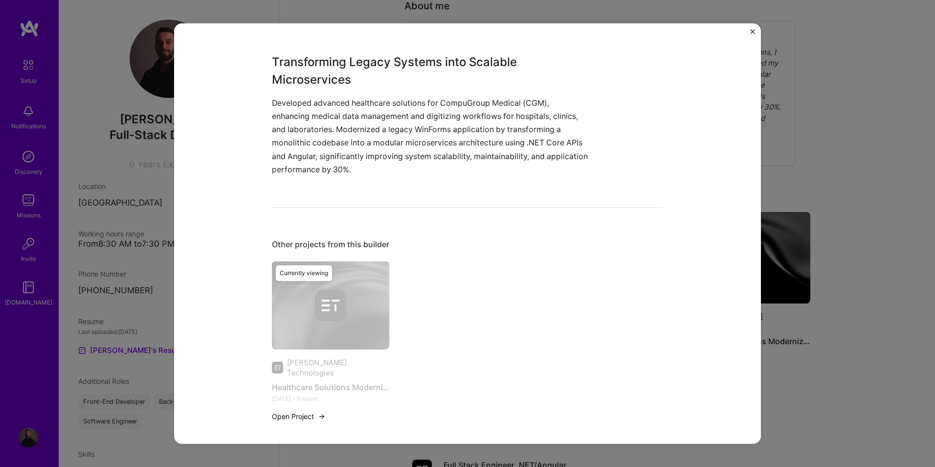
click at [293, 411] on button "Open Project" at bounding box center [299, 416] width 54 height 10
click at [833, 154] on div "Healthcare Solutions Modernization [PERSON_NAME] Technologies Healthcare, Enter…" at bounding box center [467, 233] width 935 height 467
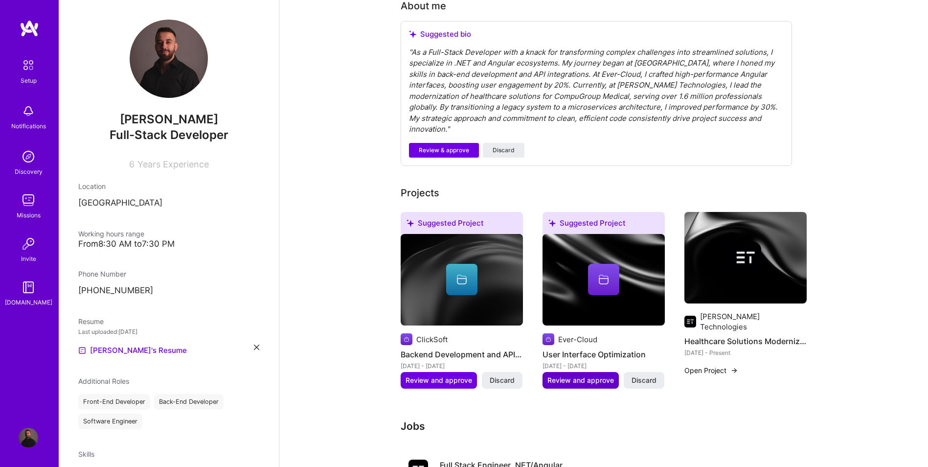
click at [588, 375] on span "Review and approve" at bounding box center [580, 380] width 67 height 10
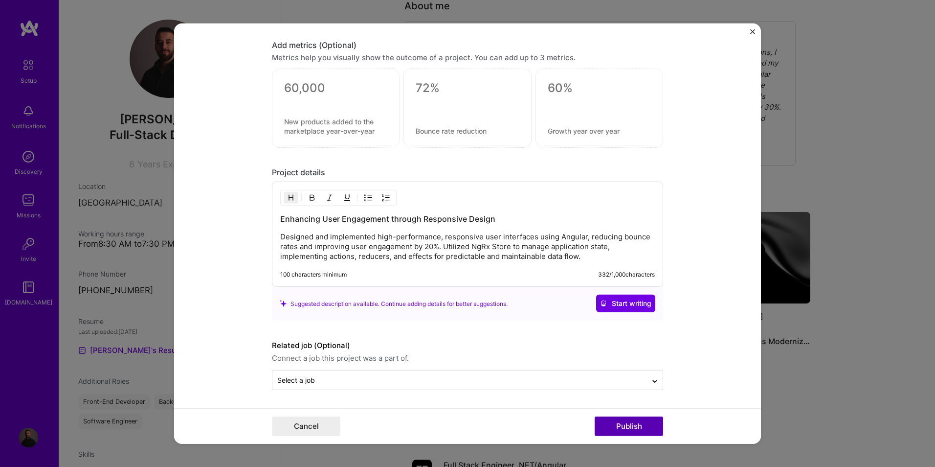
click at [625, 421] on button "Publish" at bounding box center [629, 426] width 68 height 20
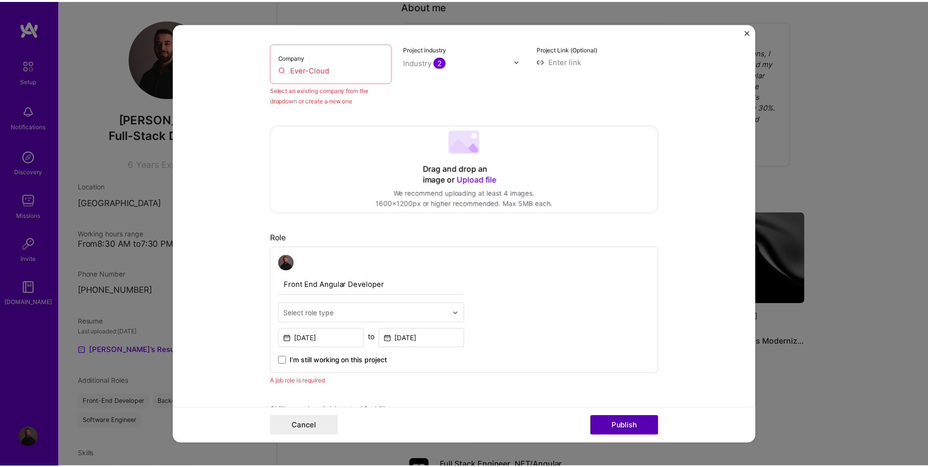
scroll to position [64, 0]
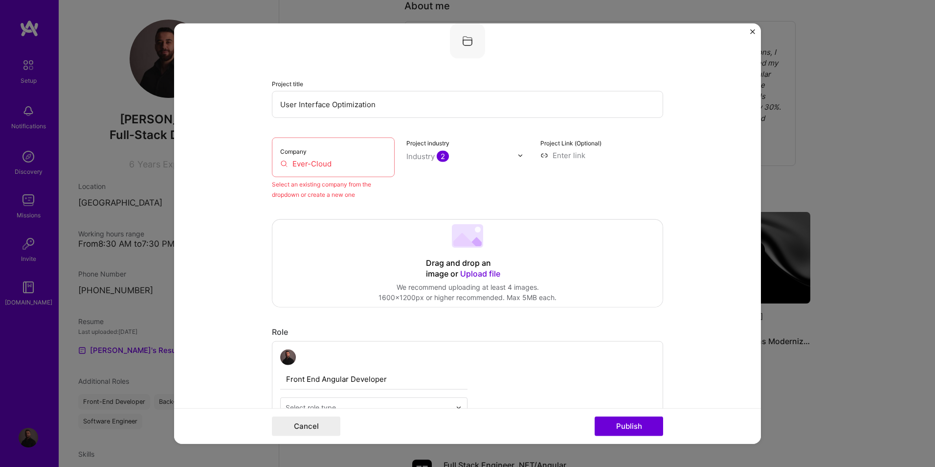
click at [812, 166] on div "Editing suggested project This project is suggested based on your LinkedIn, res…" at bounding box center [467, 233] width 935 height 467
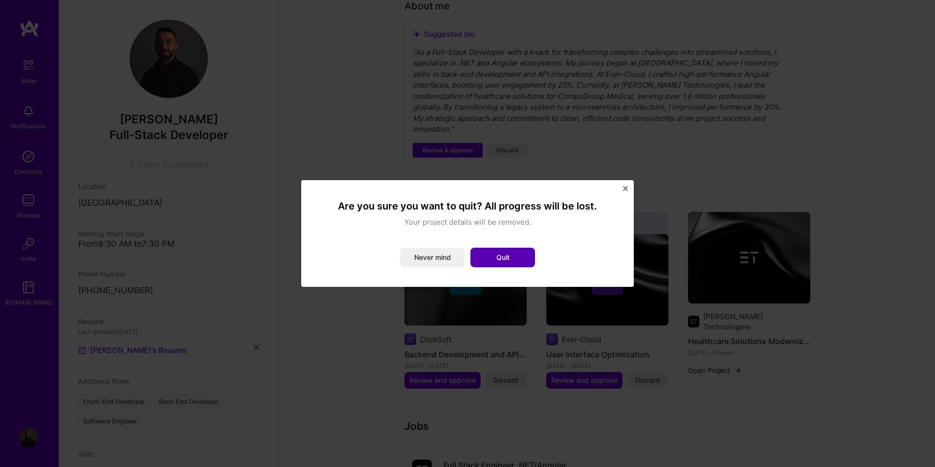
click at [491, 251] on button "Quit" at bounding box center [503, 258] width 65 height 20
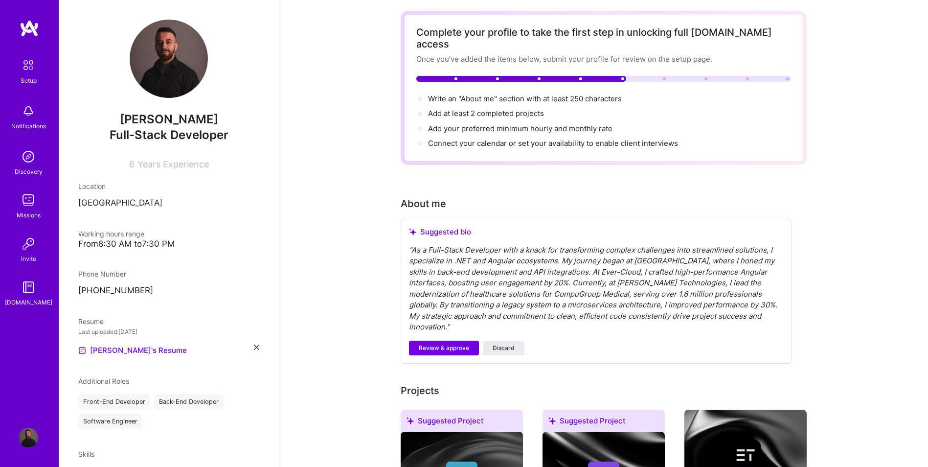
scroll to position [0, 0]
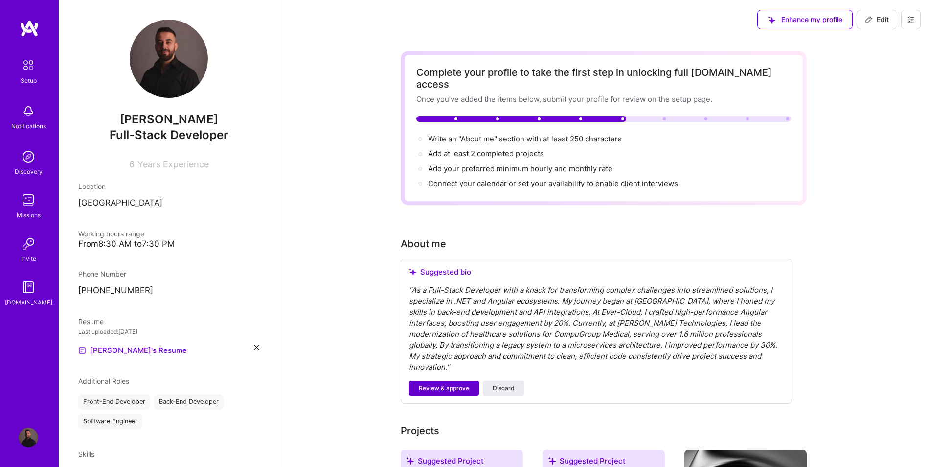
click at [440, 384] on span "Review & approve" at bounding box center [444, 388] width 50 height 9
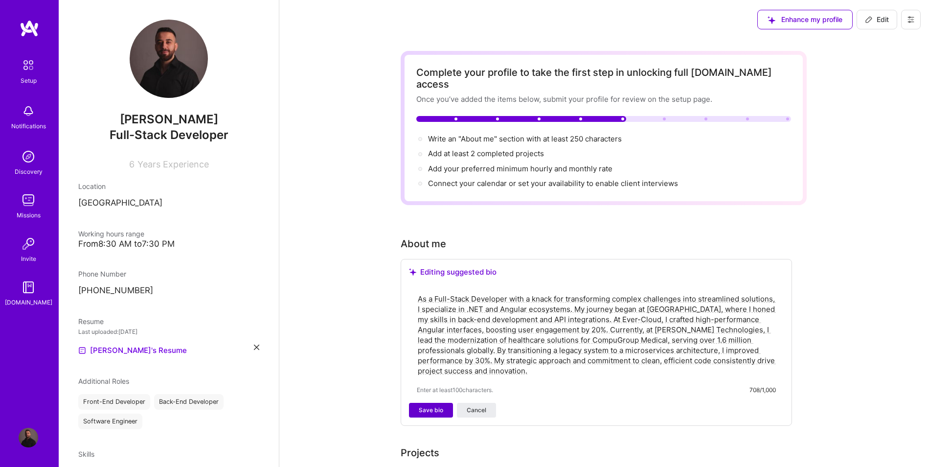
click at [434, 403] on button "Save bio" at bounding box center [431, 410] width 44 height 15
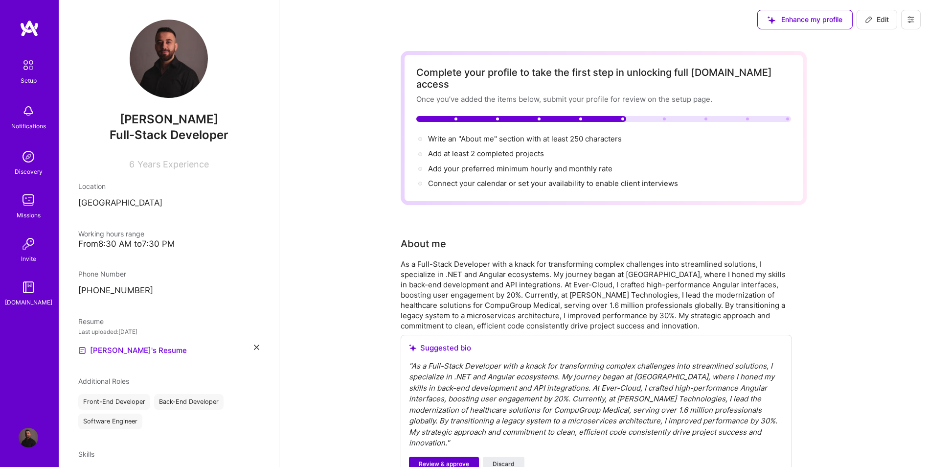
click at [455, 459] on span "Review & approve" at bounding box center [444, 463] width 50 height 9
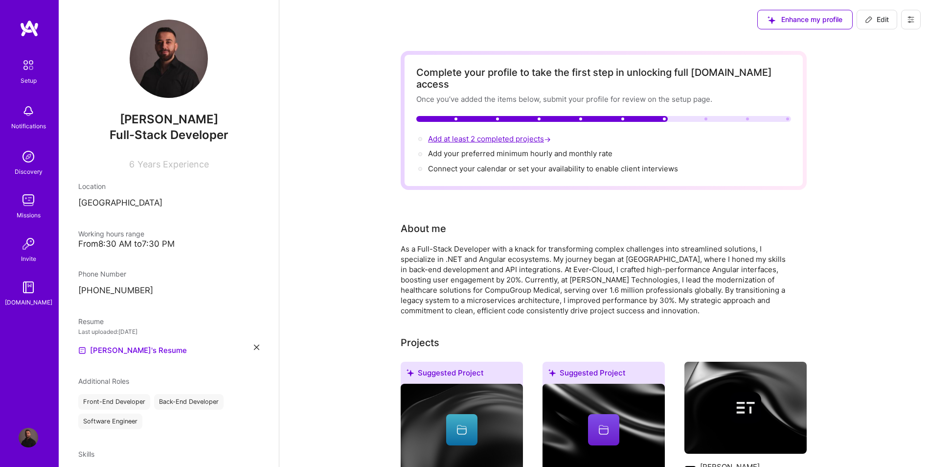
click at [489, 134] on span "Add at least 2 completed projects →" at bounding box center [490, 138] width 125 height 9
select select "XK"
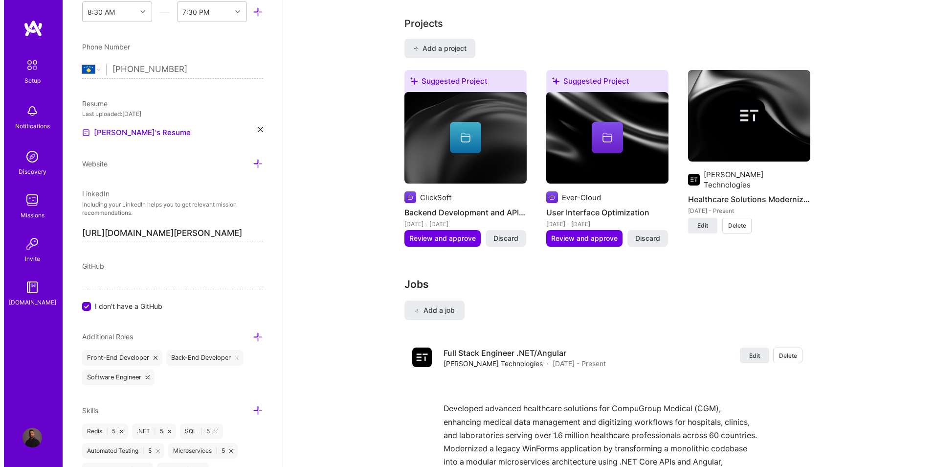
scroll to position [778, 0]
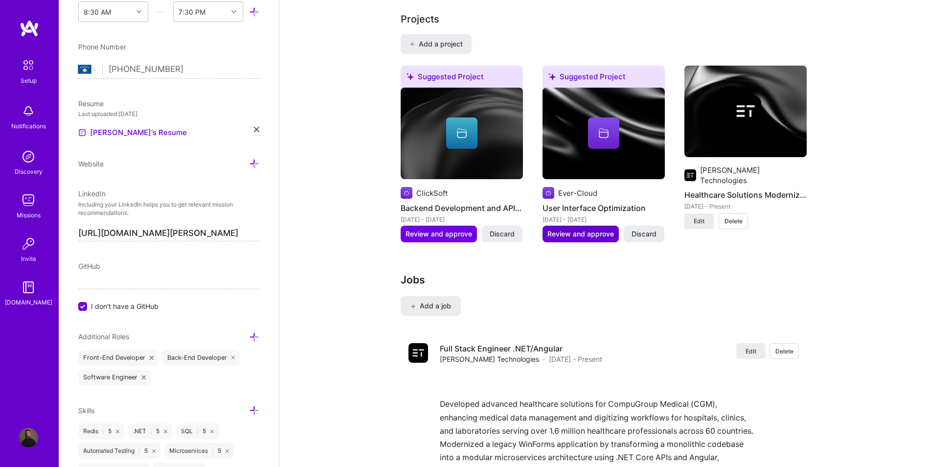
click at [584, 229] on span "Review and approve" at bounding box center [580, 234] width 67 height 10
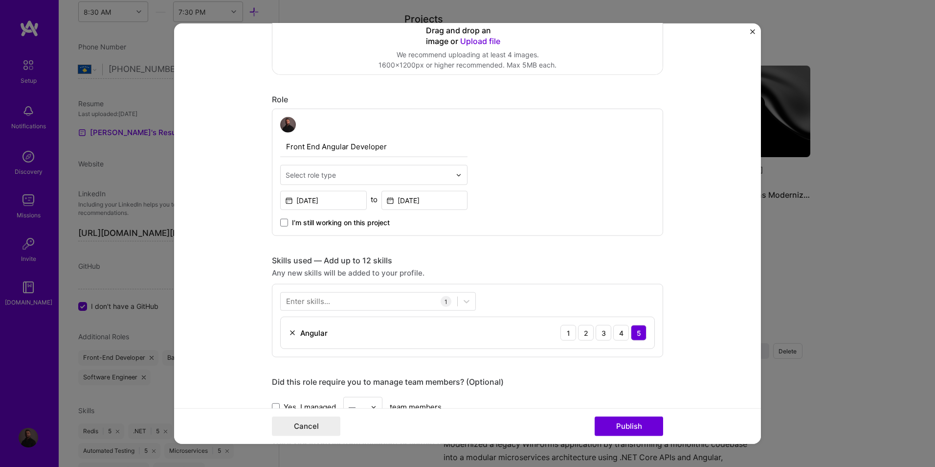
scroll to position [261, 0]
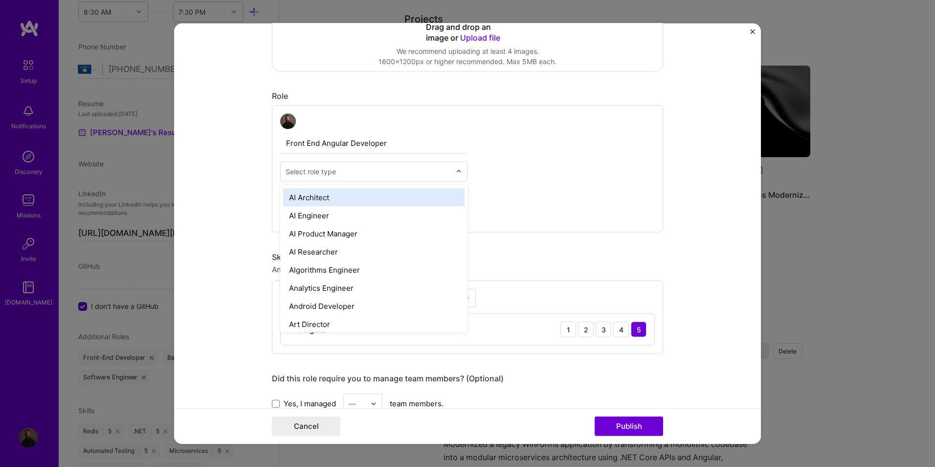
click at [379, 168] on input "text" at bounding box center [368, 171] width 165 height 10
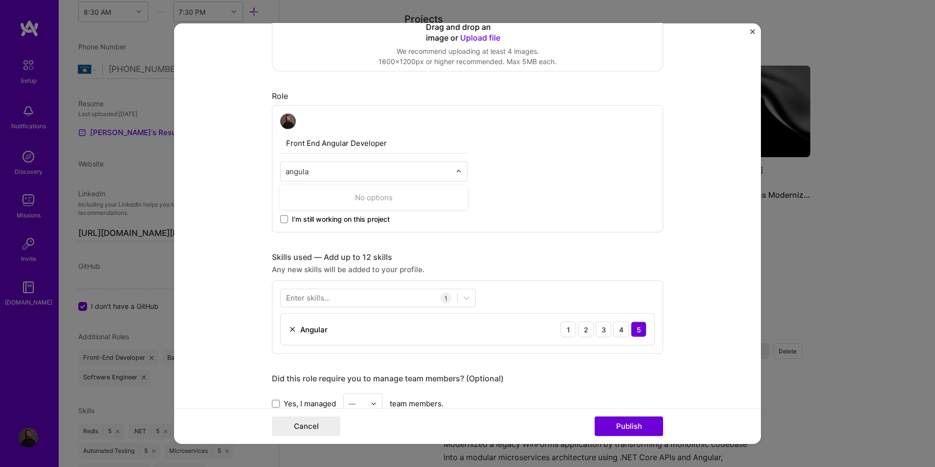
type input "angular"
type input "front"
click at [628, 429] on button "Publish" at bounding box center [629, 426] width 68 height 20
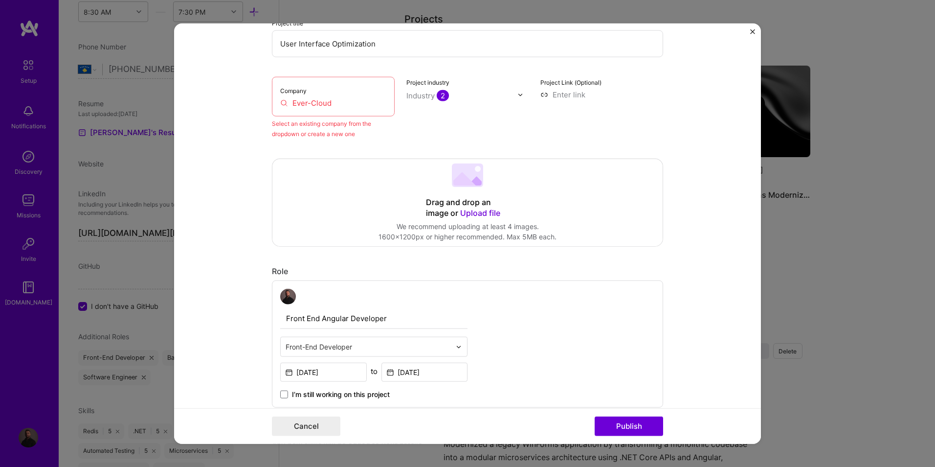
scroll to position [64, 0]
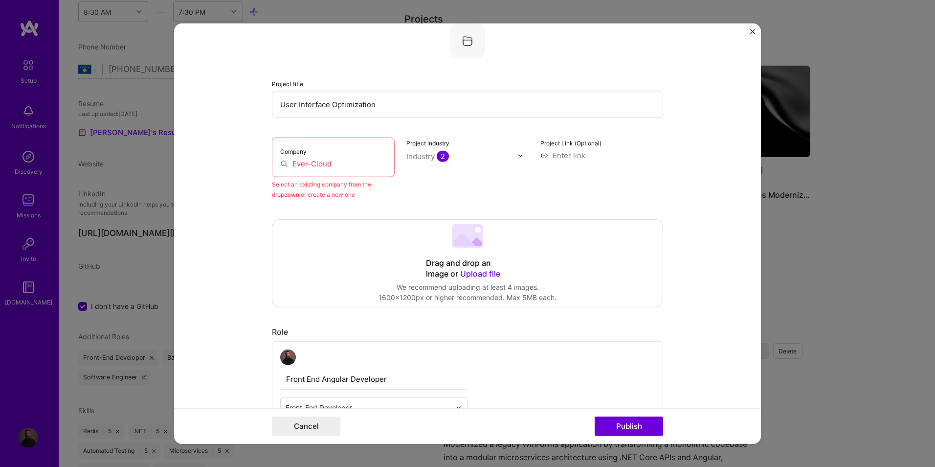
click at [329, 160] on input "Ever-Cloud" at bounding box center [333, 163] width 106 height 10
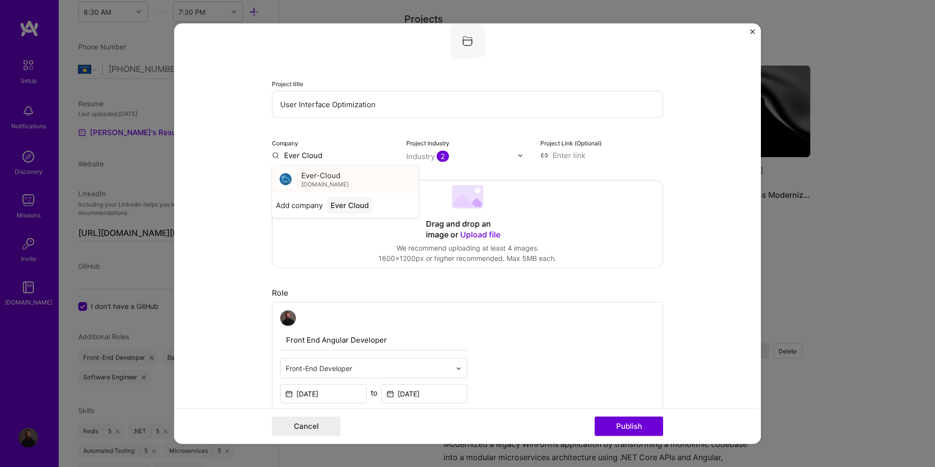
click at [323, 177] on span "Ever-Cloud" at bounding box center [320, 175] width 39 height 10
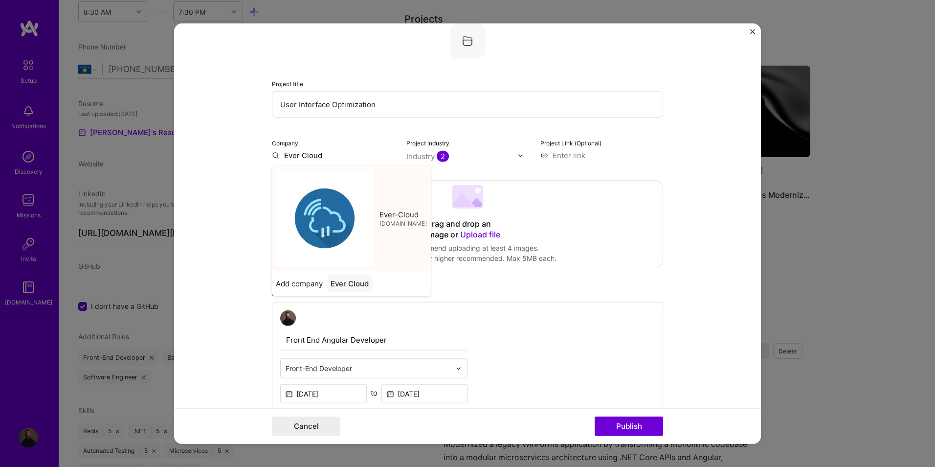
type input "Ever-Cloud"
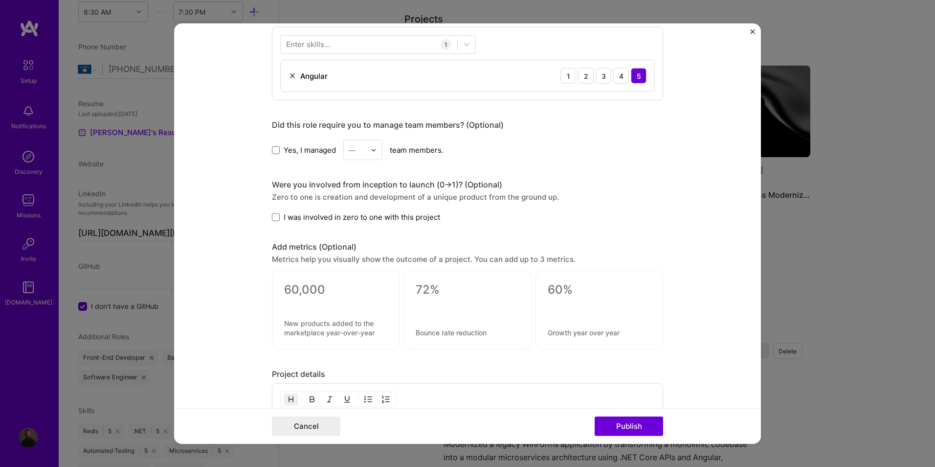
scroll to position [586, 0]
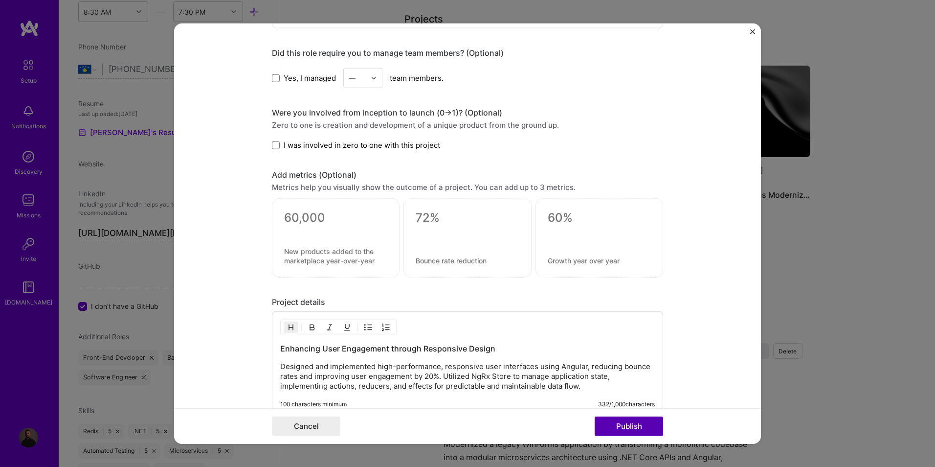
click at [628, 427] on button "Publish" at bounding box center [629, 426] width 68 height 20
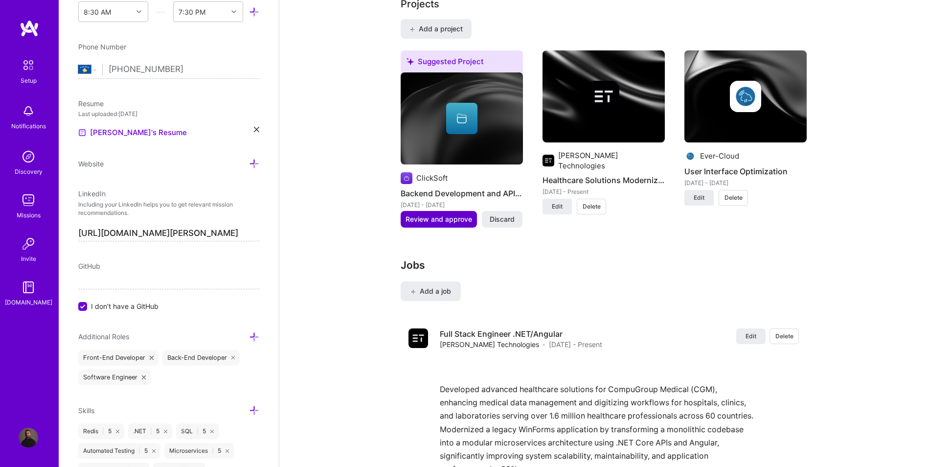
click at [438, 214] on span "Review and approve" at bounding box center [439, 219] width 67 height 10
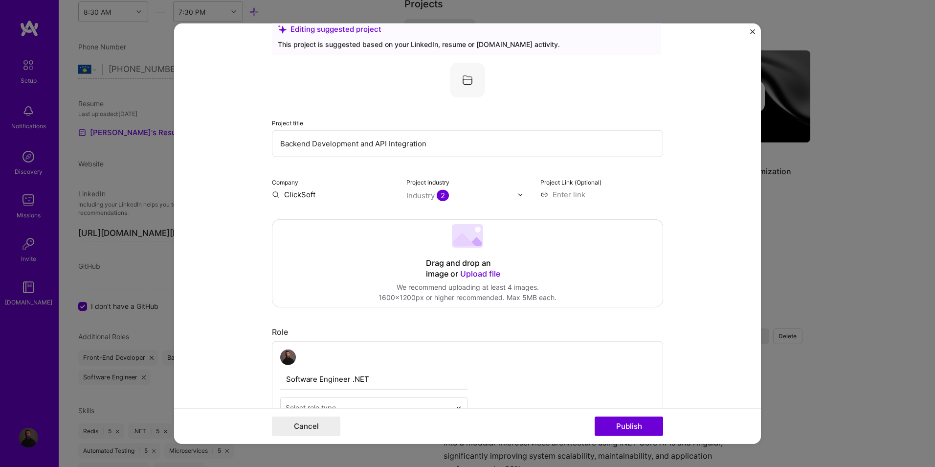
scroll to position [131, 0]
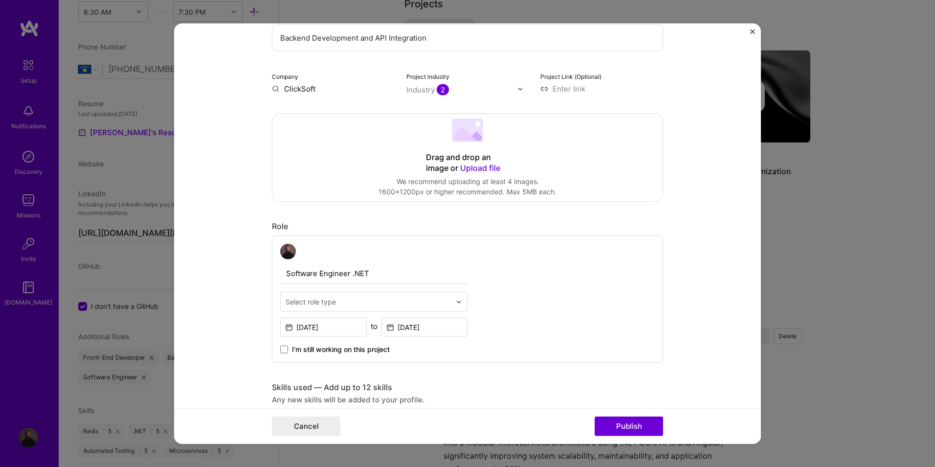
click at [288, 86] on input "ClickSoft" at bounding box center [333, 89] width 123 height 10
click at [331, 302] on div "Select role type" at bounding box center [311, 301] width 50 height 10
type input "back"
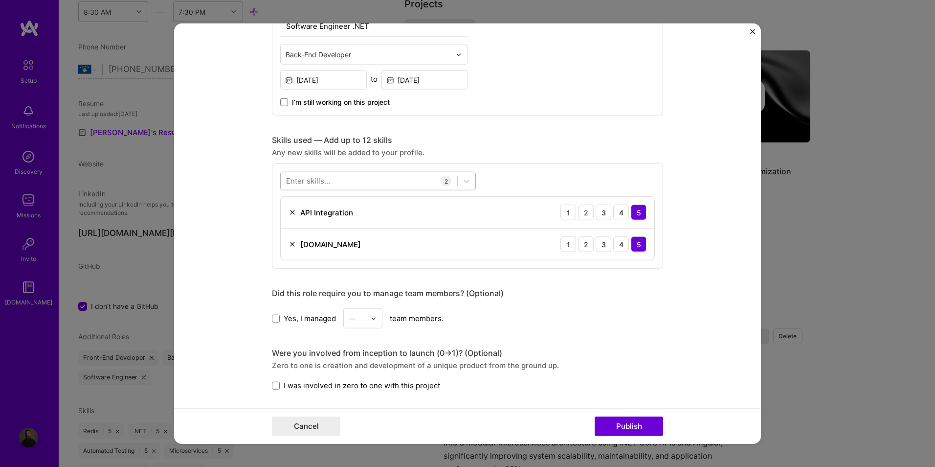
scroll to position [391, 0]
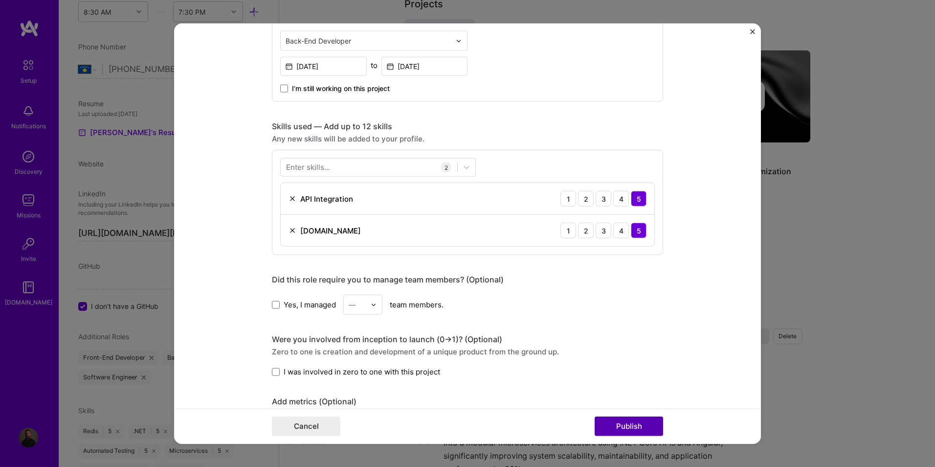
click at [620, 424] on button "Publish" at bounding box center [629, 426] width 68 height 20
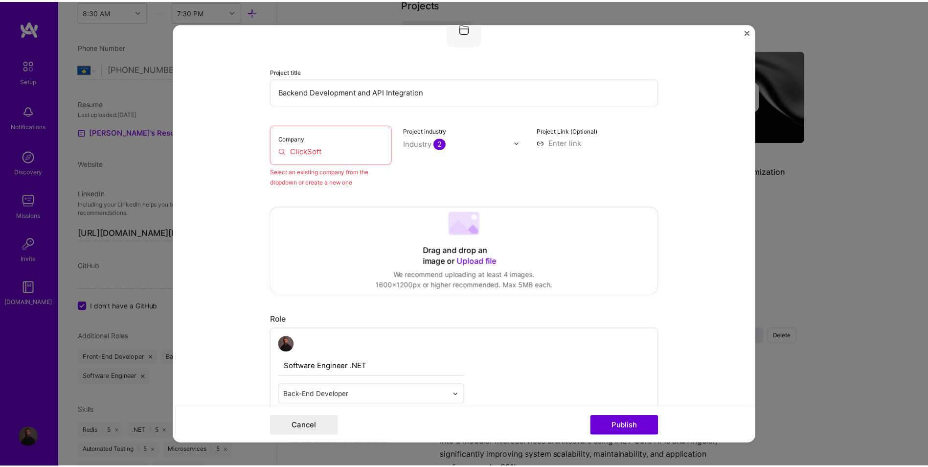
scroll to position [64, 0]
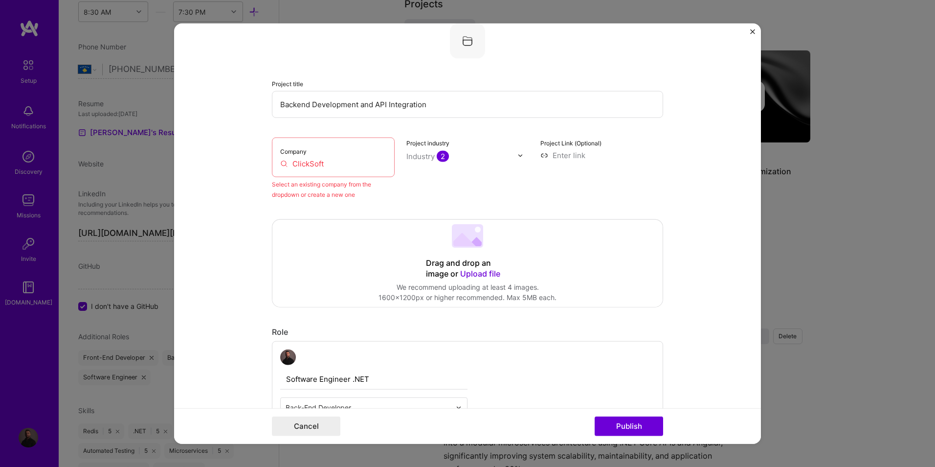
click at [345, 159] on input "ClickSoft" at bounding box center [333, 163] width 106 height 10
click at [344, 159] on input "ClickSoft" at bounding box center [333, 163] width 106 height 10
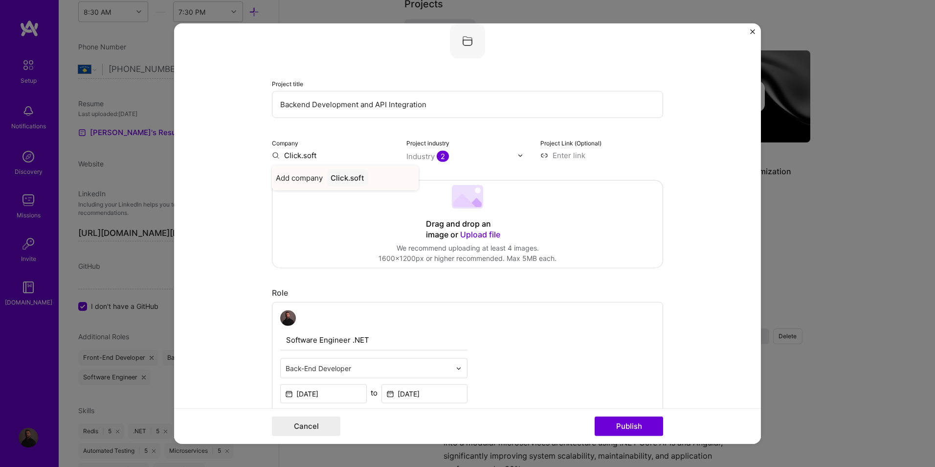
type input "Click.soft"
click at [340, 175] on div "Click.soft" at bounding box center [348, 177] width 42 height 17
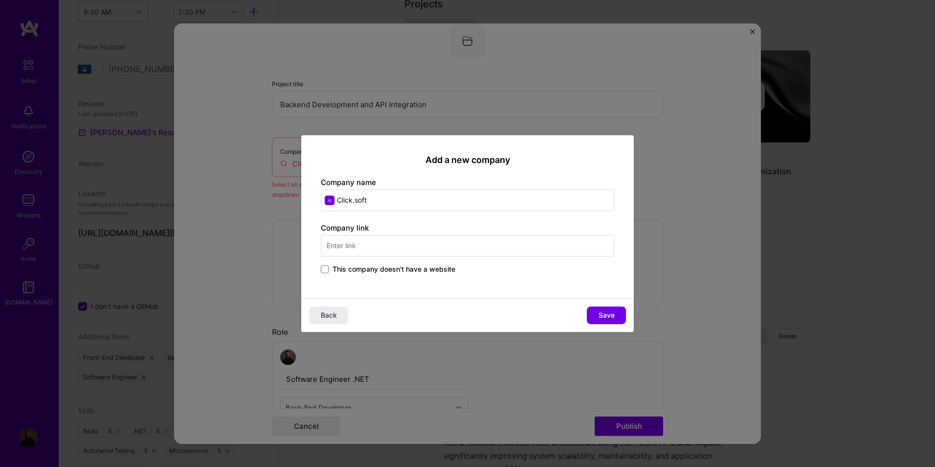
click at [387, 246] on input "text" at bounding box center [468, 246] width 294 height 22
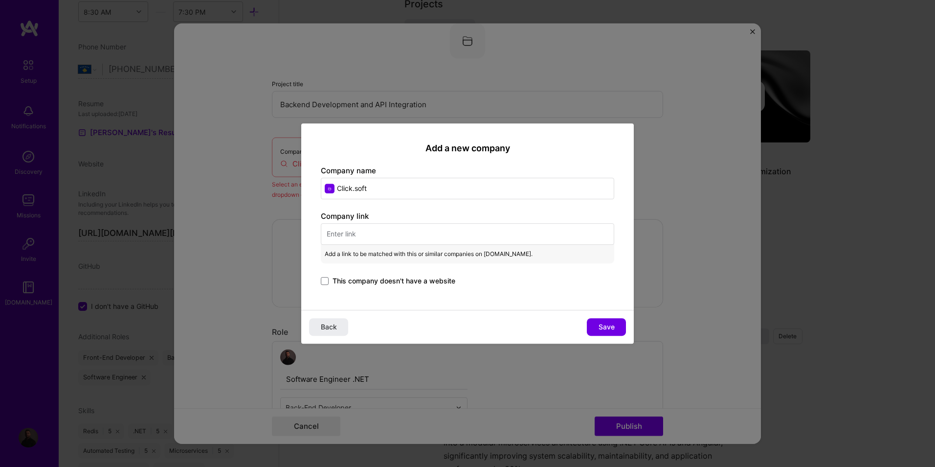
paste input "[URL][DOMAIN_NAME]"
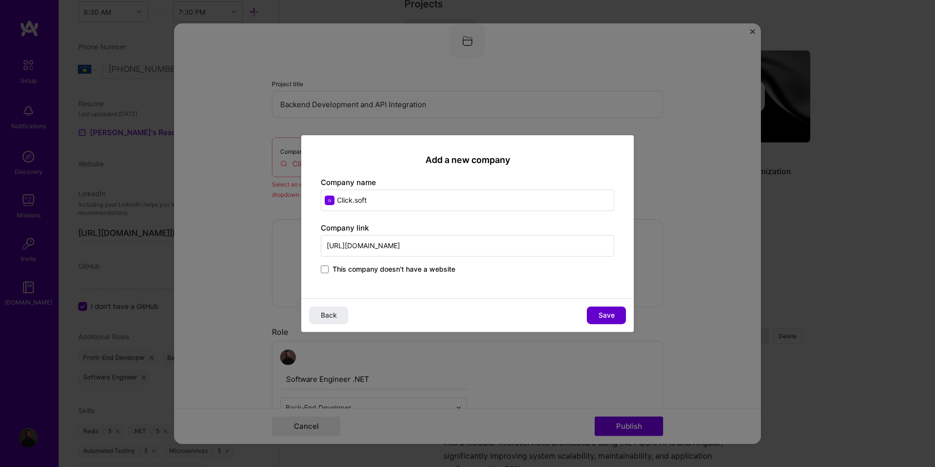
type input "[URL][DOMAIN_NAME]"
click at [612, 314] on span "Save" at bounding box center [607, 315] width 16 height 10
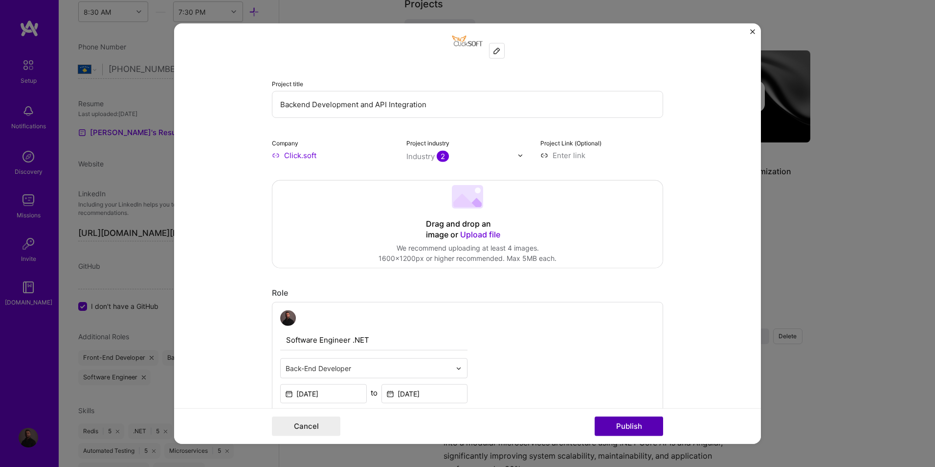
click at [639, 430] on button "Publish" at bounding box center [629, 426] width 68 height 20
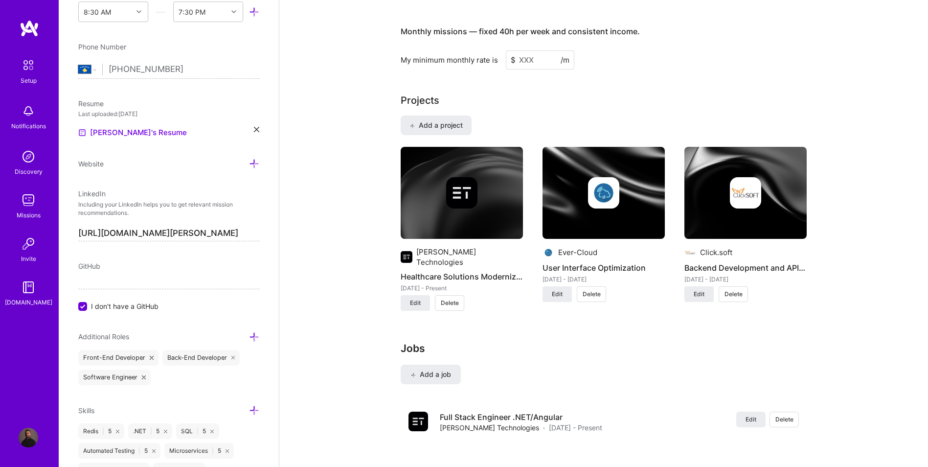
scroll to position [648, 0]
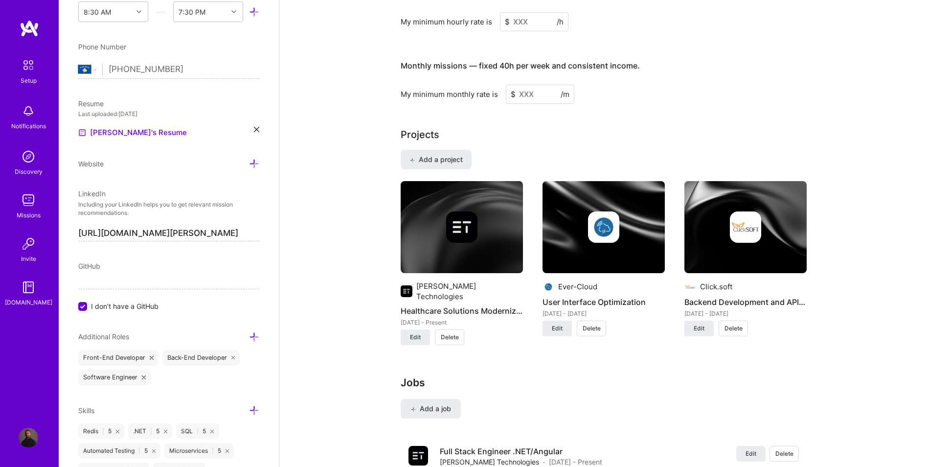
click at [141, 303] on span "I don't have a GitHub" at bounding box center [125, 306] width 68 height 10
click at [88, 303] on input "I don't have a GitHub" at bounding box center [83, 306] width 9 height 9
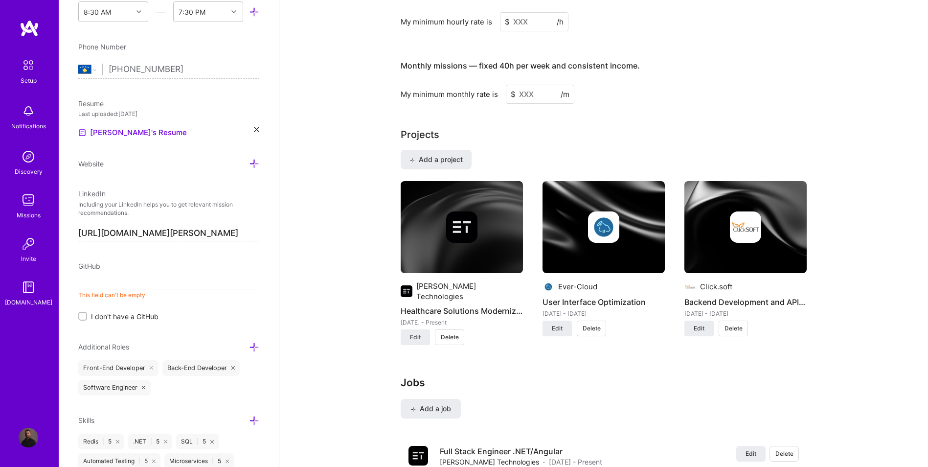
click at [148, 282] on input at bounding box center [168, 281] width 181 height 16
paste input "[URL][DOMAIN_NAME]"
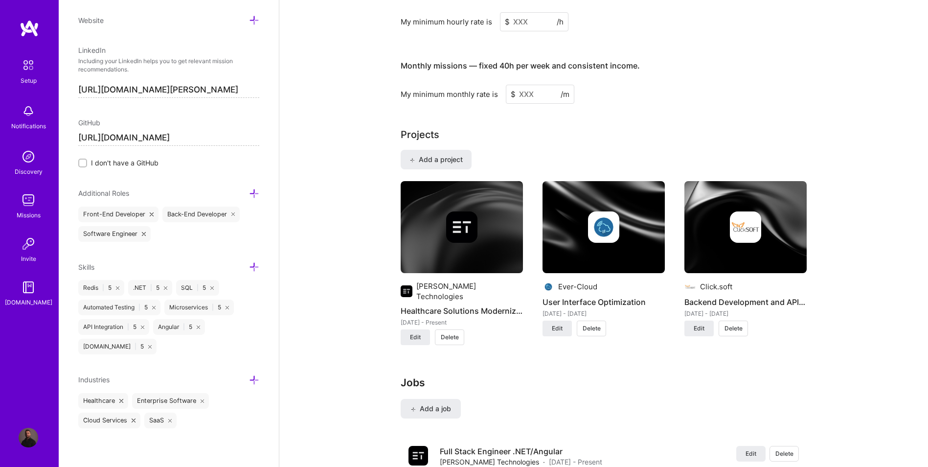
scroll to position [483, 0]
type input "[URL][DOMAIN_NAME]"
click at [250, 192] on icon at bounding box center [254, 193] width 10 height 10
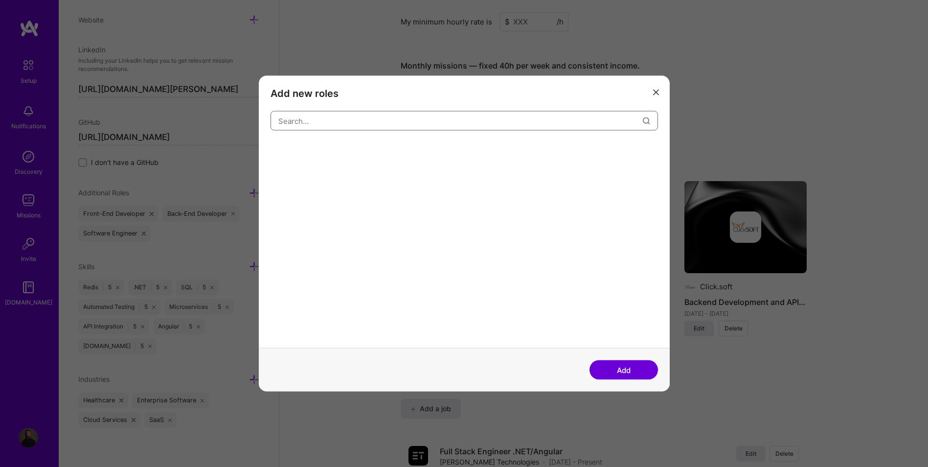
click at [331, 121] on input "modal" at bounding box center [460, 120] width 364 height 25
type input "full"
type input "F"
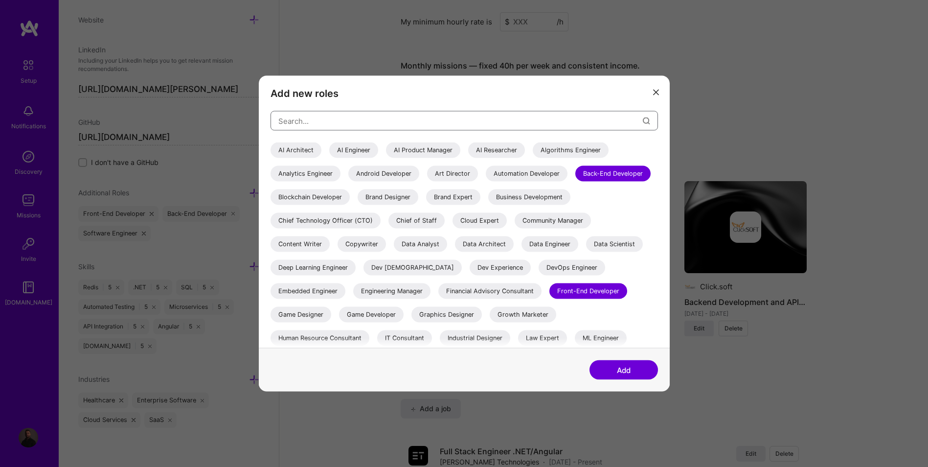
type input "F"
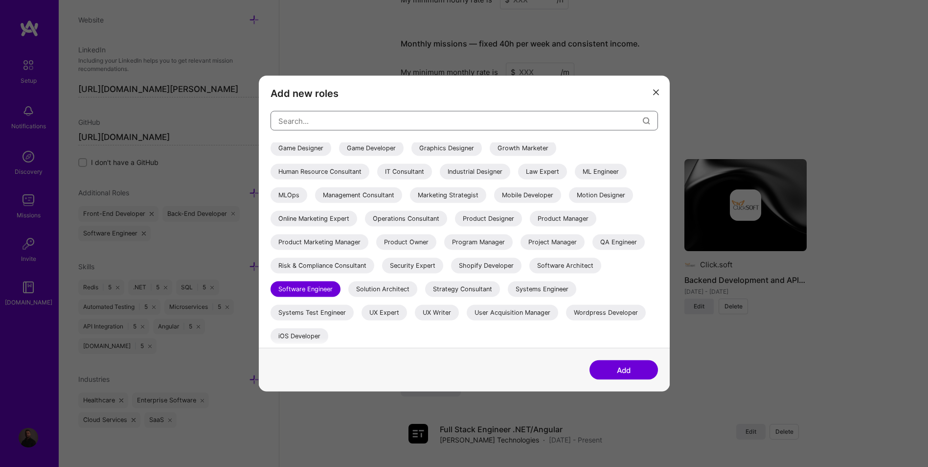
scroll to position [713, 0]
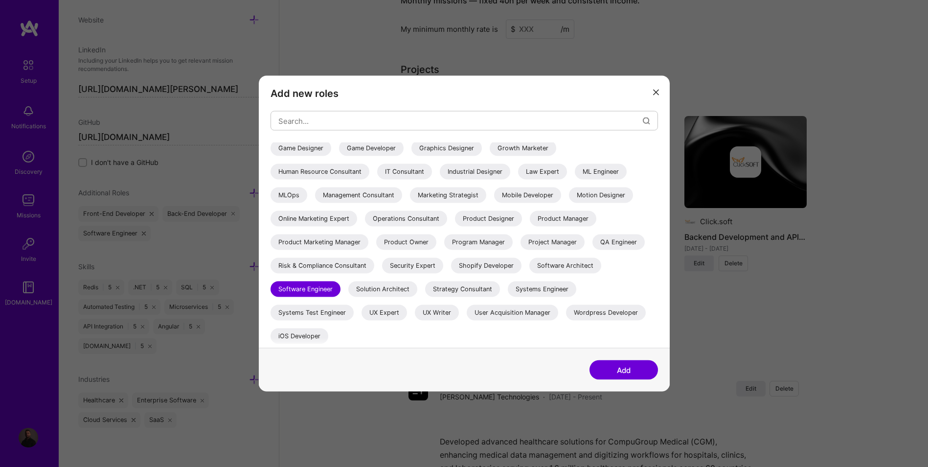
click at [373, 280] on div "AI Architect AI Engineer AI Product Manager AI Researcher Algorithms Engineer A…" at bounding box center [464, 162] width 387 height 372
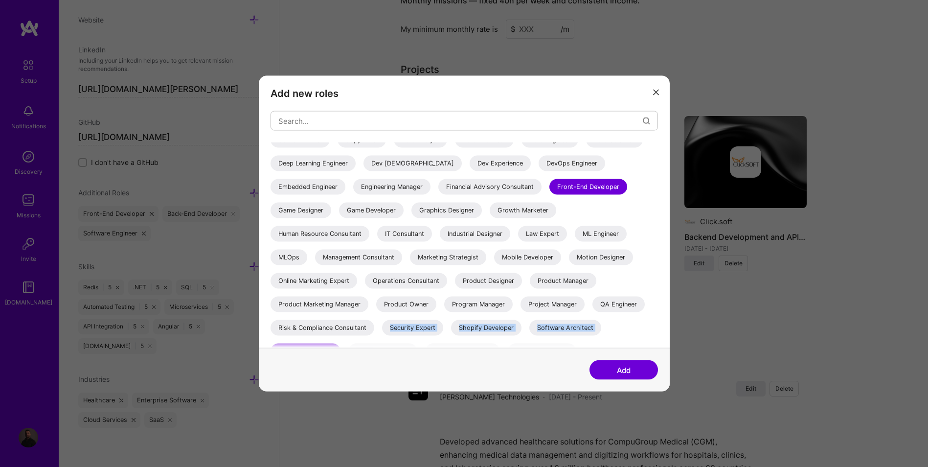
scroll to position [101, 0]
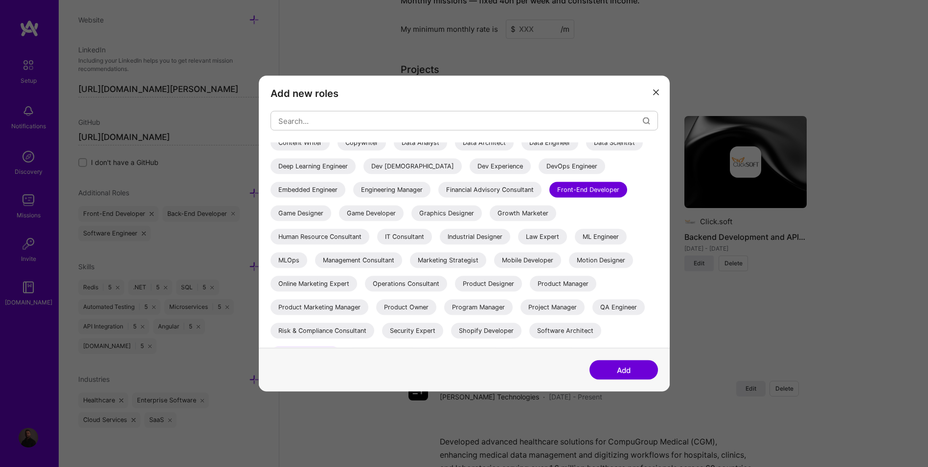
drag, startPoint x: 373, startPoint y: 280, endPoint x: 345, endPoint y: 220, distance: 66.1
click at [345, 220] on div "AI Architect AI Engineer AI Product Manager AI Researcher Algorithms Engineer A…" at bounding box center [464, 227] width 387 height 372
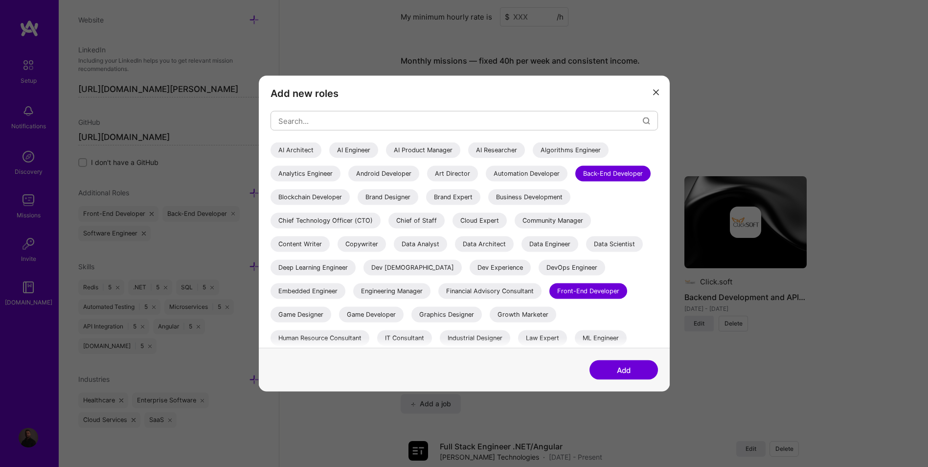
scroll to position [648, 0]
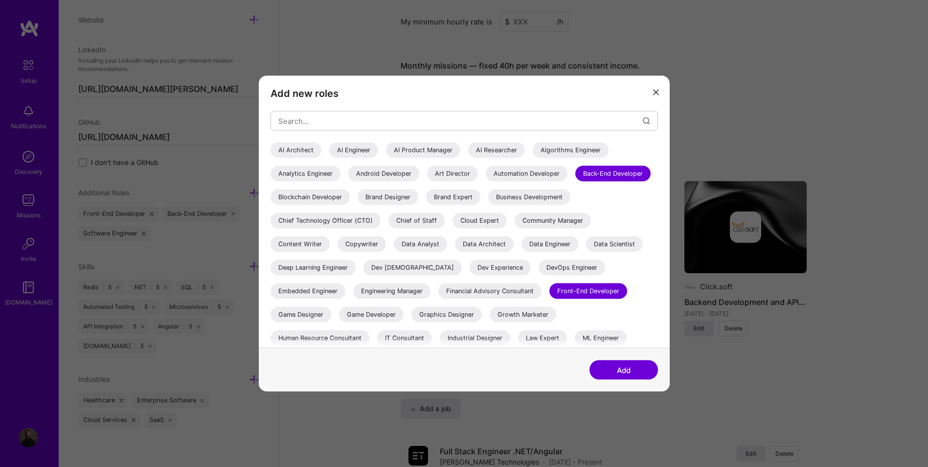
click at [657, 91] on icon "modal" at bounding box center [656, 92] width 6 height 6
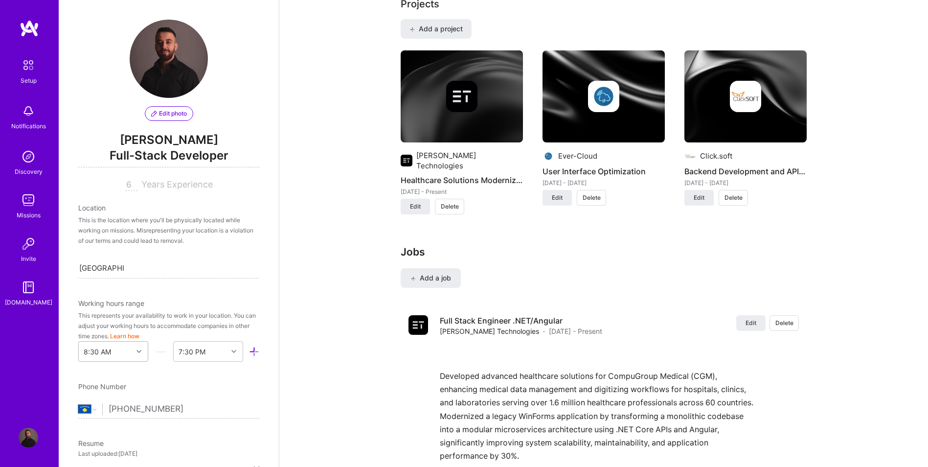
scroll to position [49, 0]
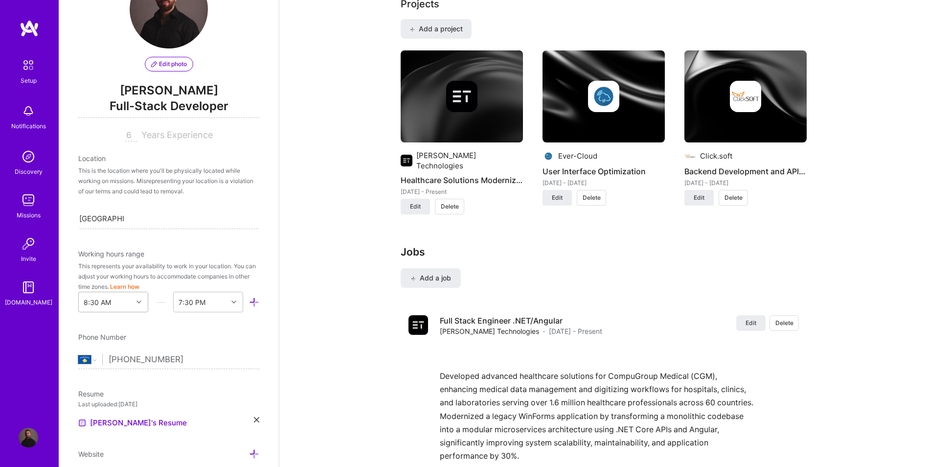
click at [132, 312] on div "8:30 AM" at bounding box center [113, 302] width 70 height 21
click at [111, 357] on div "9:00 AM" at bounding box center [113, 356] width 70 height 18
click at [196, 305] on div "End Time" at bounding box center [193, 302] width 30 height 10
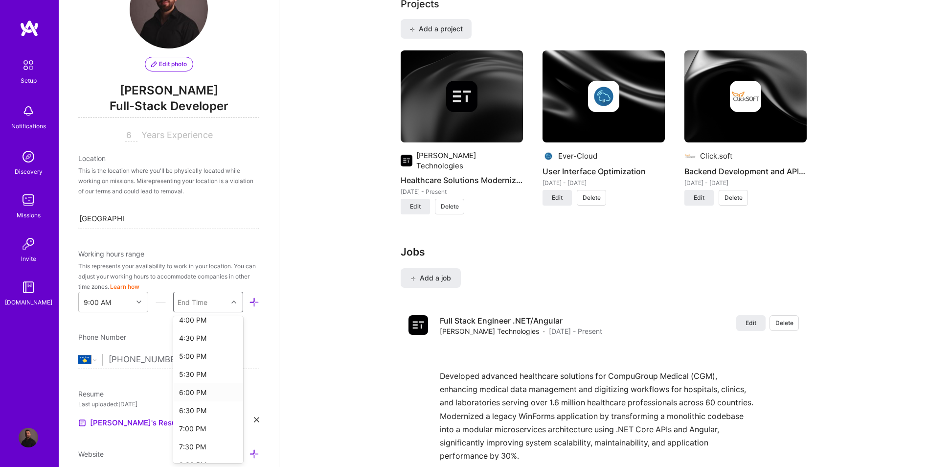
click at [198, 394] on div "6:00 PM" at bounding box center [208, 392] width 70 height 18
click at [84, 158] on div "Location" at bounding box center [168, 158] width 181 height 10
drag, startPoint x: 84, startPoint y: 158, endPoint x: 105, endPoint y: 182, distance: 31.9
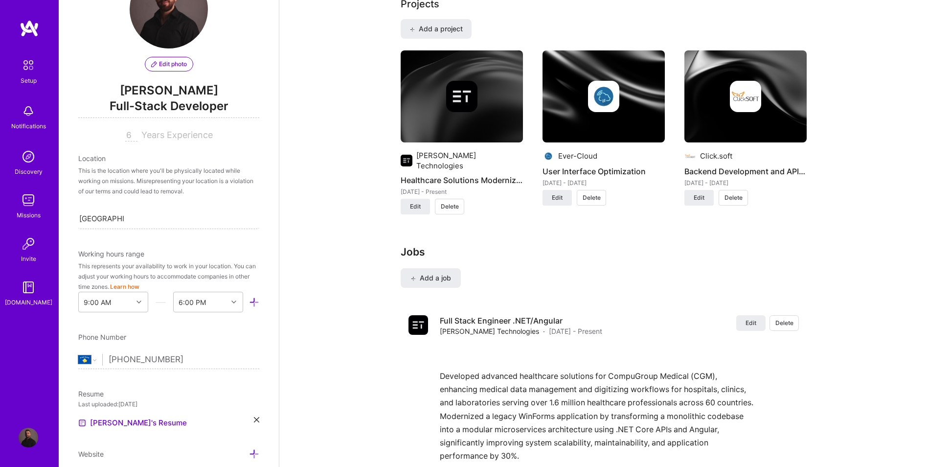
click at [105, 182] on div "This is the location where you'll be physically located while working on missio…" at bounding box center [168, 180] width 181 height 31
click at [80, 169] on div "This is the location where you'll be physically located while working on missio…" at bounding box center [168, 180] width 181 height 31
click at [79, 153] on div "Edit photo [PERSON_NAME] Full-Stack Developer 6 Years Experience Location This …" at bounding box center [169, 233] width 220 height 467
drag, startPoint x: 72, startPoint y: 164, endPoint x: 215, endPoint y: 193, distance: 145.2
click at [215, 193] on div "Edit photo [PERSON_NAME] Full-Stack Developer 6 Years Experience Location This …" at bounding box center [169, 233] width 220 height 467
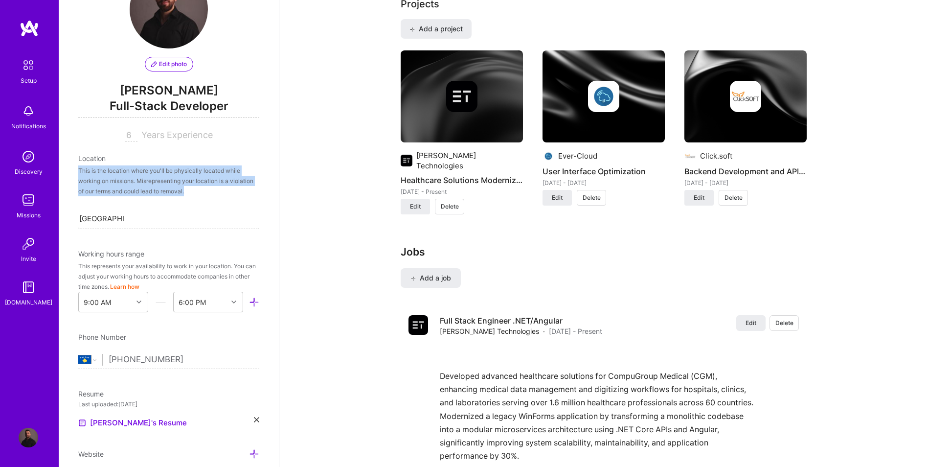
click at [215, 193] on div "This is the location where you'll be physically located while working on missio…" at bounding box center [168, 180] width 181 height 31
click at [112, 220] on input "[GEOGRAPHIC_DATA]" at bounding box center [101, 218] width 45 height 10
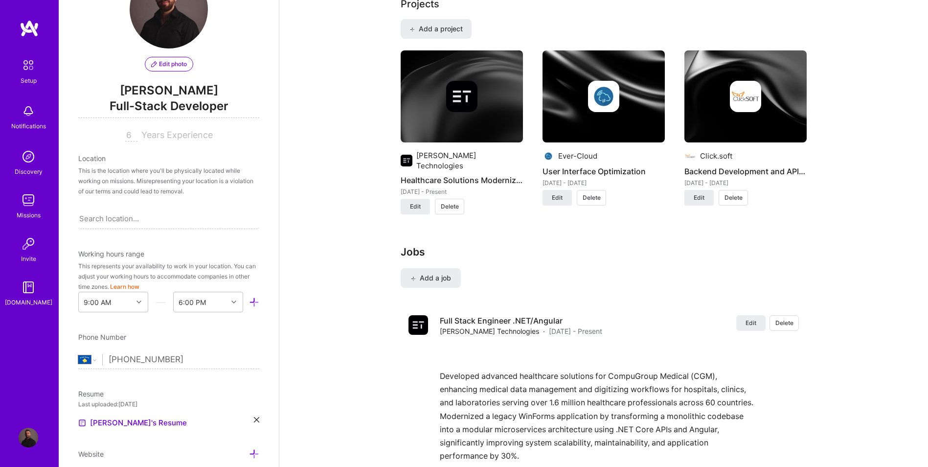
drag, startPoint x: 134, startPoint y: 220, endPoint x: 70, endPoint y: 217, distance: 63.2
click at [70, 217] on div "Edit photo [PERSON_NAME] Full-Stack Developer 6 Years Experience Location This …" at bounding box center [169, 233] width 220 height 467
click at [100, 218] on div "Search location..." at bounding box center [109, 218] width 60 height 10
type input "Pristina"
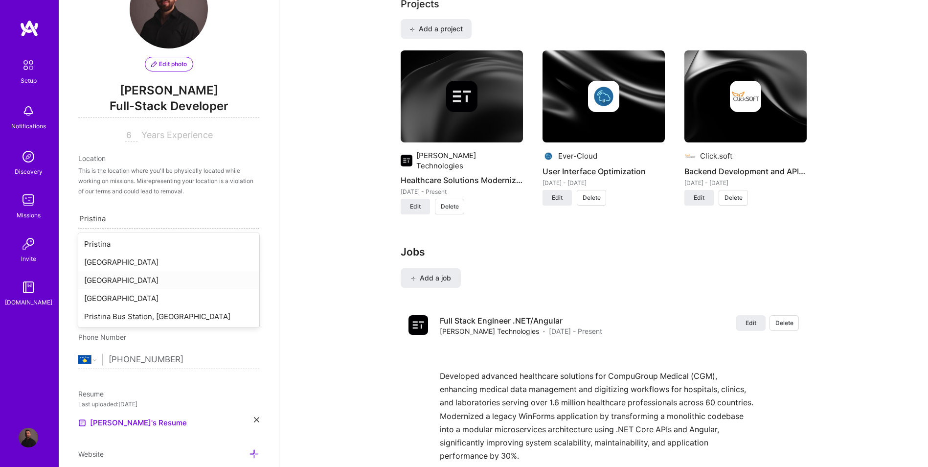
click at [138, 278] on div "[GEOGRAPHIC_DATA]" at bounding box center [168, 280] width 181 height 18
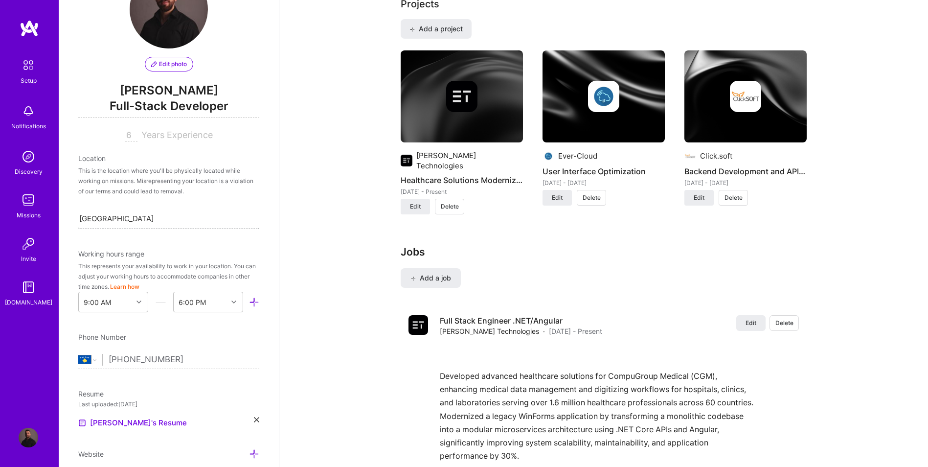
click at [141, 219] on div "[GEOGRAPHIC_DATA]" at bounding box center [168, 218] width 181 height 21
click at [151, 219] on div "[GEOGRAPHIC_DATA]" at bounding box center [168, 218] width 181 height 21
click at [93, 221] on div "[GEOGRAPHIC_DATA]" at bounding box center [116, 218] width 74 height 10
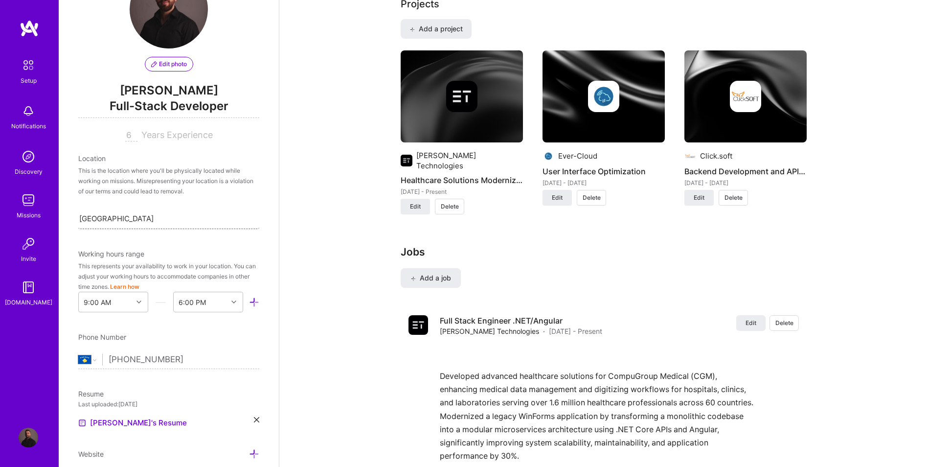
click at [93, 221] on div "[GEOGRAPHIC_DATA]" at bounding box center [116, 218] width 74 height 10
click at [149, 242] on div "No options" at bounding box center [168, 244] width 181 height 18
click at [143, 221] on div "[GEOGRAPHIC_DATA]" at bounding box center [168, 218] width 181 height 21
type input "\"
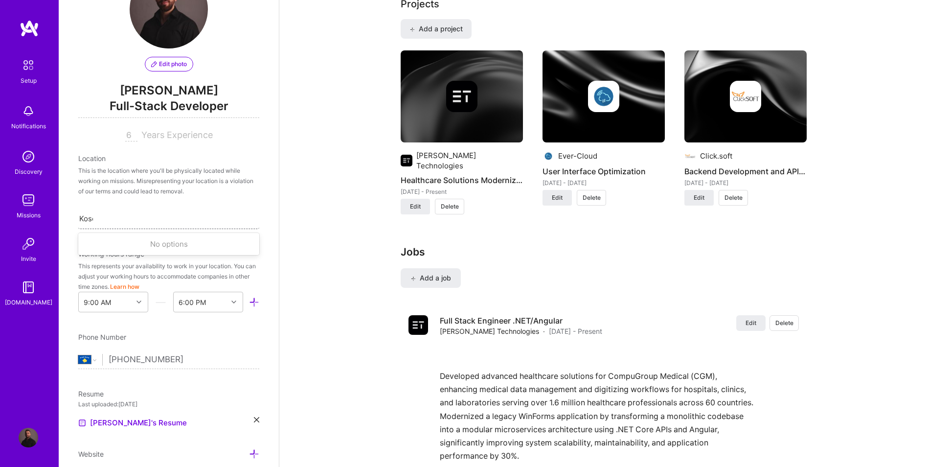
type input "[GEOGRAPHIC_DATA]"
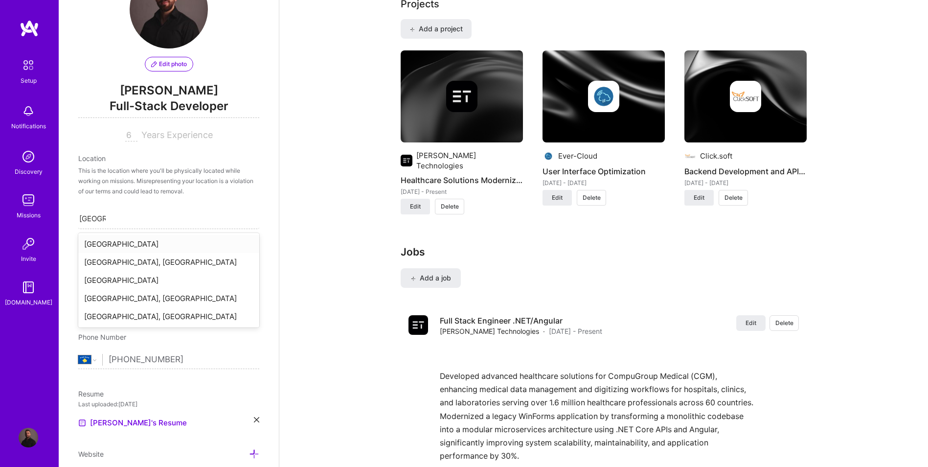
click at [115, 241] on div "[GEOGRAPHIC_DATA]" at bounding box center [168, 244] width 181 height 18
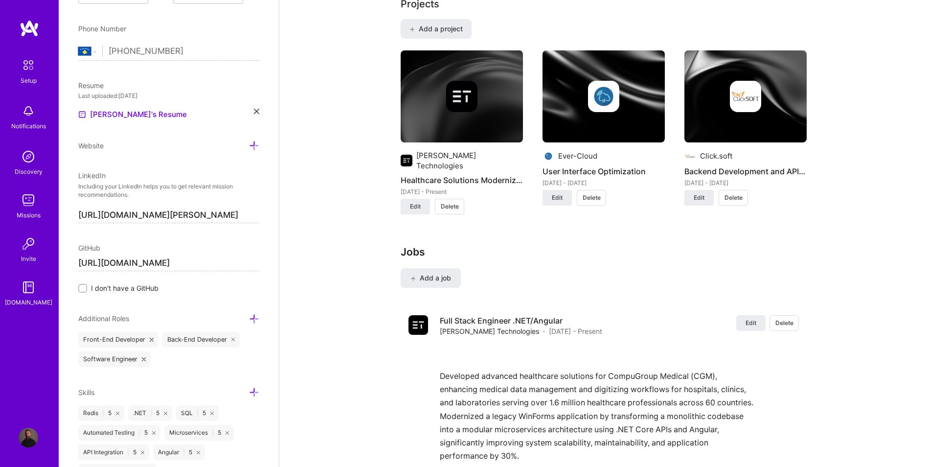
scroll to position [27, 0]
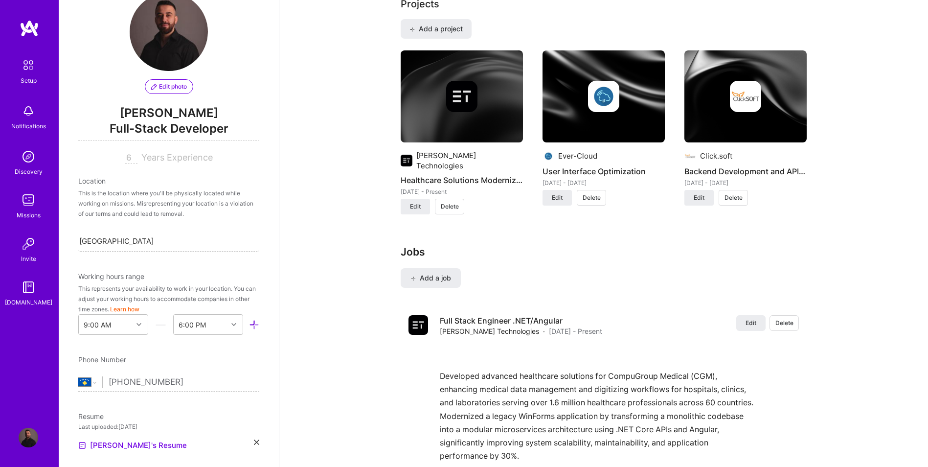
click at [249, 325] on icon at bounding box center [254, 324] width 10 height 10
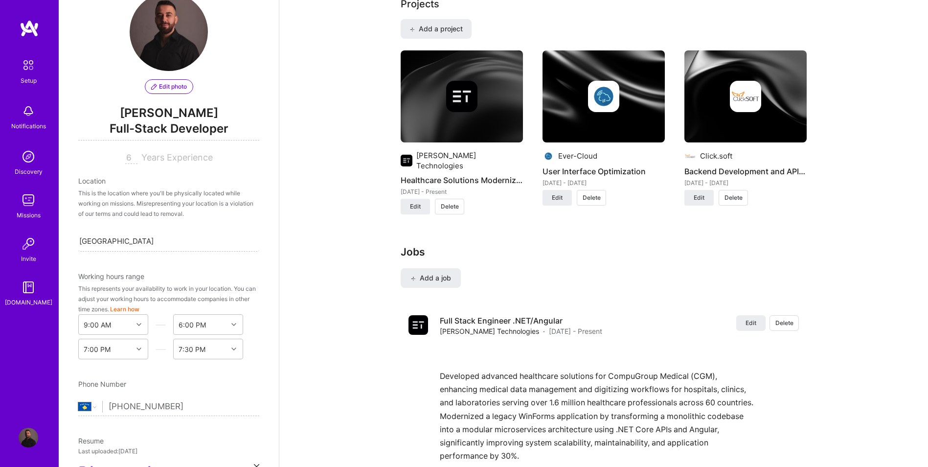
click at [249, 349] on icon at bounding box center [254, 349] width 10 height 10
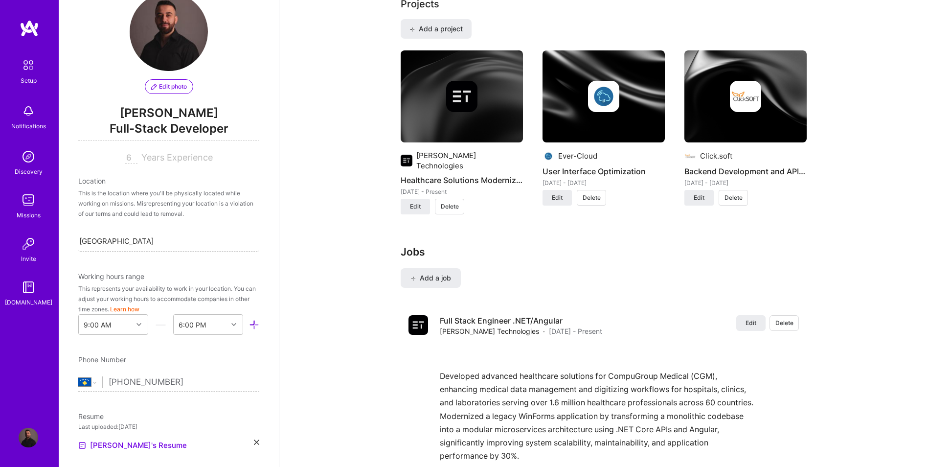
click at [27, 69] on img at bounding box center [28, 65] width 21 height 21
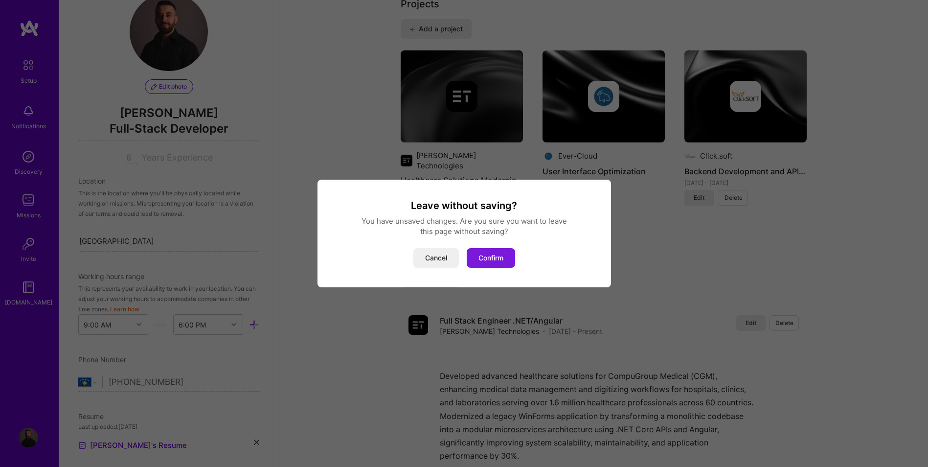
click at [483, 252] on button "Confirm" at bounding box center [491, 258] width 48 height 20
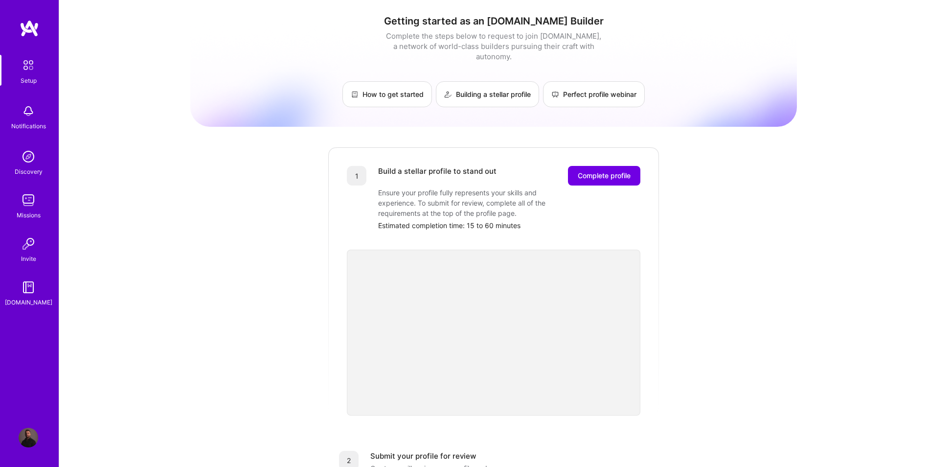
click at [21, 439] on img at bounding box center [29, 438] width 20 height 20
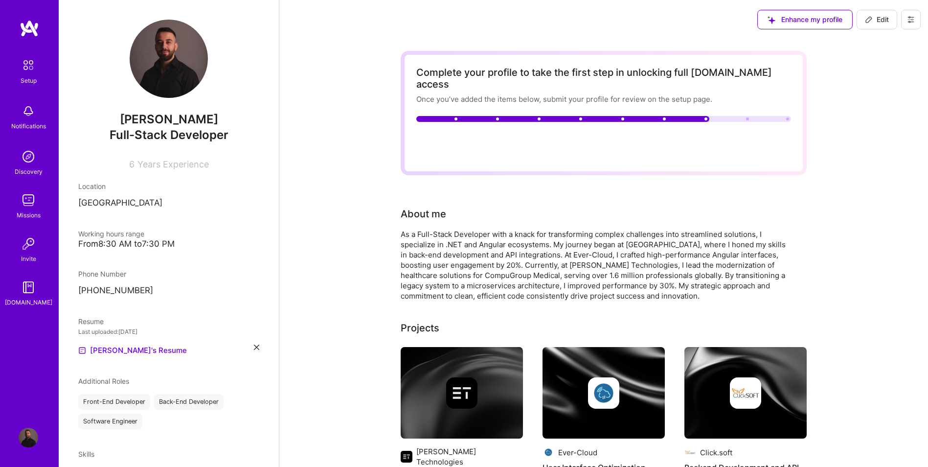
click at [522, 134] on span "Add your preferred minimum hourly and monthly rate →" at bounding box center [524, 138] width 193 height 9
select select "XK"
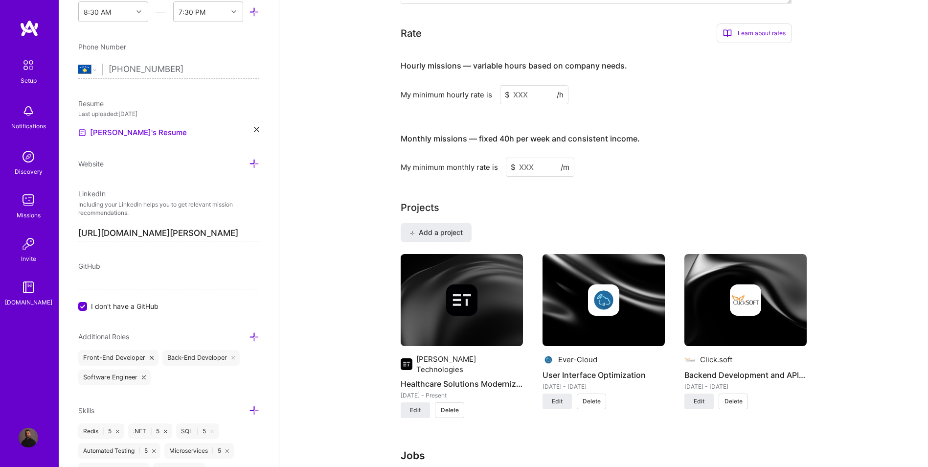
scroll to position [587, 0]
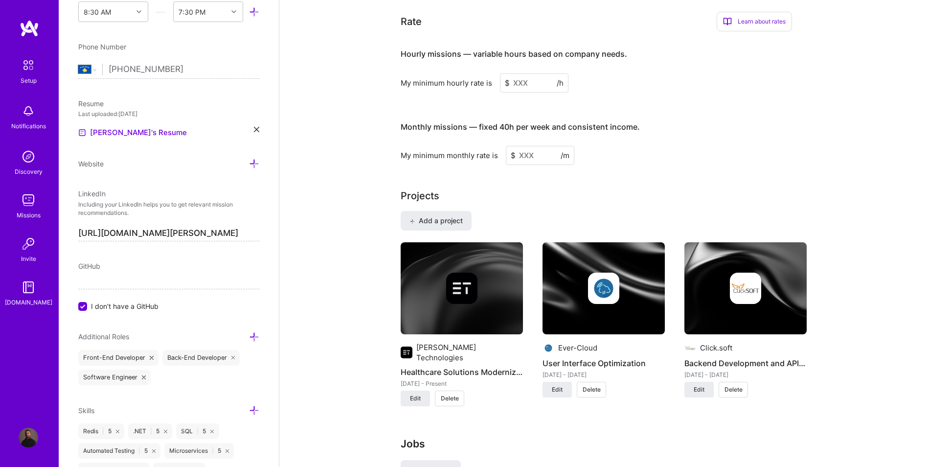
click at [537, 73] on input at bounding box center [534, 82] width 68 height 19
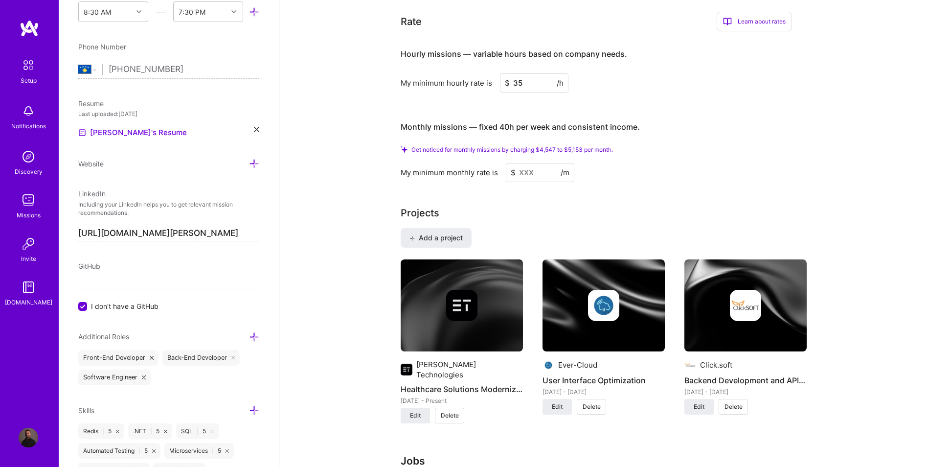
type input "35"
click at [523, 163] on input at bounding box center [540, 172] width 68 height 19
drag, startPoint x: 417, startPoint y: 112, endPoint x: 593, endPoint y: 113, distance: 176.6
click at [593, 122] on h4 "Monthly missions — fixed 40h per week and consistent income." at bounding box center [520, 126] width 239 height 9
drag, startPoint x: 593, startPoint y: 113, endPoint x: 580, endPoint y: 128, distance: 20.1
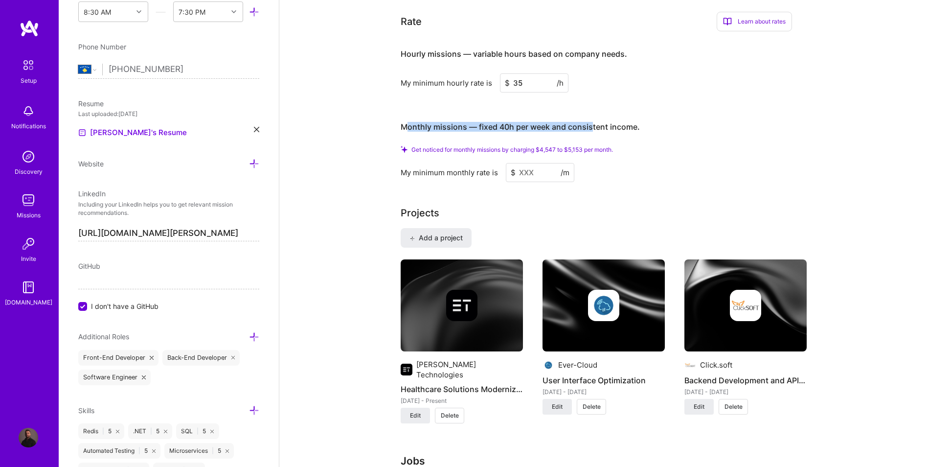
click at [593, 122] on h4 "Monthly missions — fixed 40h per week and consistent income." at bounding box center [520, 126] width 239 height 9
click at [542, 163] on input at bounding box center [540, 172] width 68 height 19
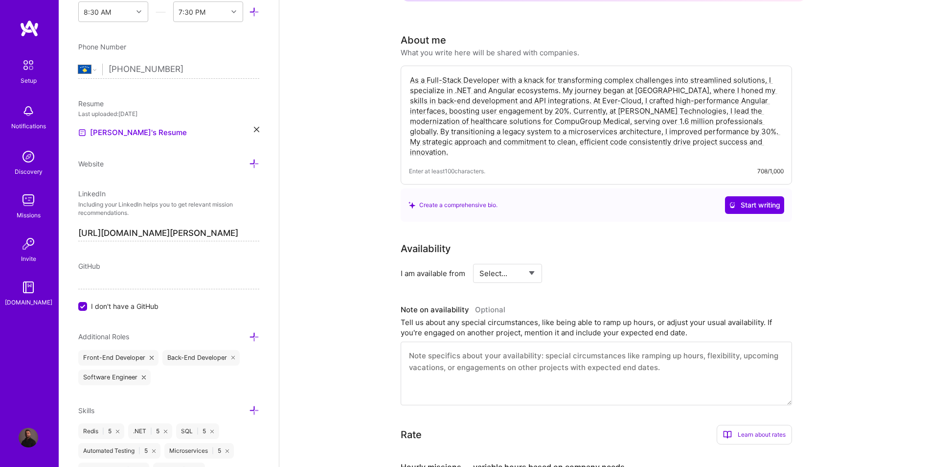
scroll to position [130, 0]
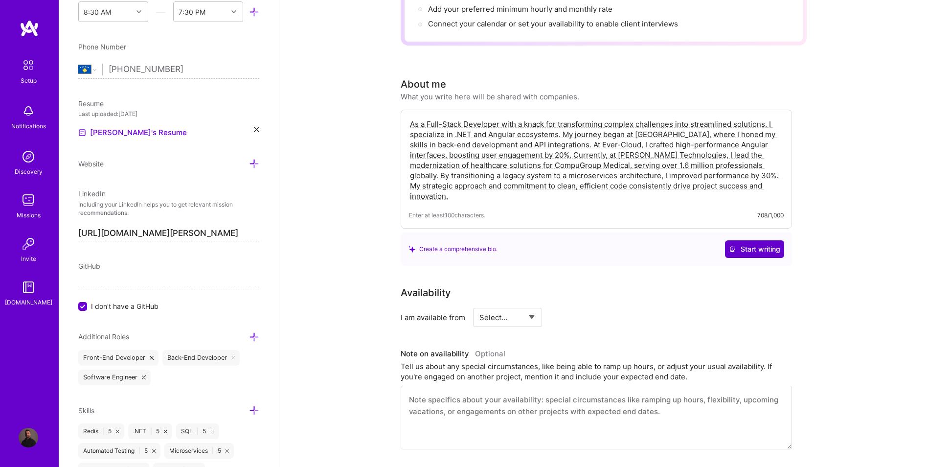
click at [743, 244] on span "Start writing" at bounding box center [754, 249] width 51 height 10
click at [519, 308] on select "Select... Right Now Future Date Not Available" at bounding box center [507, 317] width 56 height 25
select select "Right Now"
click at [479, 305] on select "Select... Right Now Future Date Not Available" at bounding box center [507, 317] width 56 height 25
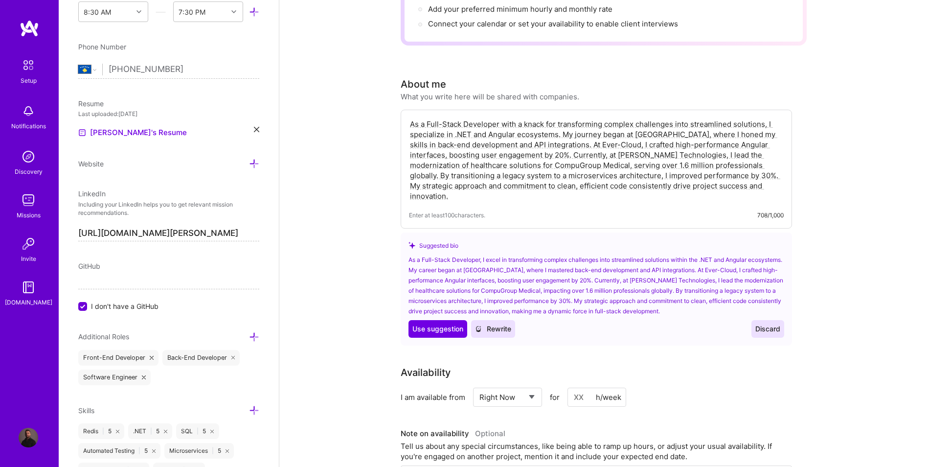
click at [591, 387] on input at bounding box center [596, 396] width 59 height 19
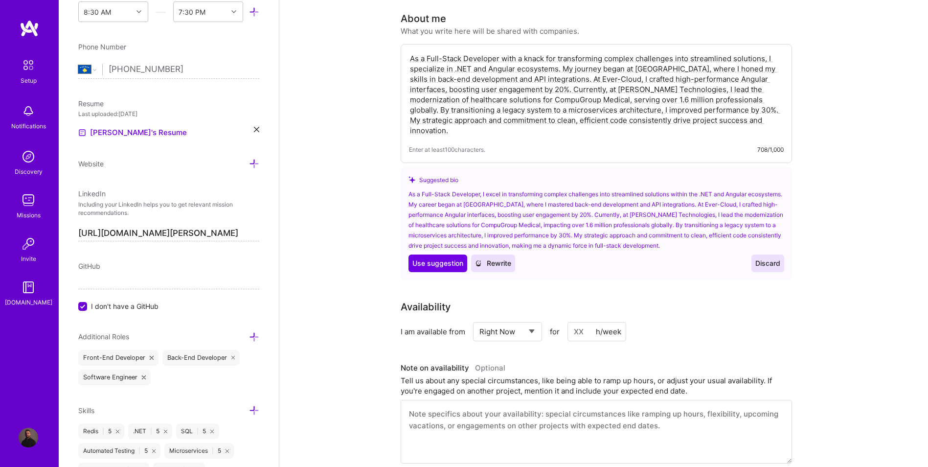
scroll to position [260, 0]
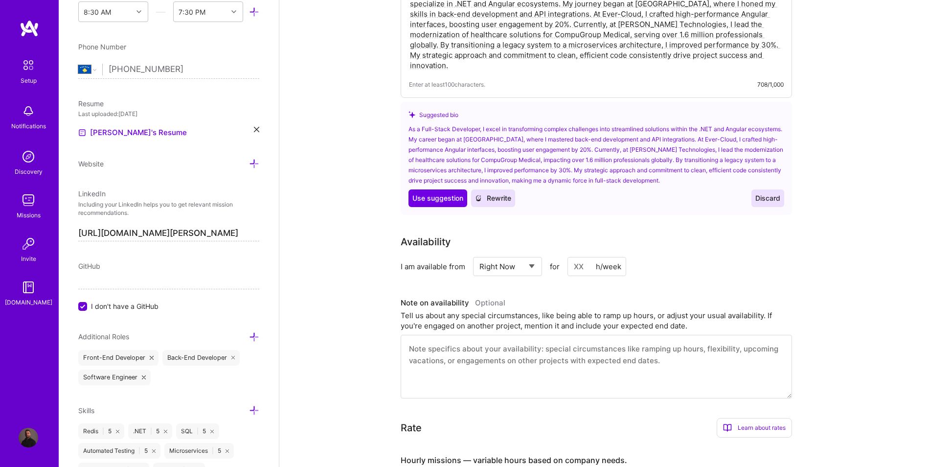
type input "2"
type input "40"
click at [667, 266] on div "Availability I am available from Select... Right Now Future Date Not Available …" at bounding box center [604, 316] width 406 height 164
drag, startPoint x: 667, startPoint y: 266, endPoint x: 494, endPoint y: 253, distance: 173.6
click at [494, 254] on select "Select... Right Now Future Date Not Available" at bounding box center [507, 266] width 56 height 25
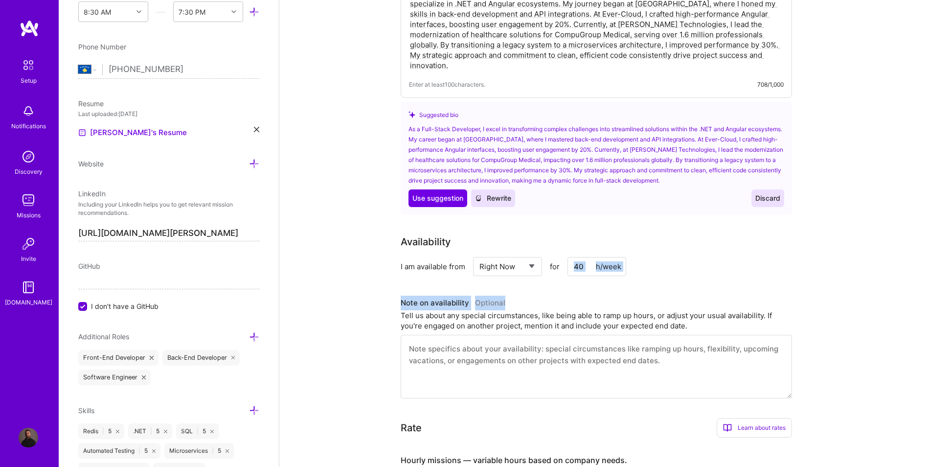
drag, startPoint x: 494, startPoint y: 253, endPoint x: 518, endPoint y: 255, distance: 23.6
click at [494, 254] on select "Select... Right Now Future Date Not Available" at bounding box center [507, 266] width 56 height 25
click at [684, 273] on div "Availability I am available from Select... Right Now Future Date Not Available …" at bounding box center [604, 316] width 406 height 164
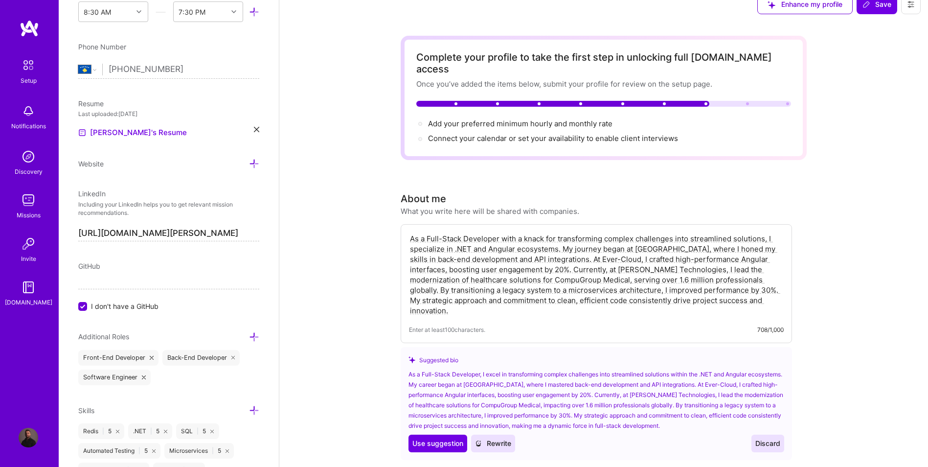
scroll to position [0, 0]
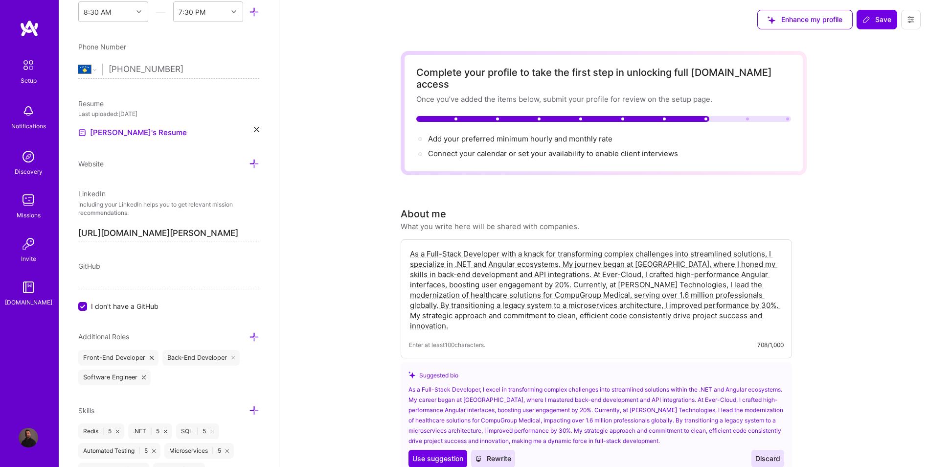
click at [873, 15] on span "Save" at bounding box center [876, 20] width 29 height 10
click at [873, 20] on span "Save" at bounding box center [876, 20] width 29 height 10
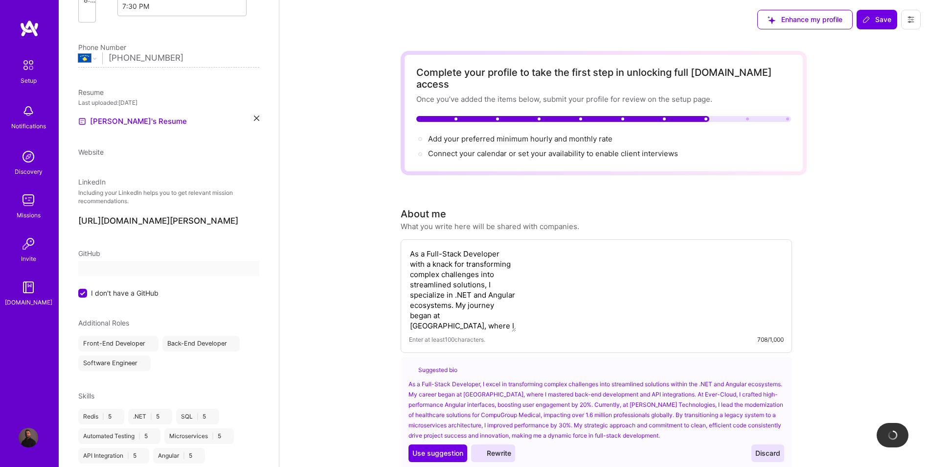
scroll to position [167, 0]
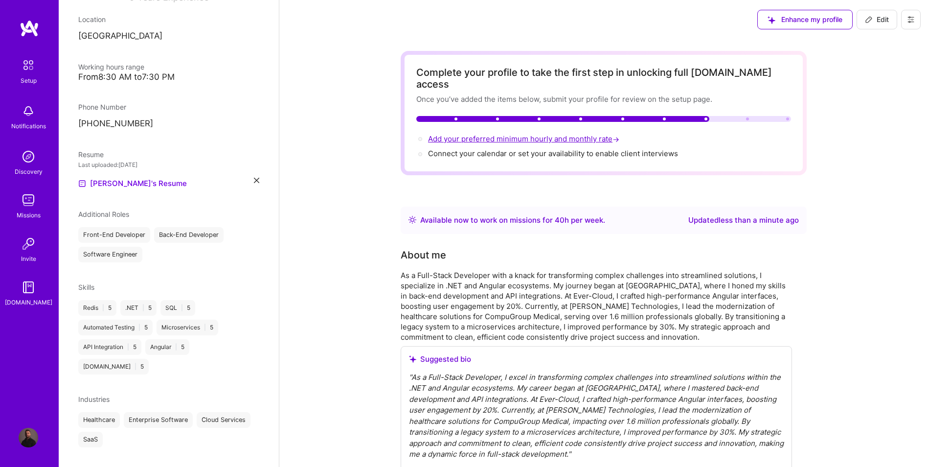
click at [500, 134] on span "Add your preferred minimum hourly and monthly rate →" at bounding box center [524, 138] width 193 height 9
select select "XK"
select select "Right Now"
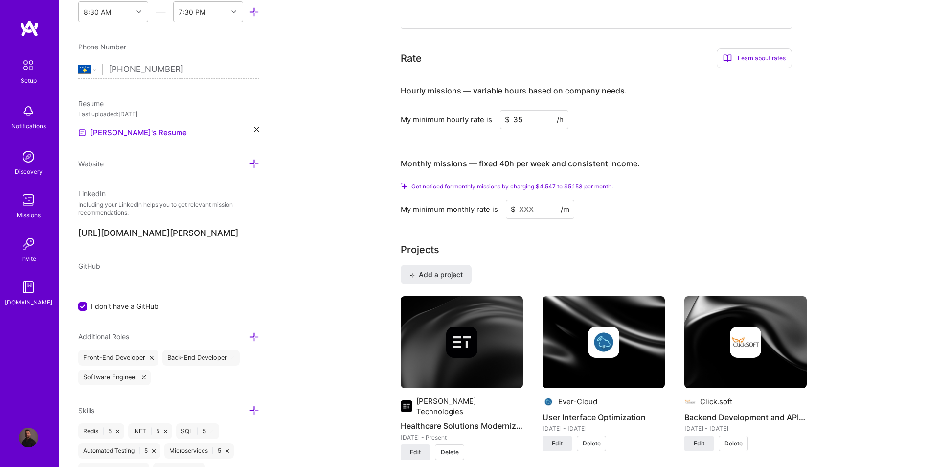
scroll to position [536, 0]
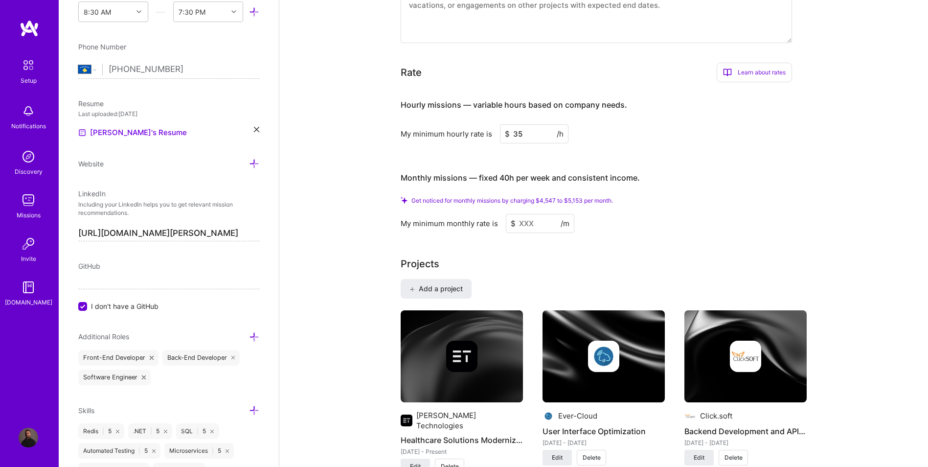
click at [96, 306] on span "I don't have a GitHub" at bounding box center [125, 306] width 68 height 10
click at [88, 306] on input "I don't have a GitHub" at bounding box center [83, 306] width 9 height 9
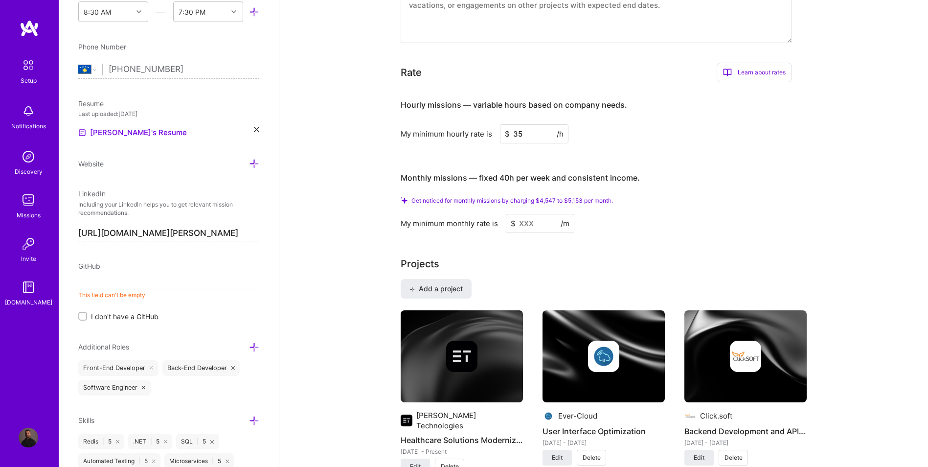
click at [105, 284] on input at bounding box center [168, 281] width 181 height 16
paste input "[URL][DOMAIN_NAME]"
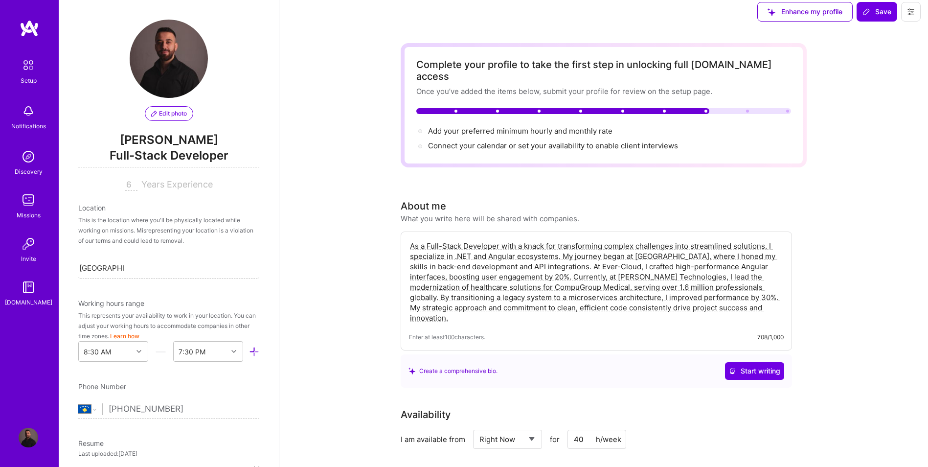
scroll to position [0, 0]
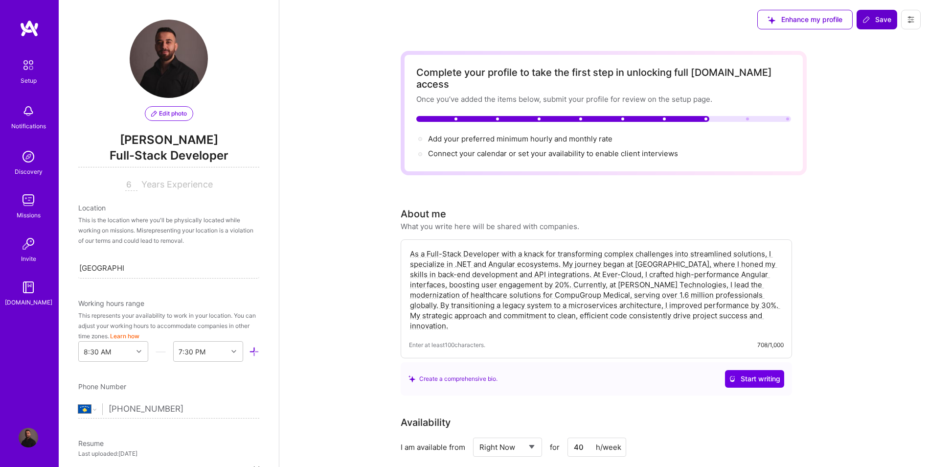
type input "[URL][DOMAIN_NAME]"
click at [880, 15] on span "Save" at bounding box center [876, 20] width 29 height 10
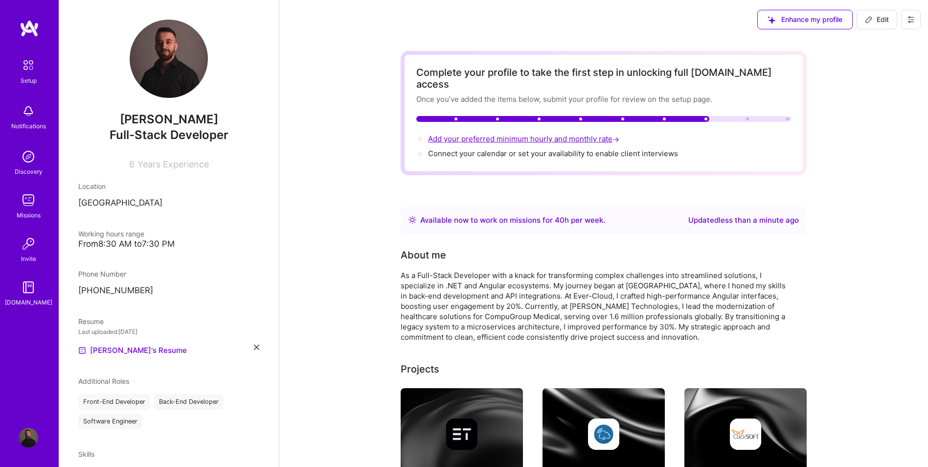
click at [486, 134] on span "Add your preferred minimum hourly and monthly rate →" at bounding box center [524, 138] width 193 height 9
select select "XK"
select select "Right Now"
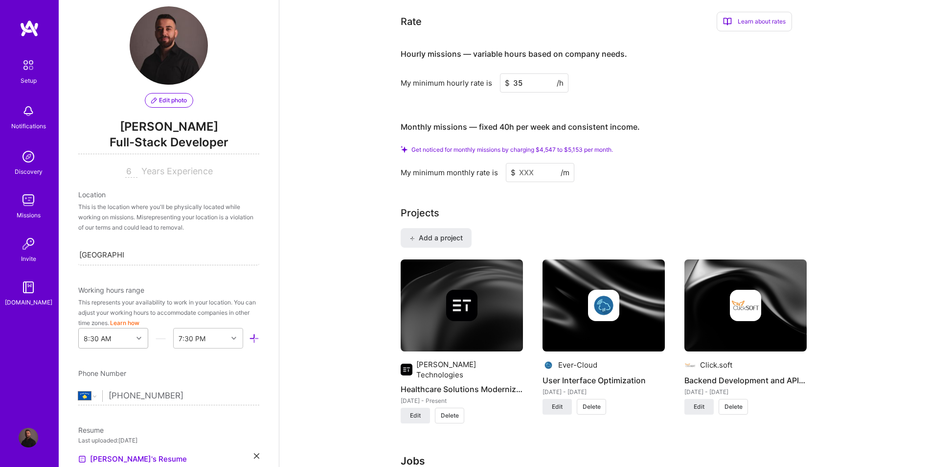
scroll to position [49, 0]
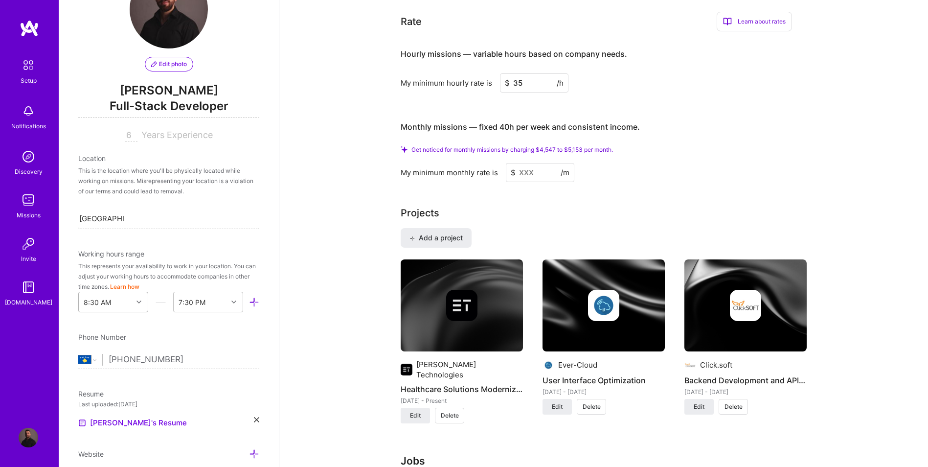
click at [135, 312] on div "8:30 AM" at bounding box center [113, 302] width 70 height 21
click at [118, 338] on div "9:00 AM" at bounding box center [113, 335] width 70 height 18
click at [204, 304] on div "End Time" at bounding box center [201, 302] width 54 height 20
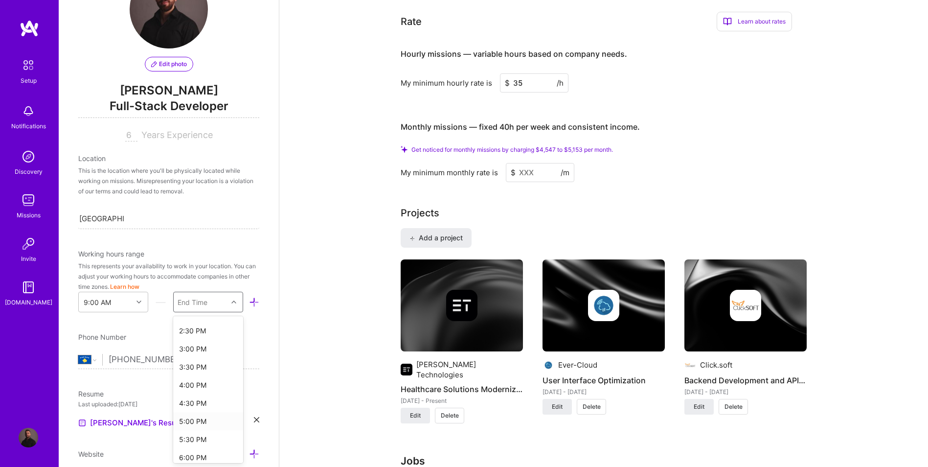
click at [192, 419] on div "5:00 PM" at bounding box center [208, 421] width 70 height 18
click at [203, 301] on div "5:00 PM" at bounding box center [201, 302] width 54 height 20
click at [201, 373] on div "6:00 PM" at bounding box center [208, 374] width 70 height 18
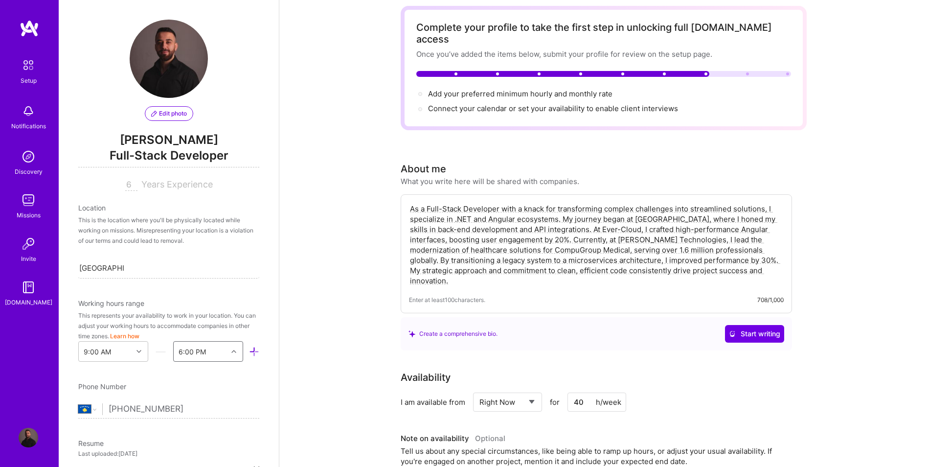
scroll to position [0, 0]
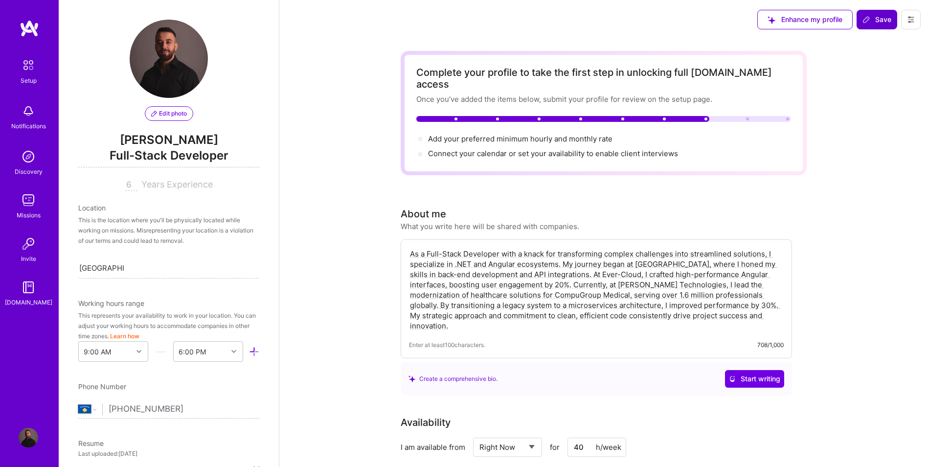
click at [889, 18] on span "Save" at bounding box center [876, 20] width 29 height 10
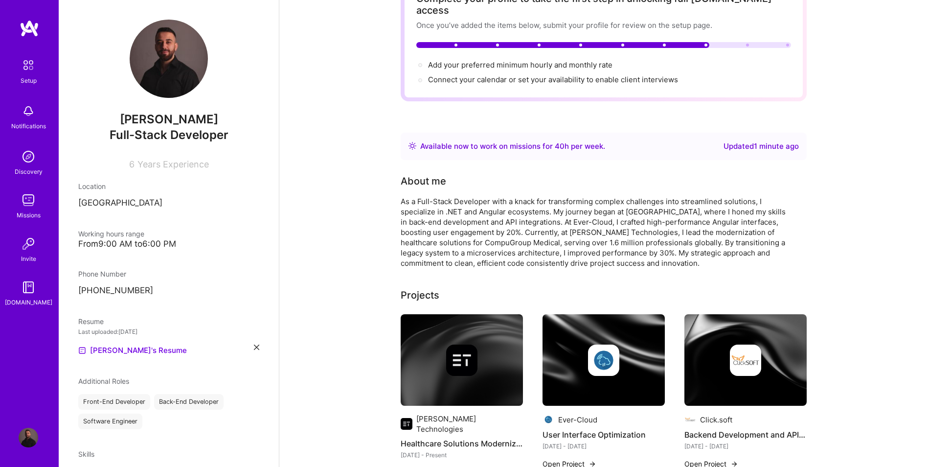
scroll to position [131, 0]
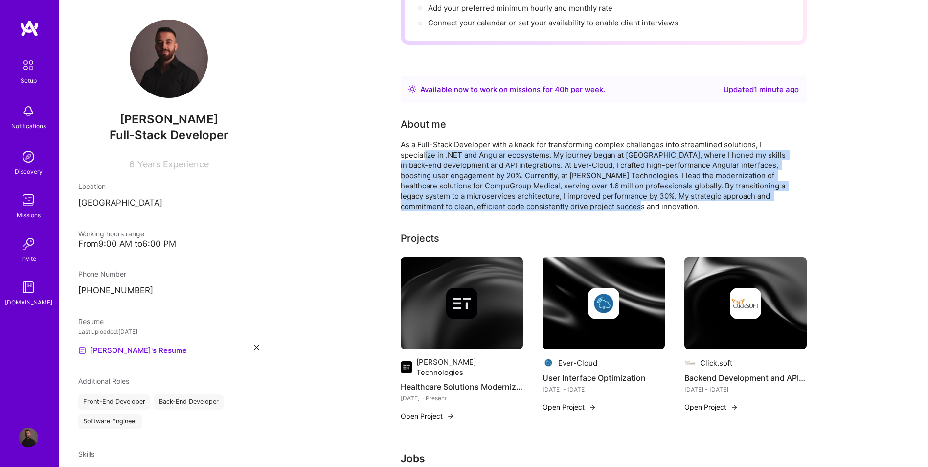
drag, startPoint x: 631, startPoint y: 191, endPoint x: 423, endPoint y: 147, distance: 212.0
click at [423, 147] on div "As a Full-Stack Developer with a knack for transforming complex challenges into…" at bounding box center [596, 175] width 391 height 72
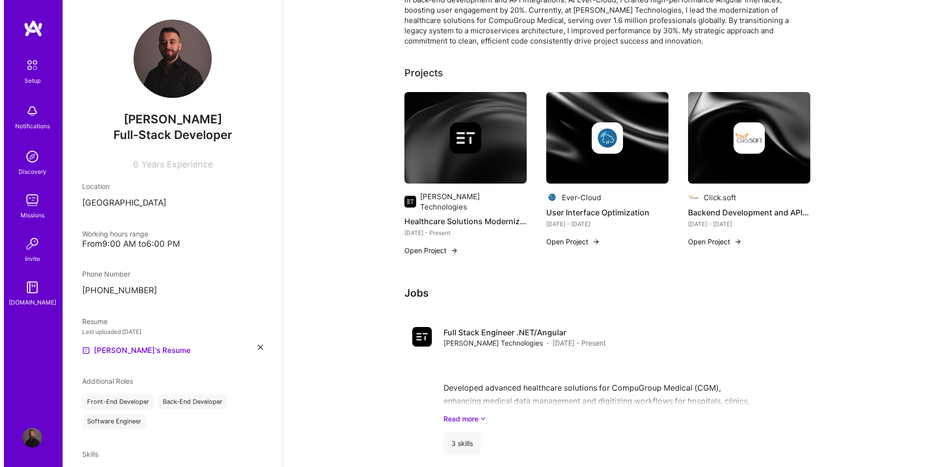
scroll to position [295, 0]
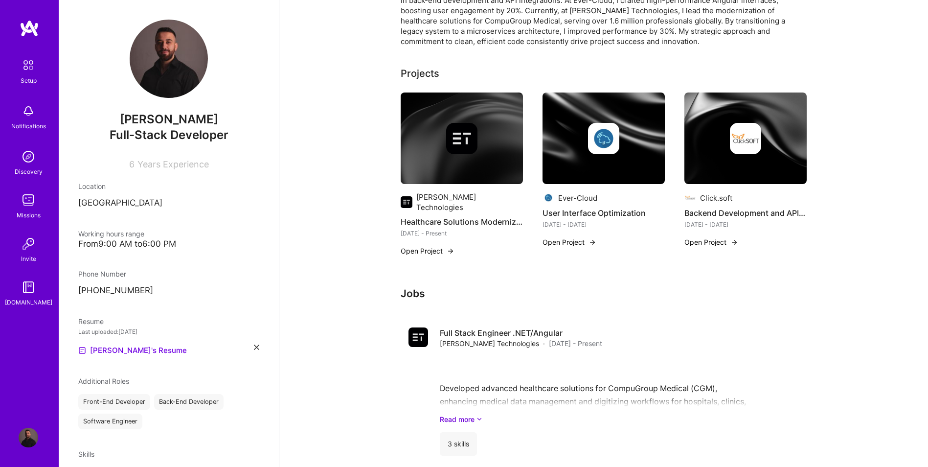
click at [428, 246] on button "Open Project" at bounding box center [428, 251] width 54 height 10
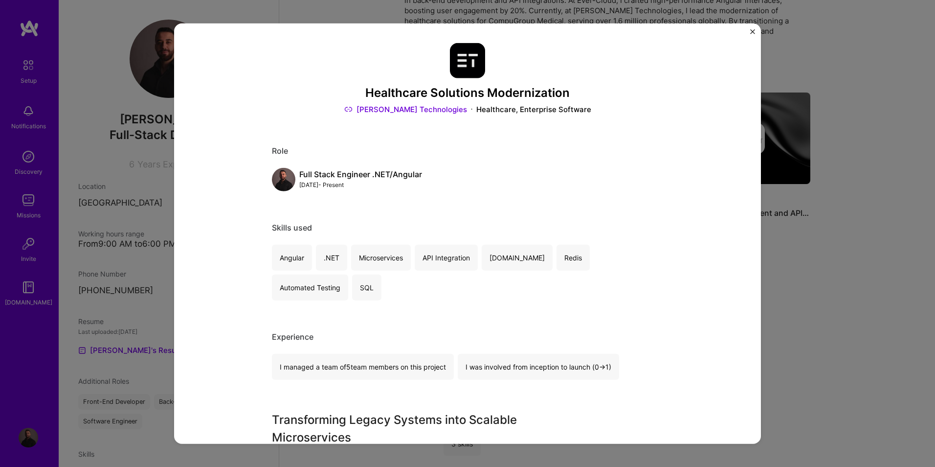
click at [752, 34] on button "Close" at bounding box center [752, 34] width 5 height 10
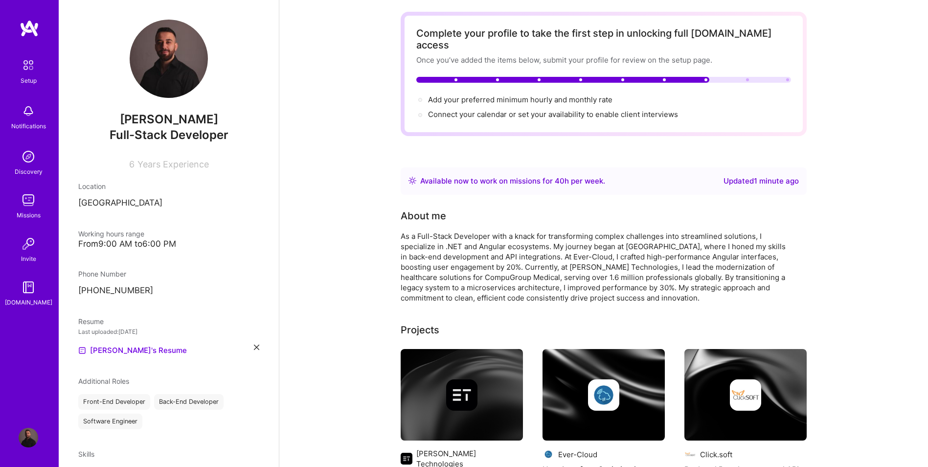
scroll to position [35, 0]
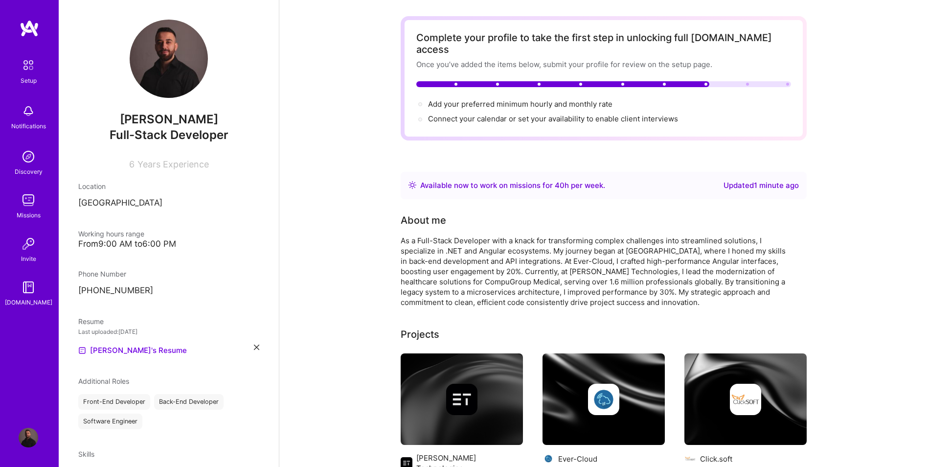
click at [29, 164] on img at bounding box center [29, 157] width 20 height 20
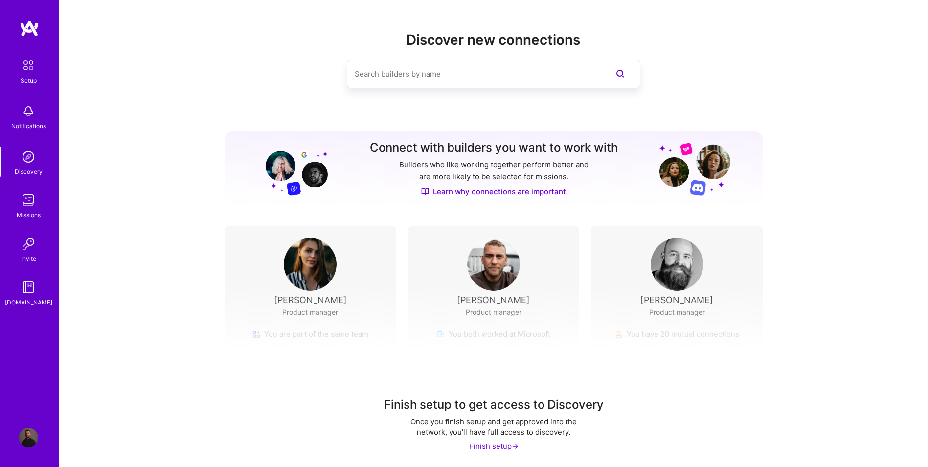
click at [425, 77] on input at bounding box center [474, 74] width 239 height 25
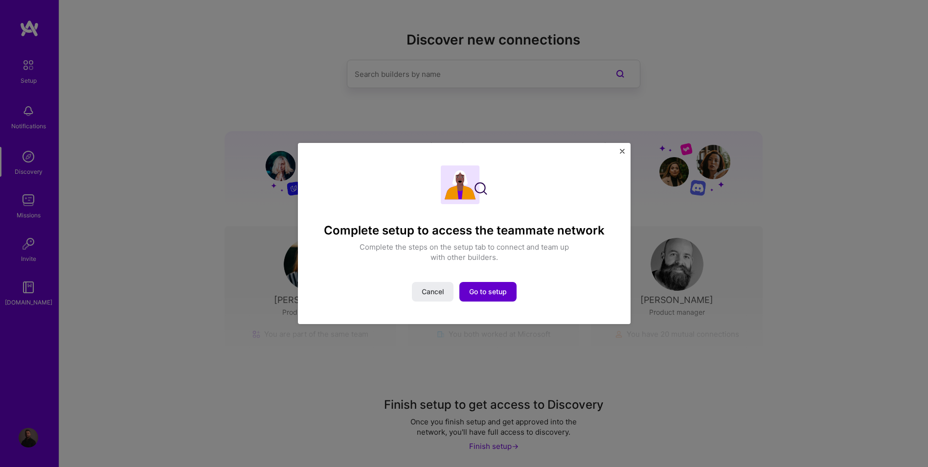
click at [491, 285] on button "Go to setup" at bounding box center [487, 292] width 57 height 20
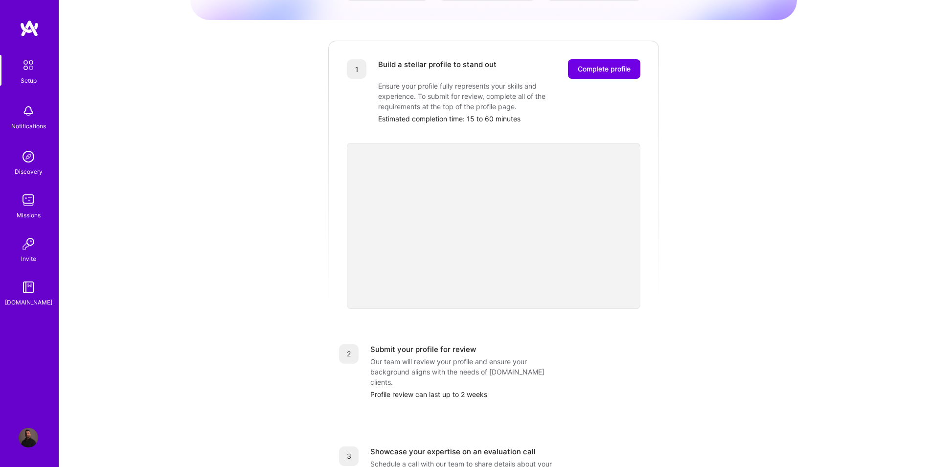
scroll to position [277, 0]
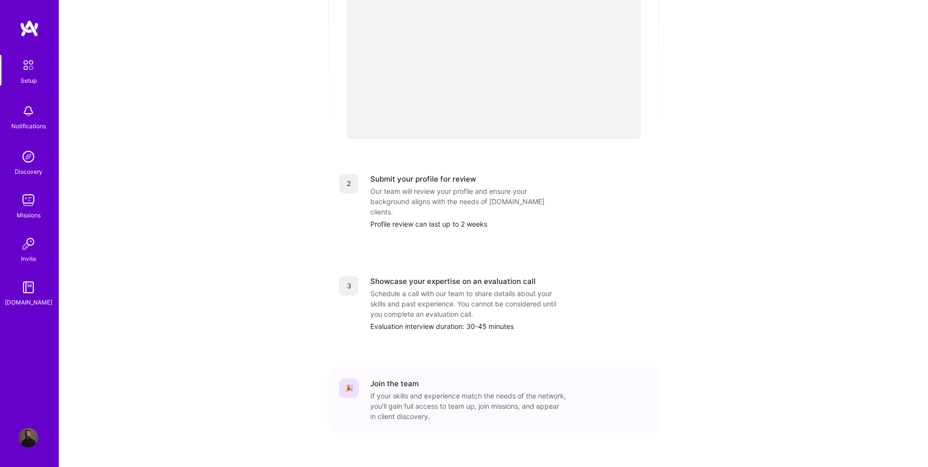
click at [34, 211] on div "Missions" at bounding box center [29, 215] width 24 height 10
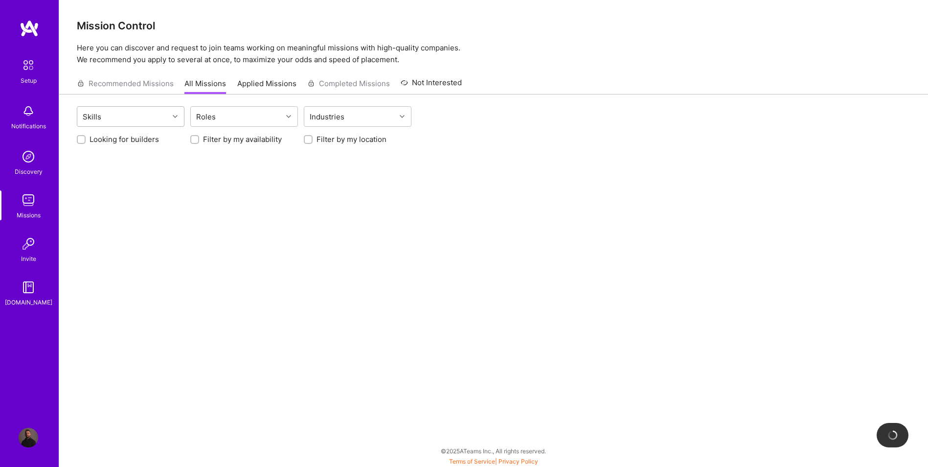
click at [155, 110] on div "Skills" at bounding box center [122, 117] width 91 height 20
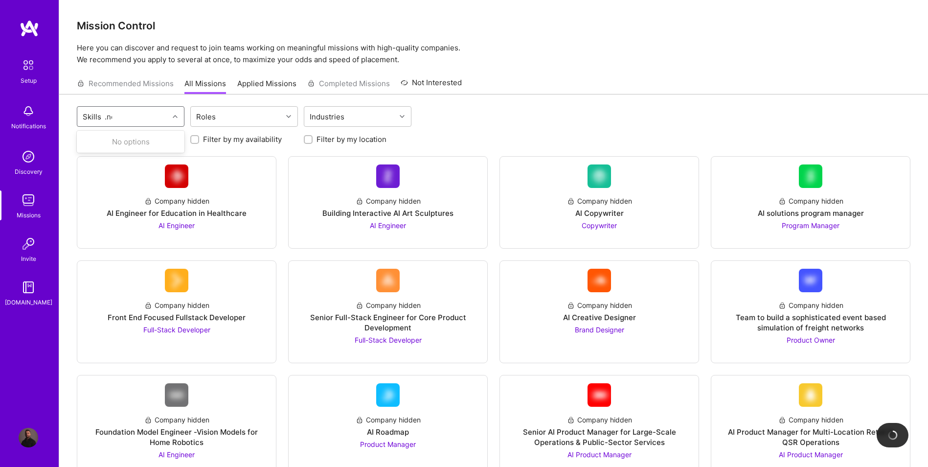
type input ".net"
type input "C"
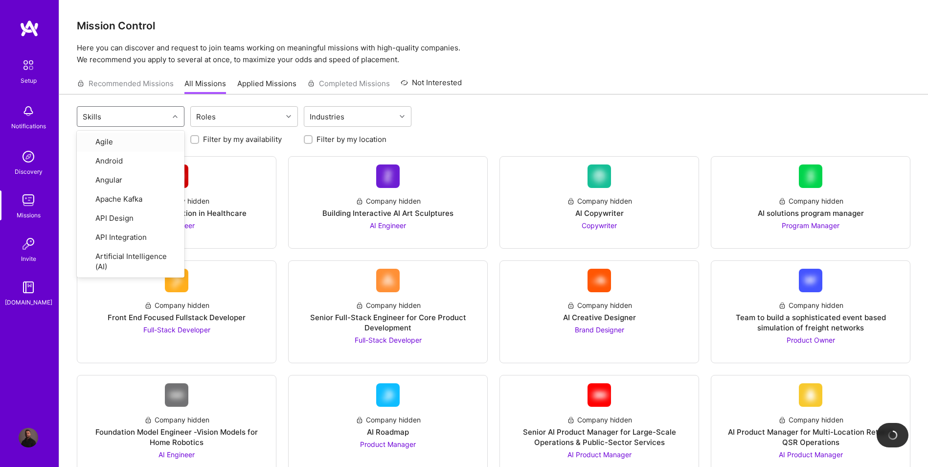
type input "."
type input "c"
click at [90, 177] on input "checkbox" at bounding box center [88, 178] width 7 height 7
checkbox input "true"
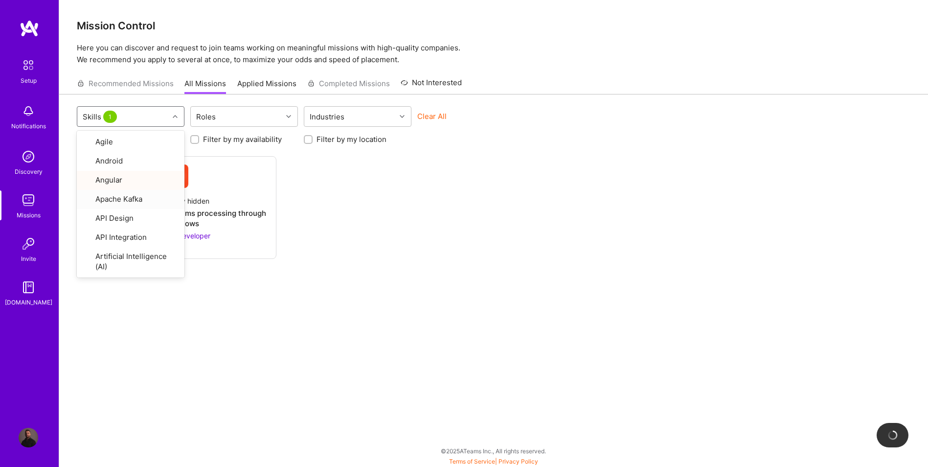
click at [407, 213] on div "Company hidden Streamlining billing and claims processing through AI workflows …" at bounding box center [494, 207] width 834 height 103
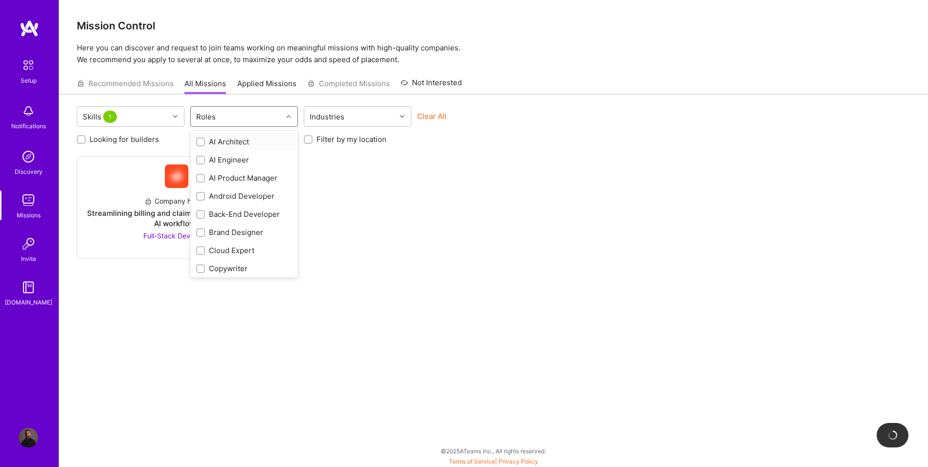
click at [223, 114] on div "Roles" at bounding box center [236, 117] width 91 height 20
click at [342, 109] on div "Industries" at bounding box center [349, 117] width 91 height 20
click at [328, 114] on div "Industries" at bounding box center [327, 117] width 40 height 14
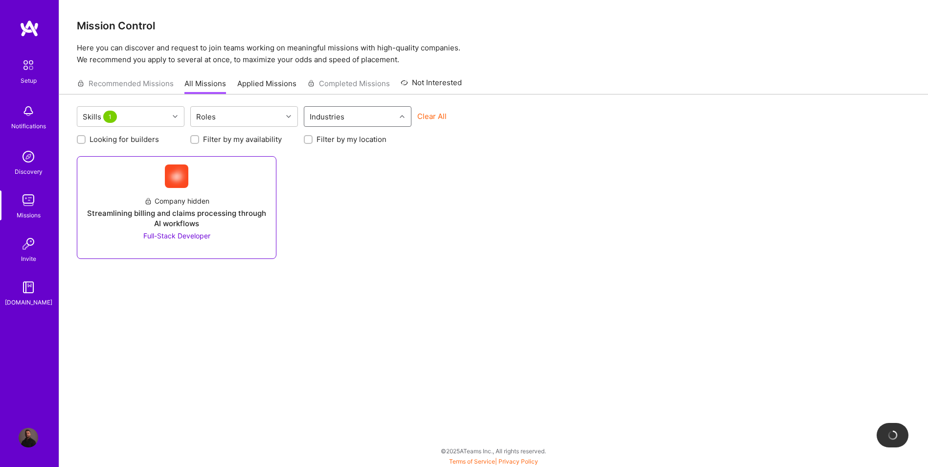
click at [173, 236] on span "Full-Stack Developer" at bounding box center [176, 235] width 67 height 8
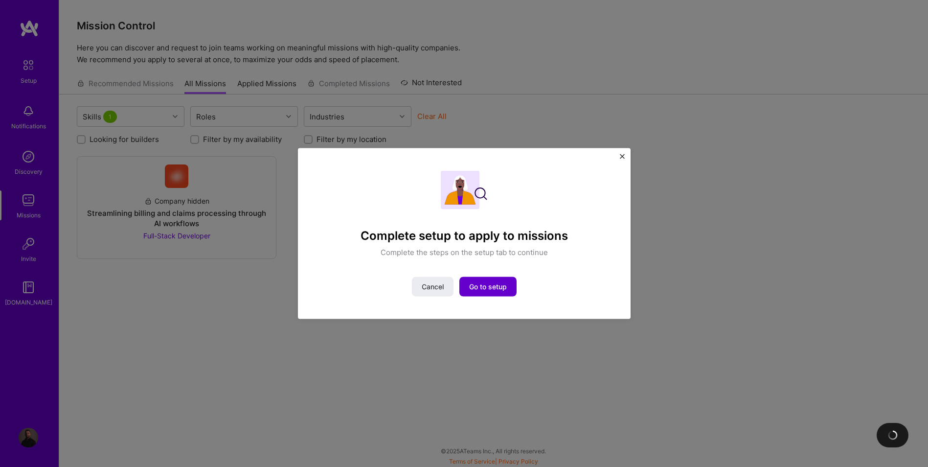
click at [481, 285] on span "Go to setup" at bounding box center [488, 286] width 38 height 10
